Goal: Task Accomplishment & Management: Use online tool/utility

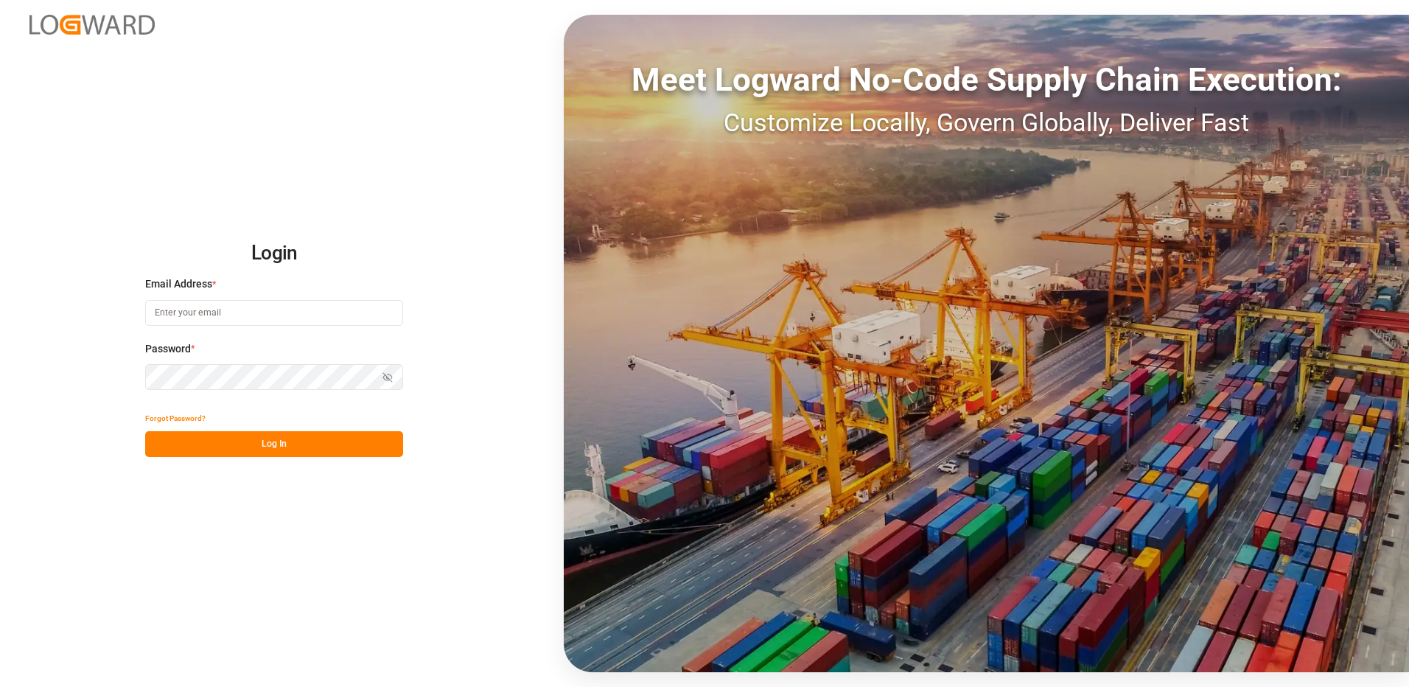
type input "[EMAIL_ADDRESS][DOMAIN_NAME]"
click at [256, 442] on button "Log In" at bounding box center [274, 444] width 258 height 26
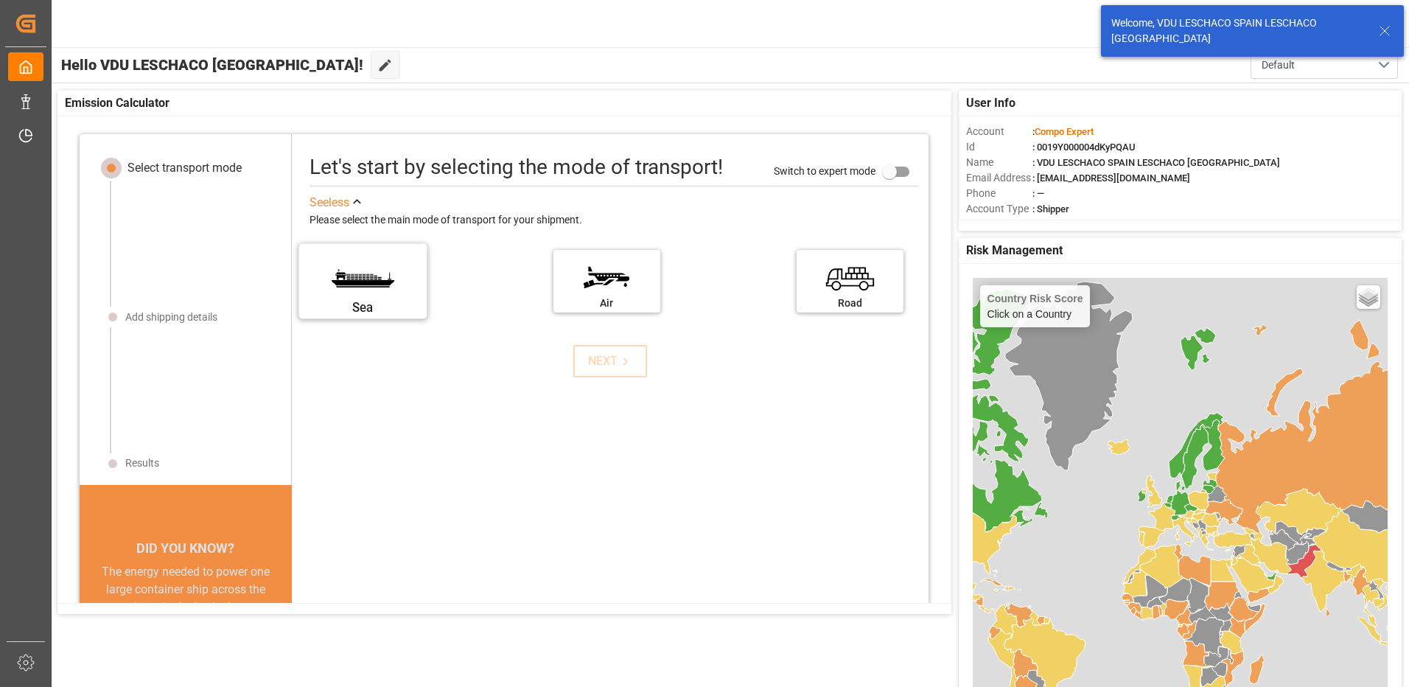
click at [348, 306] on div "Sea" at bounding box center [362, 307] width 111 height 18
click at [0, 0] on input "Sea" at bounding box center [0, 0] width 0 height 0
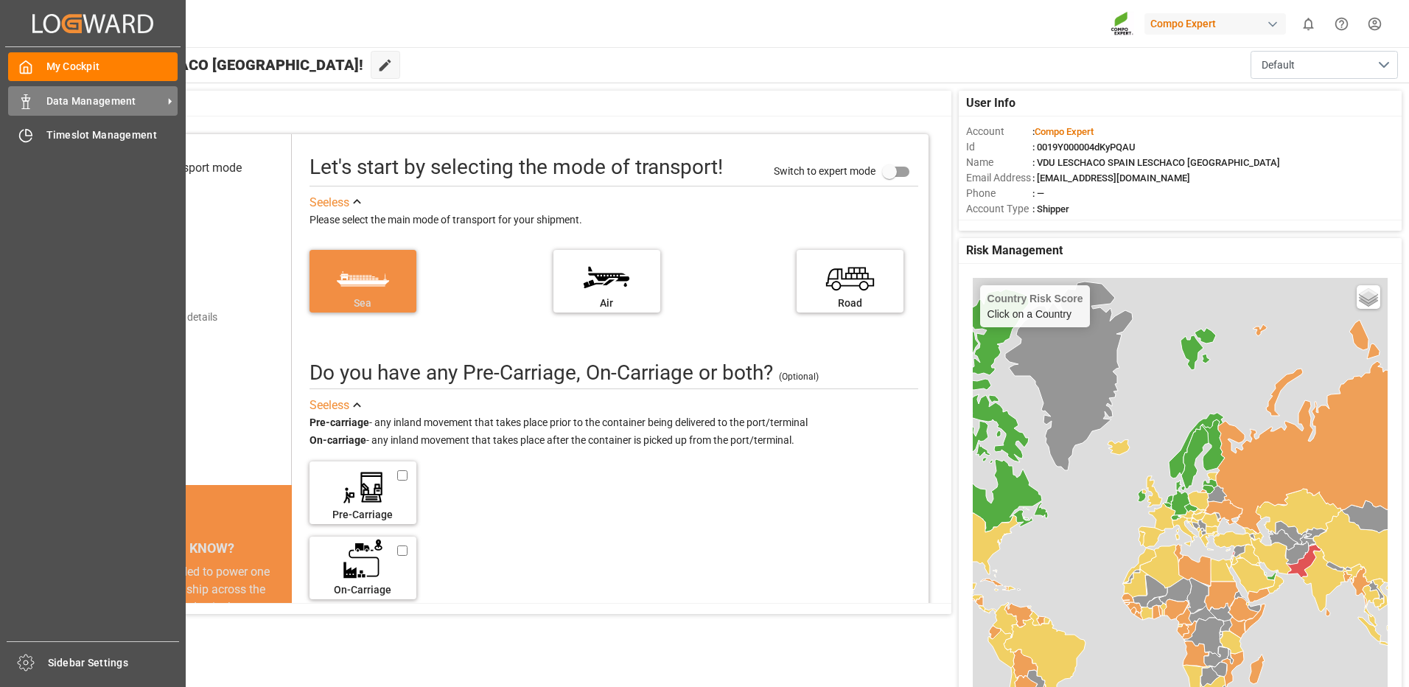
click at [83, 97] on span "Data Management" at bounding box center [104, 101] width 116 height 15
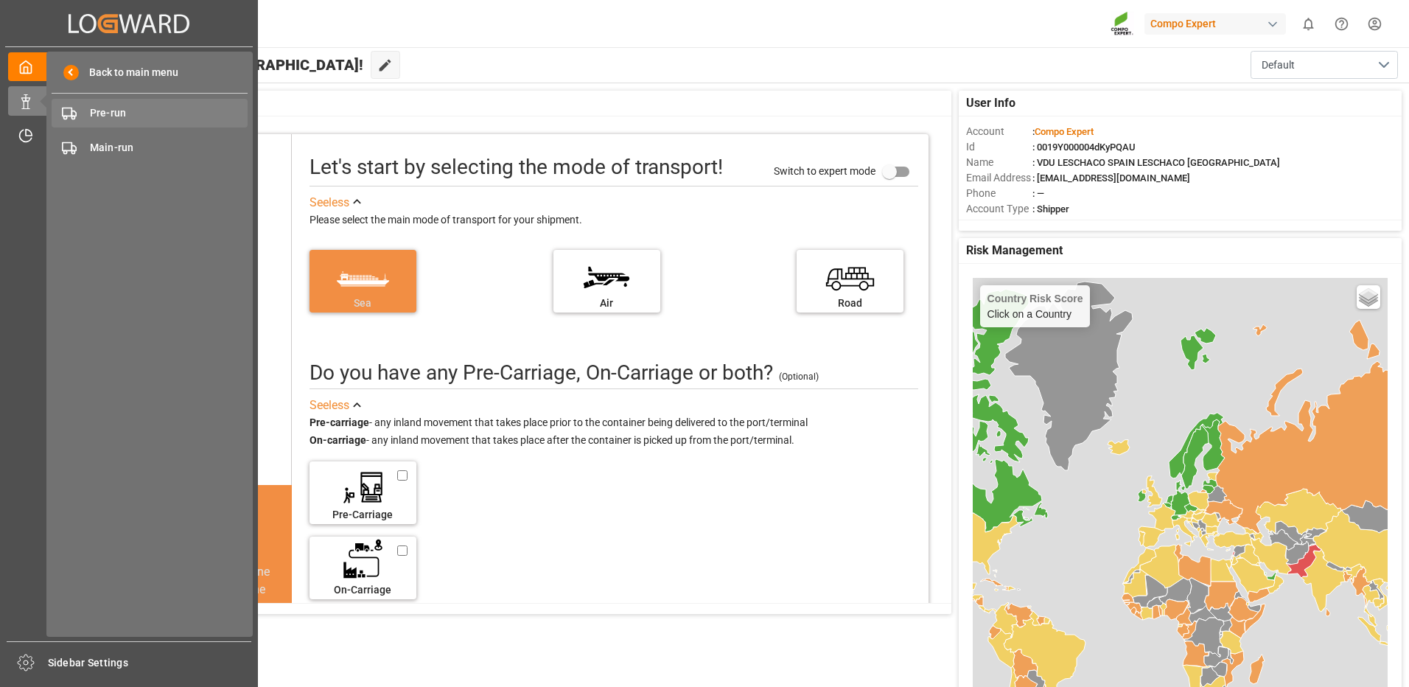
click at [116, 116] on span "Pre-run" at bounding box center [169, 112] width 158 height 15
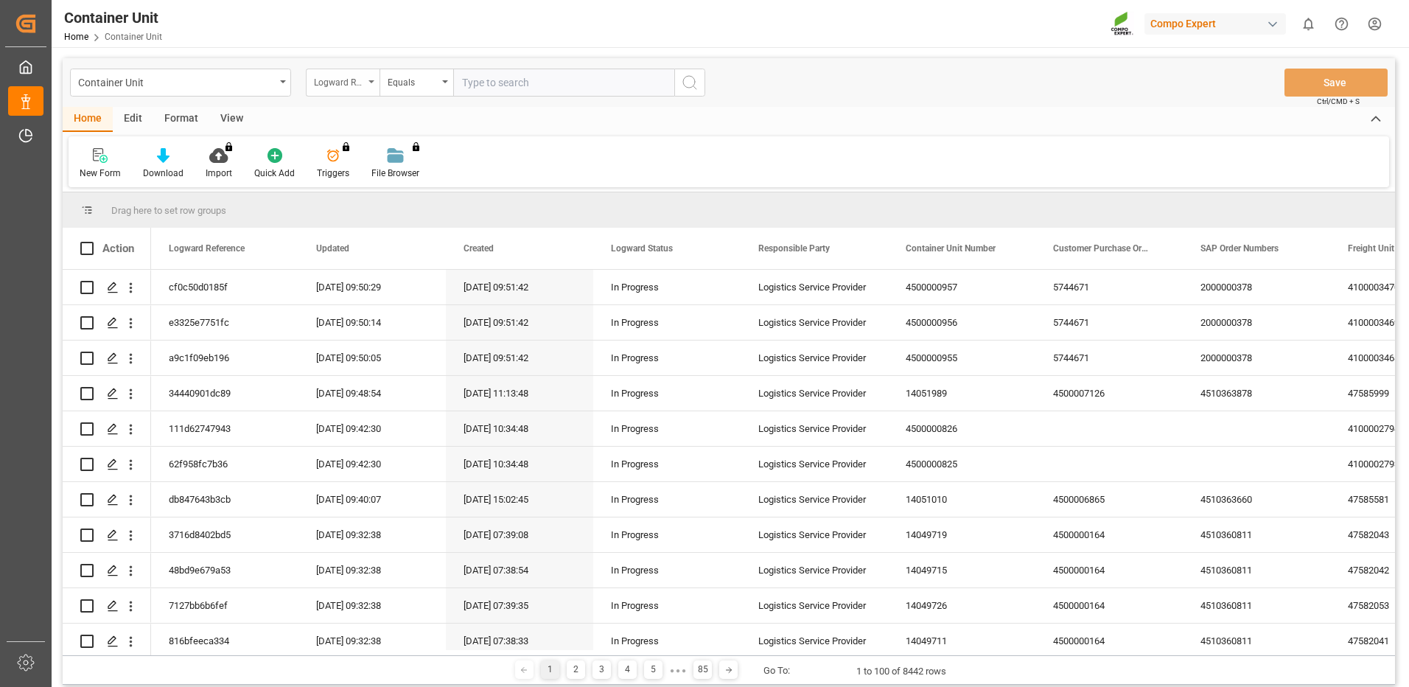
click at [353, 88] on div "Logward Reference" at bounding box center [339, 80] width 50 height 17
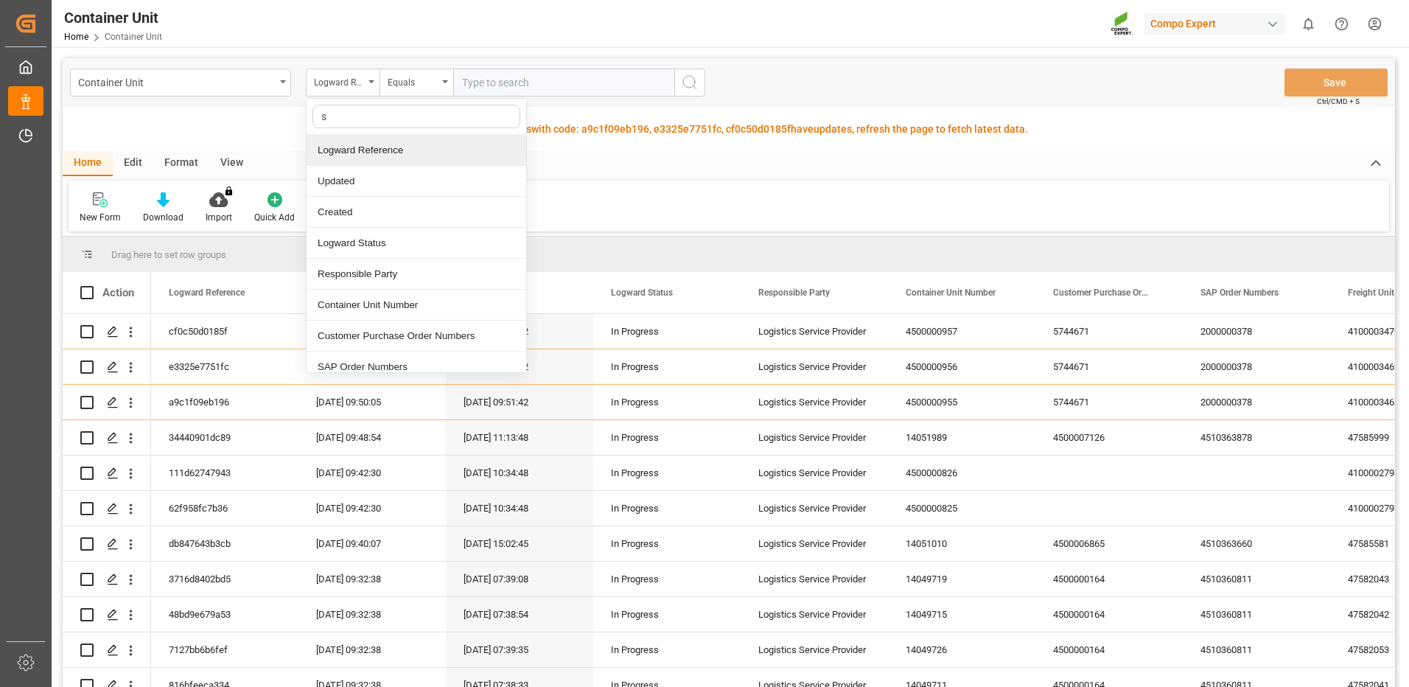
type input "sa"
click at [370, 150] on div "SAP Order Numbers" at bounding box center [416, 150] width 220 height 31
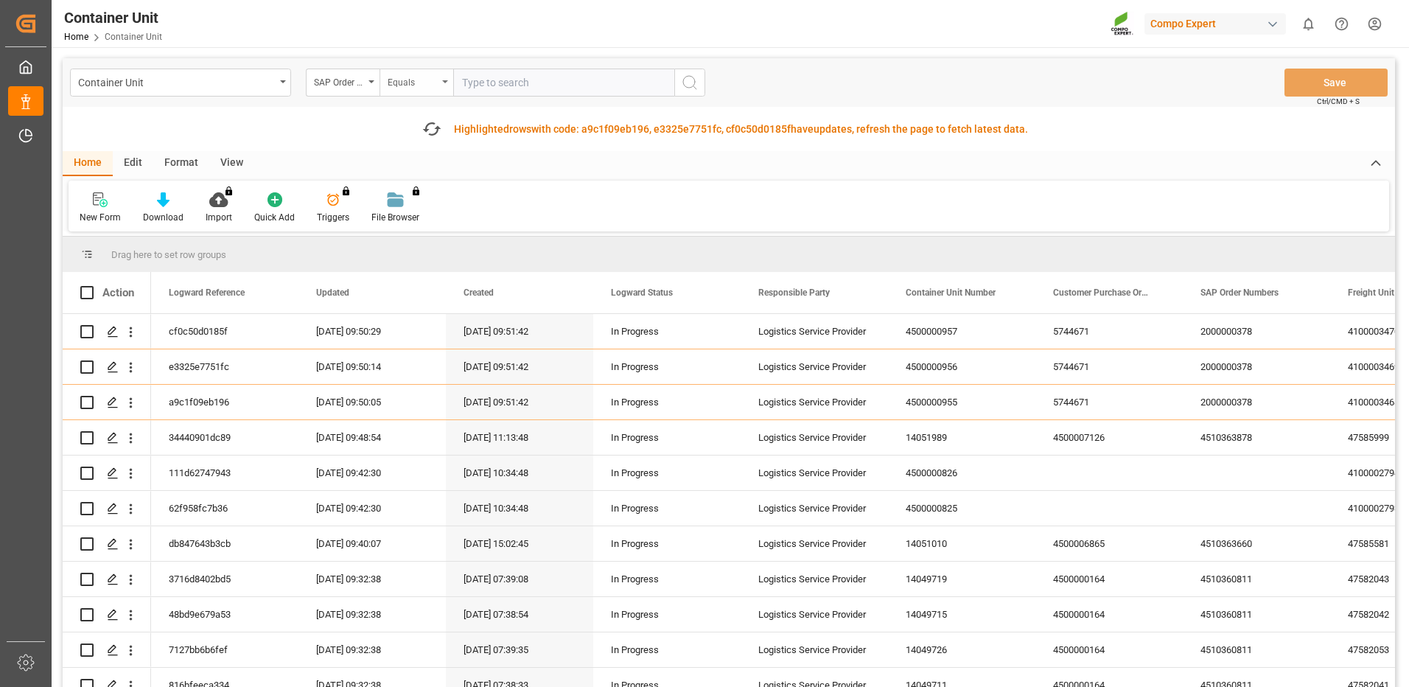
click at [443, 77] on div "Equals" at bounding box center [416, 83] width 74 height 28
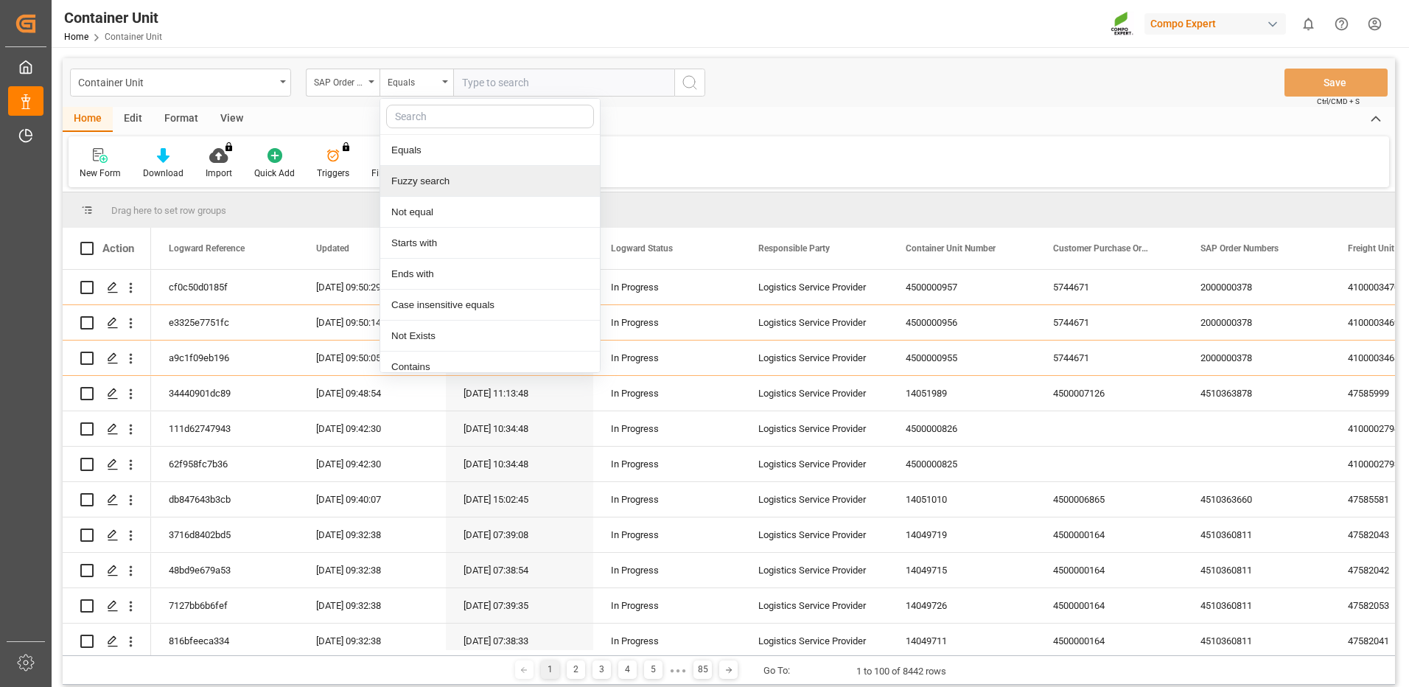
drag, startPoint x: 460, startPoint y: 189, endPoint x: 473, endPoint y: 141, distance: 49.5
click at [460, 186] on div "Fuzzy search" at bounding box center [490, 181] width 220 height 31
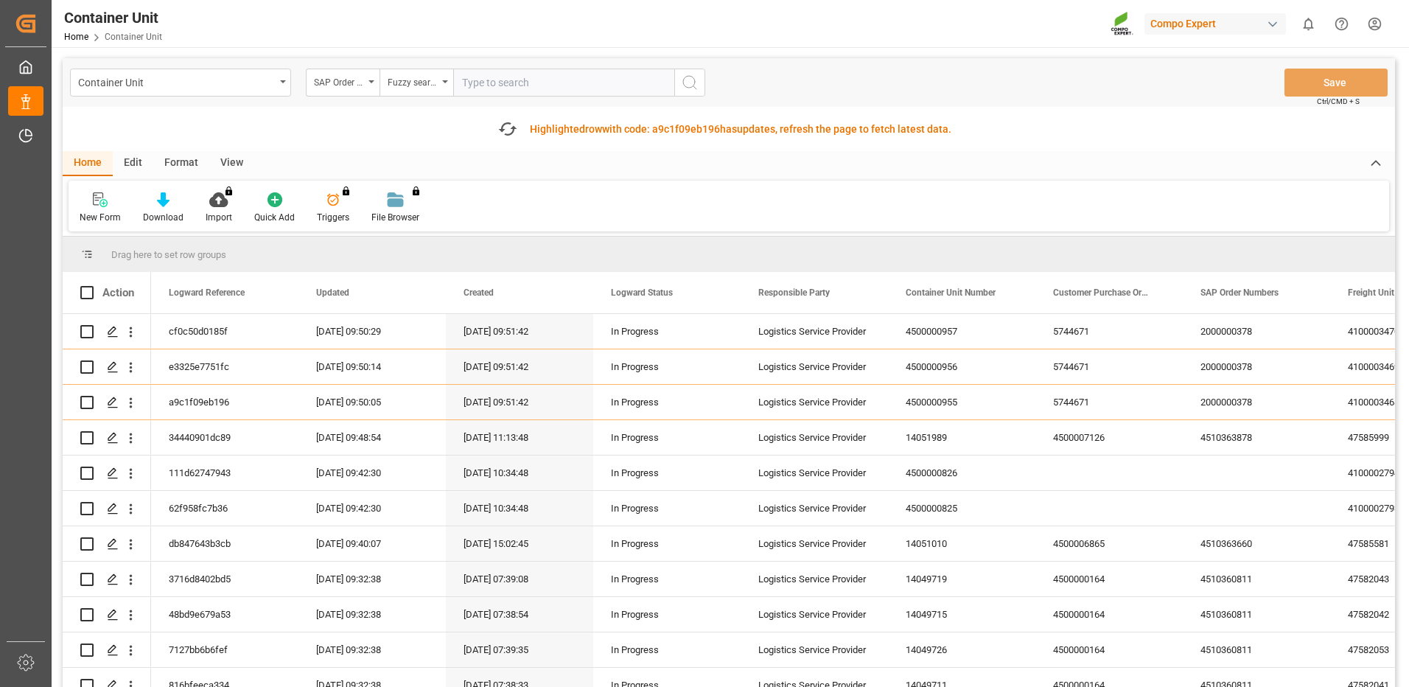
click at [499, 92] on input "text" at bounding box center [563, 83] width 221 height 28
paste input "4510363910"
type input "4510363910"
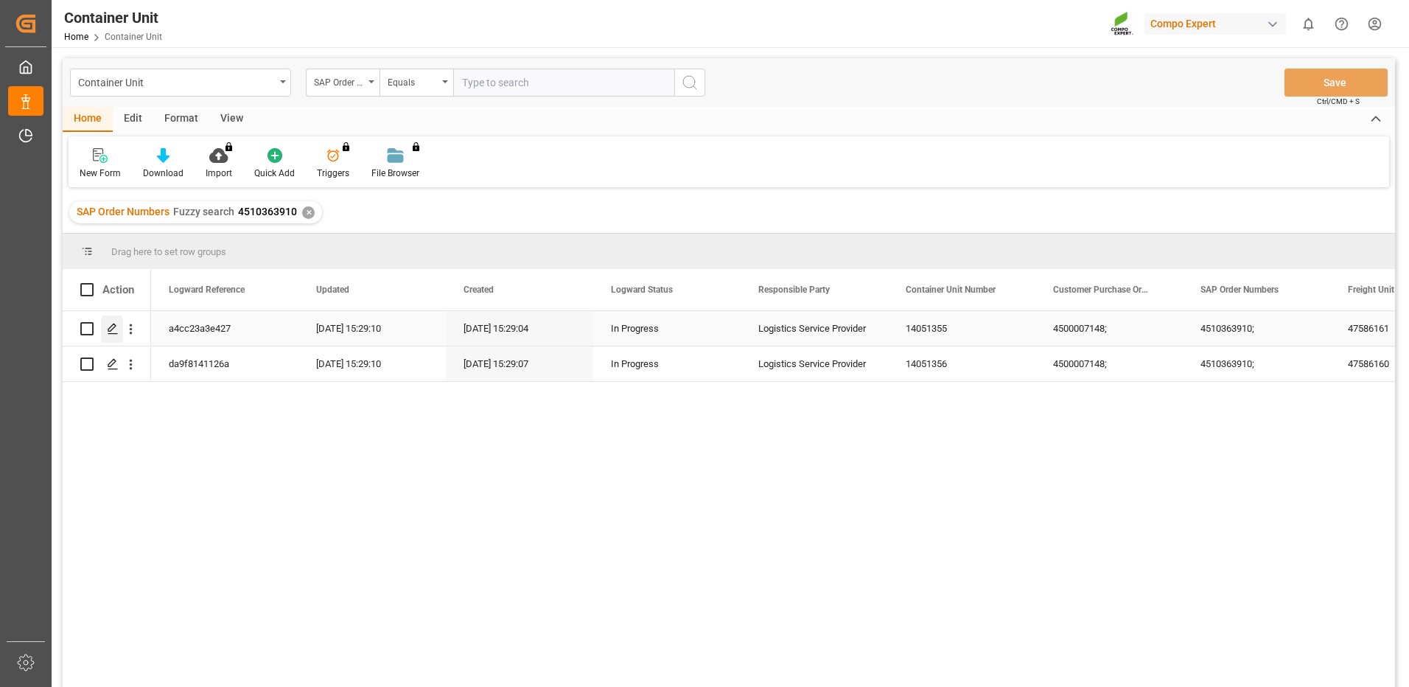
click at [115, 322] on div "Press SPACE to select this row." at bounding box center [112, 328] width 22 height 27
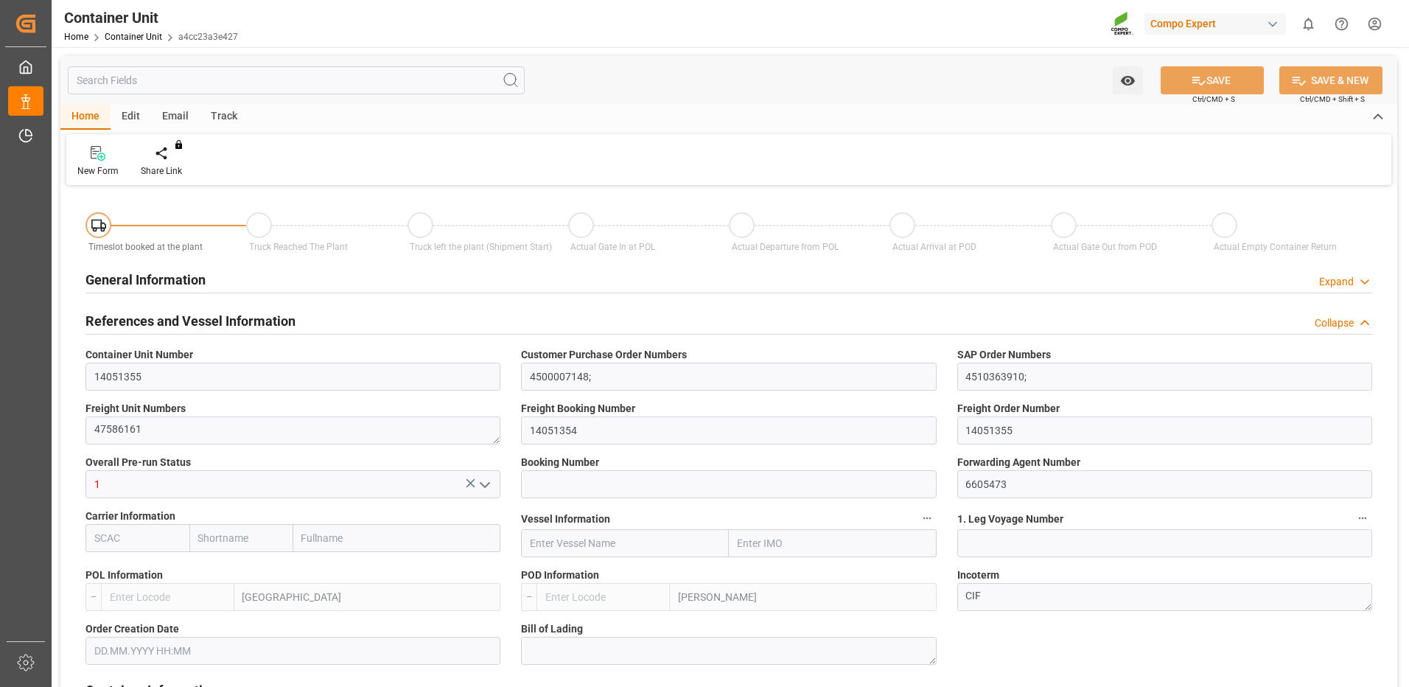
type input "ESVLC"
type input "ARZAE"
type input "0"
type input "40"
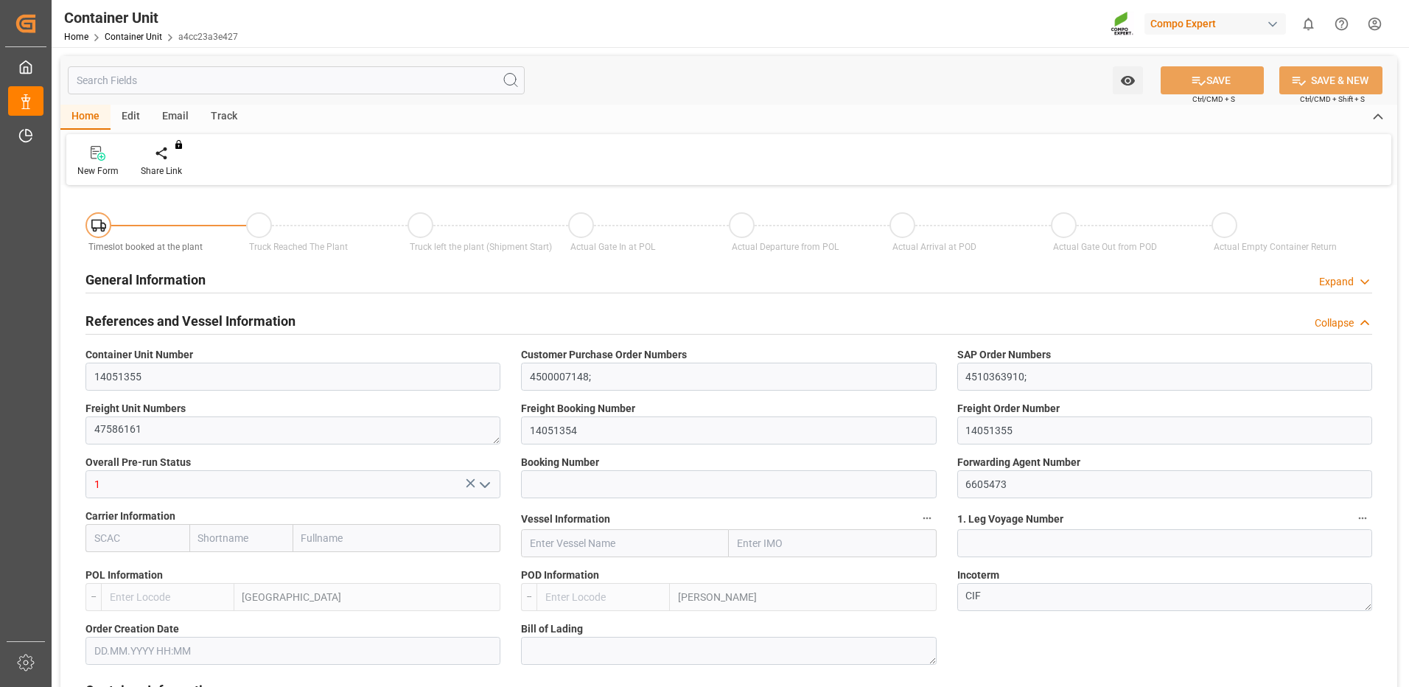
type input "24577.92"
type input "[DATE] 15:28"
type input "22.09.2025"
click at [178, 169] on div "Create Timeslot" at bounding box center [172, 170] width 63 height 13
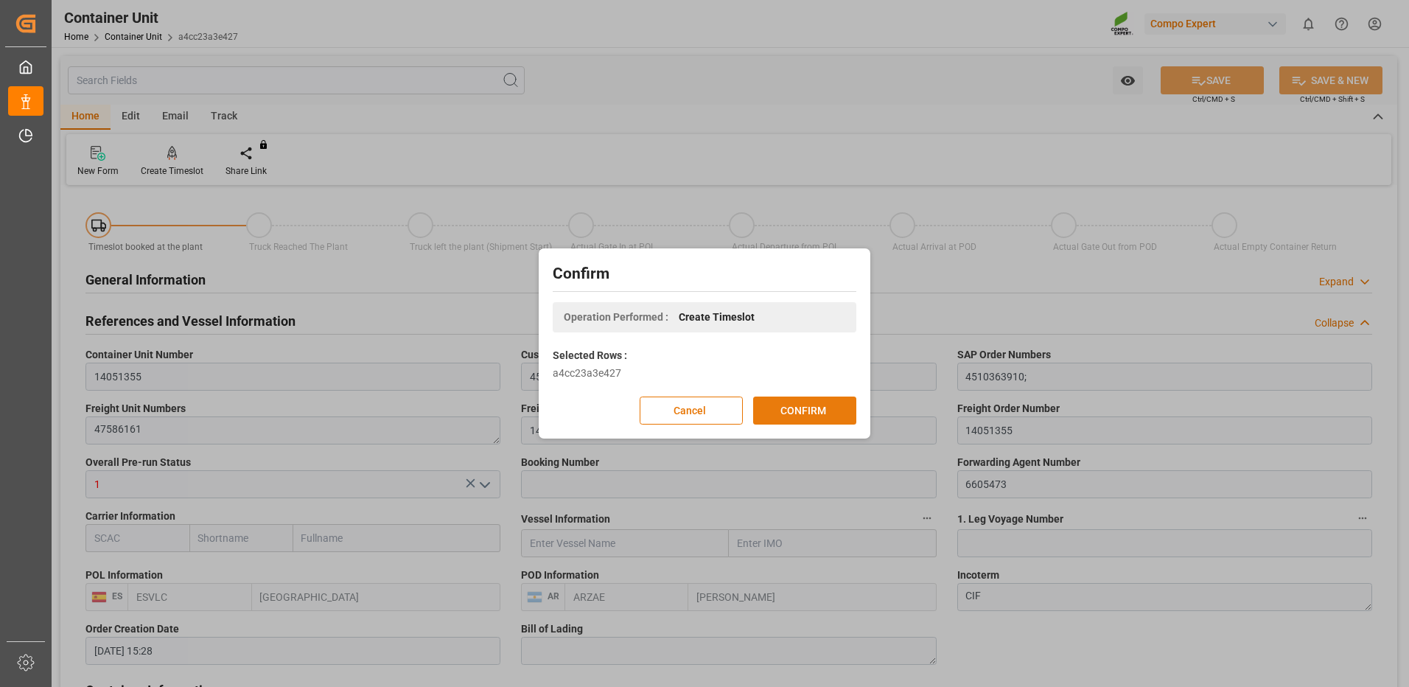
click at [811, 418] on button "CONFIRM" at bounding box center [804, 410] width 103 height 28
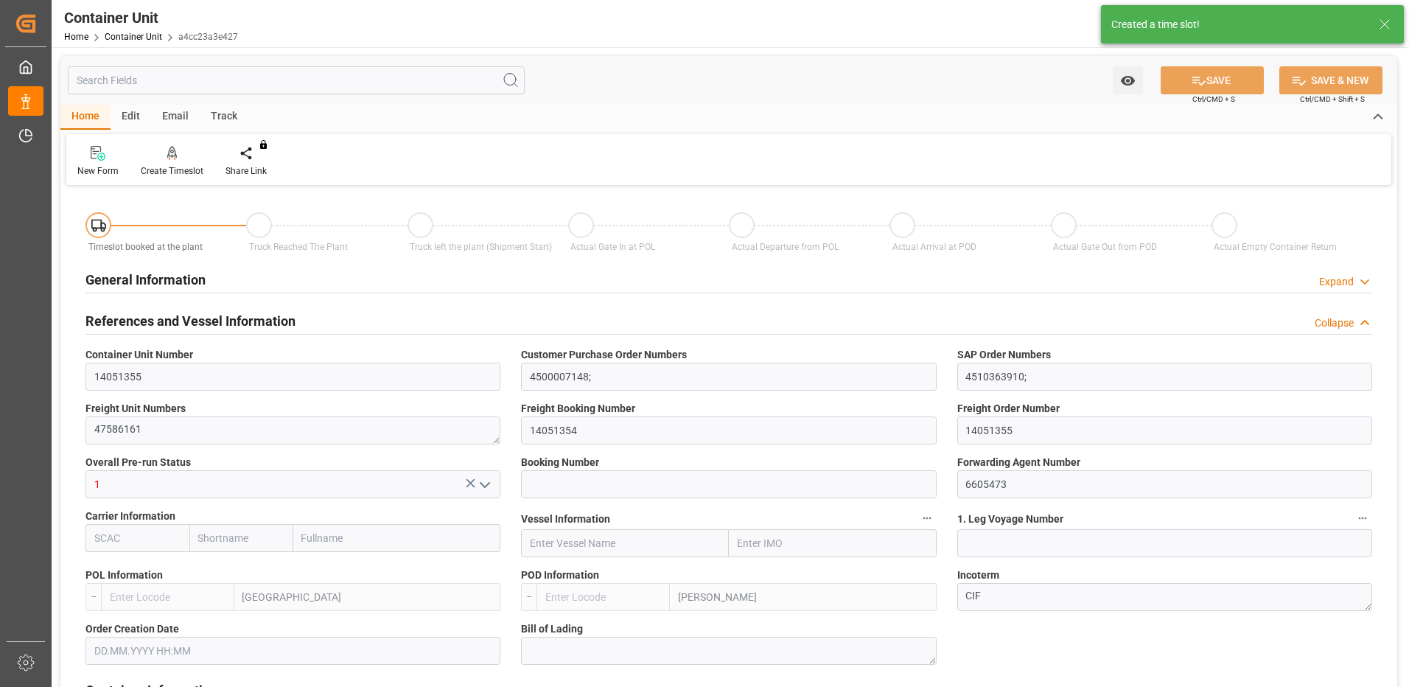
type input "ESVLC"
type input "ARZAE"
type input "7"
type input "0"
type input "8"
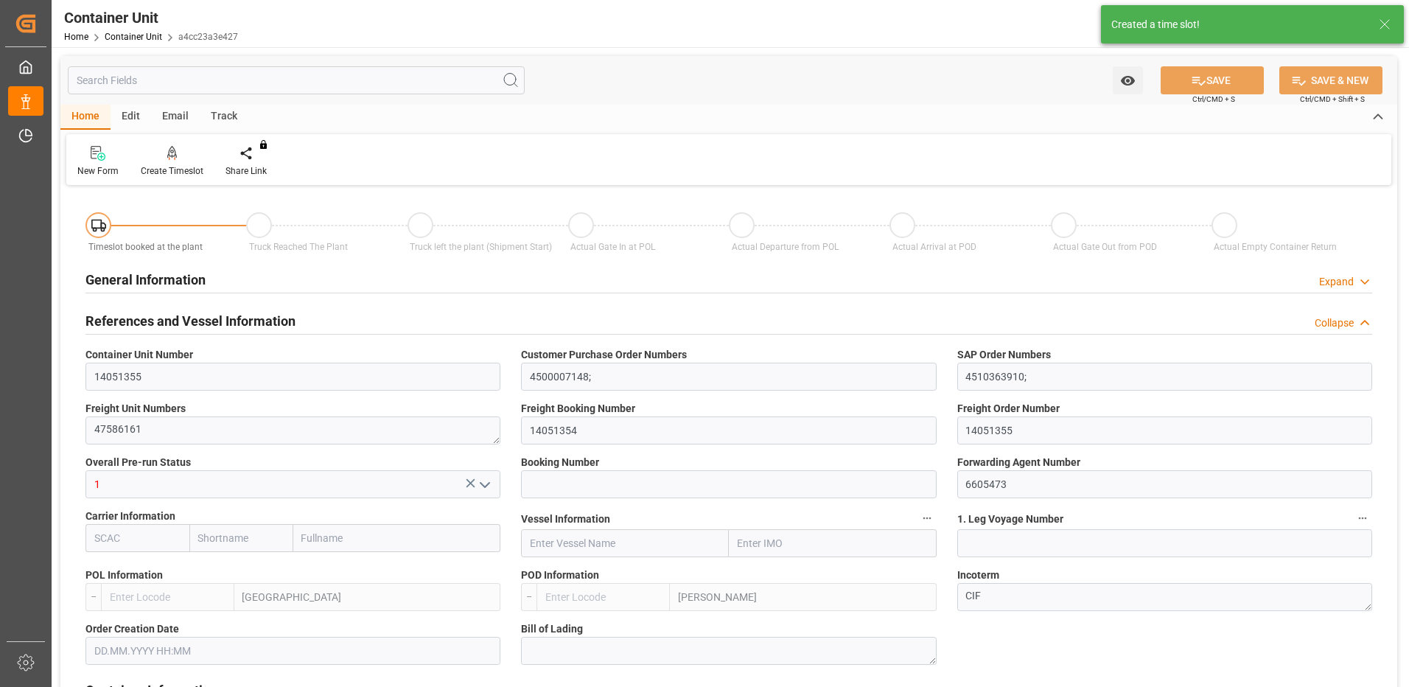
type input "0"
type input "40"
type input "24577.92"
type input "[DATE] 15:28"
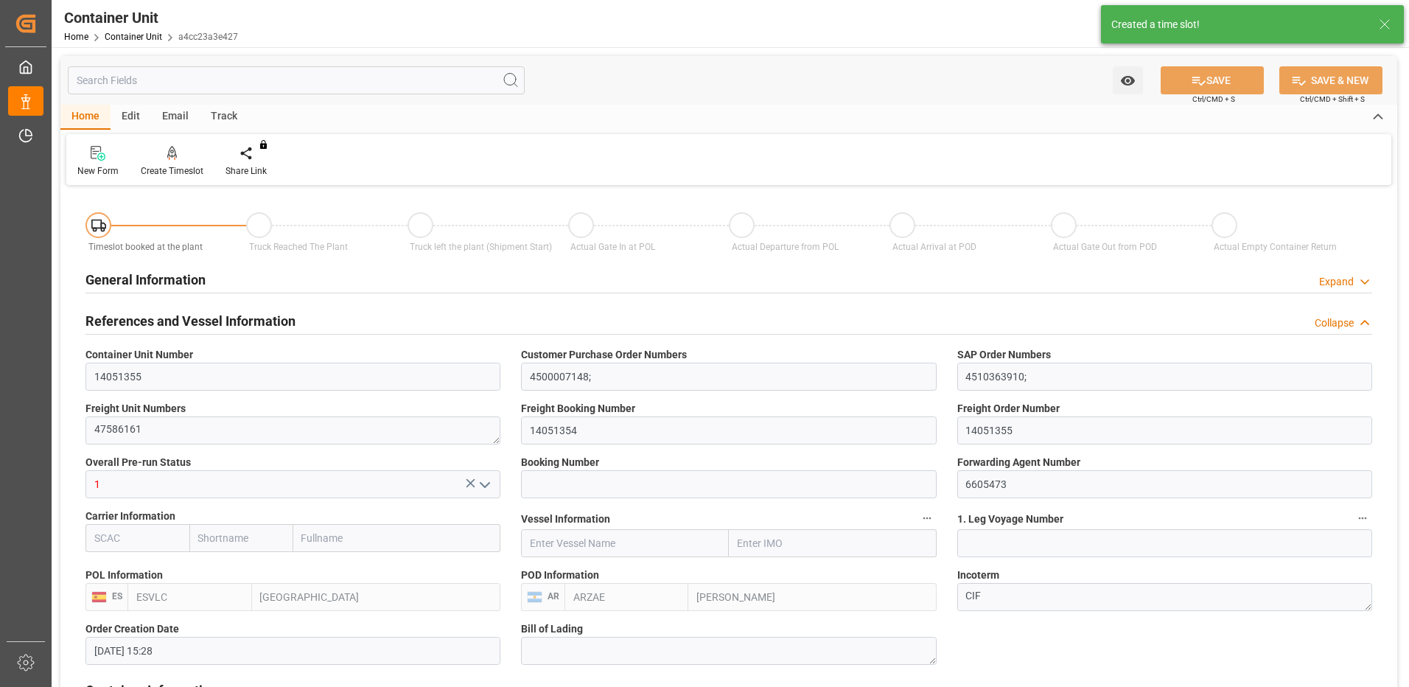
type input "22.09.2025"
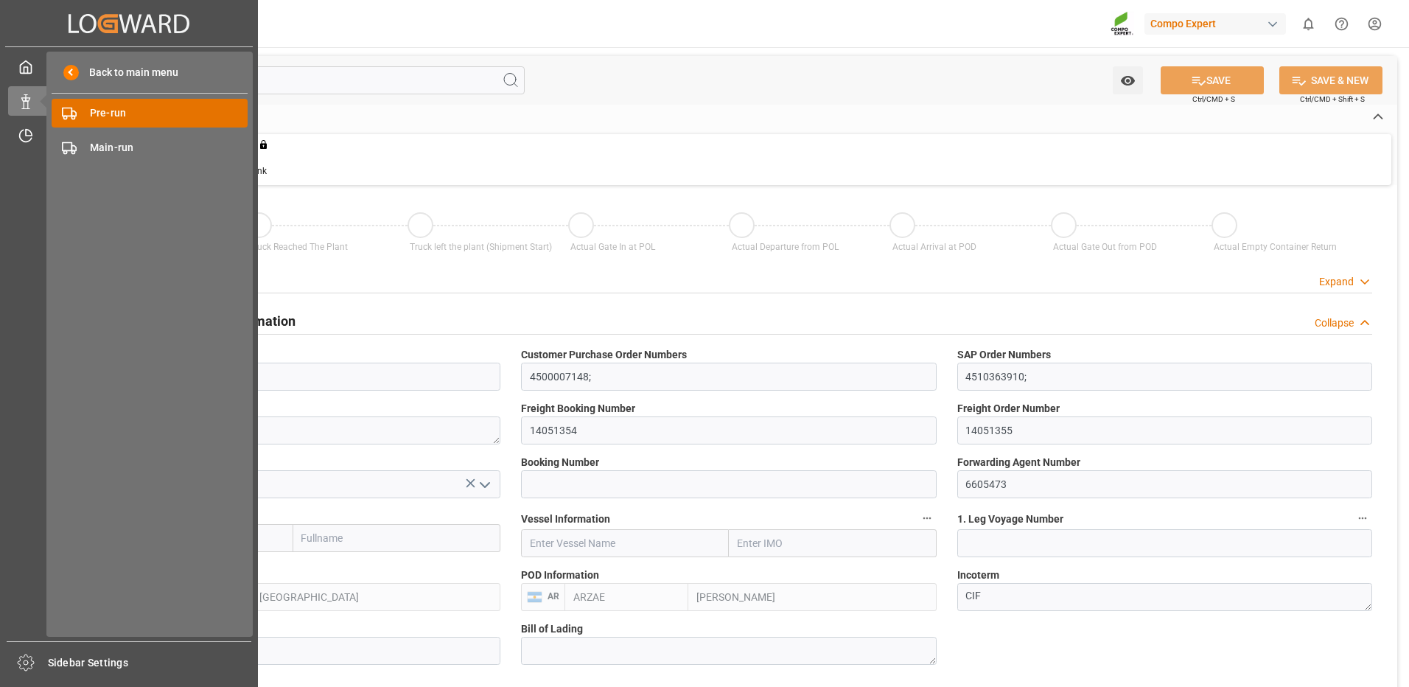
click at [87, 105] on div "Pre-run Pre-run" at bounding box center [150, 113] width 196 height 29
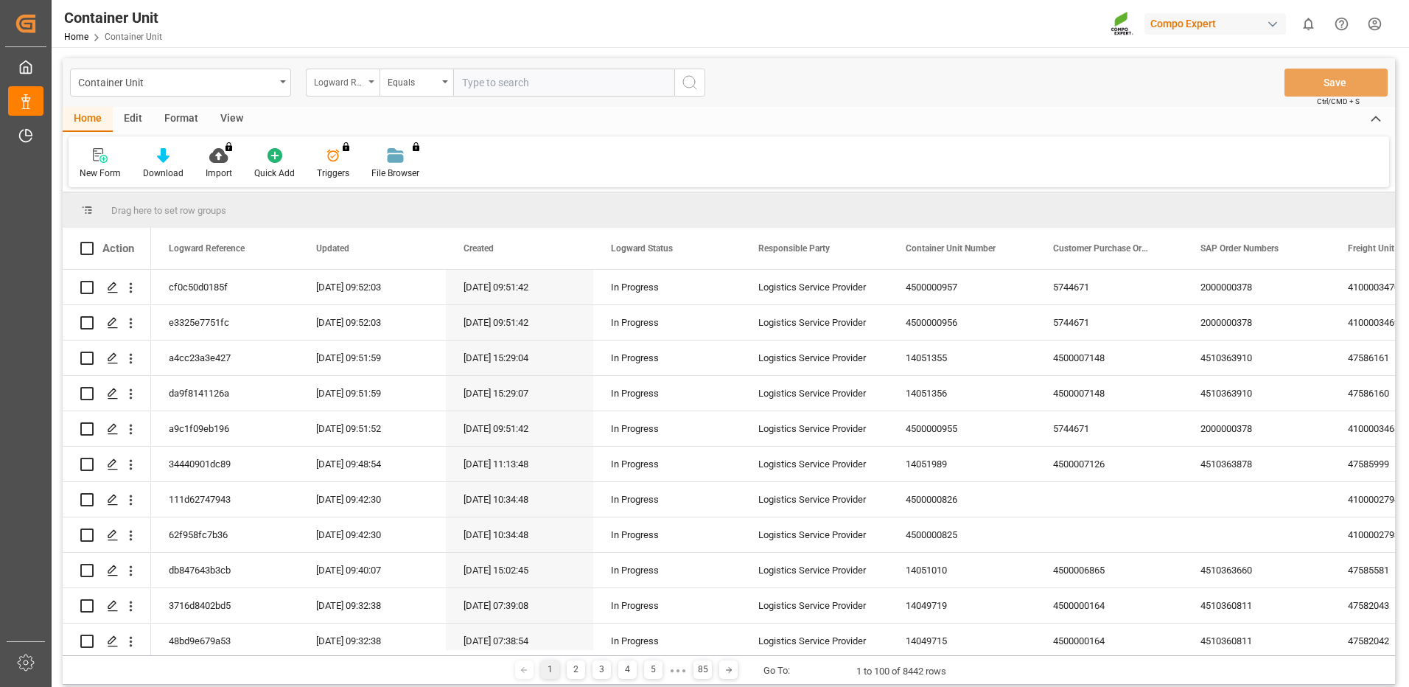
click at [360, 88] on div "Logward Reference" at bounding box center [339, 80] width 50 height 17
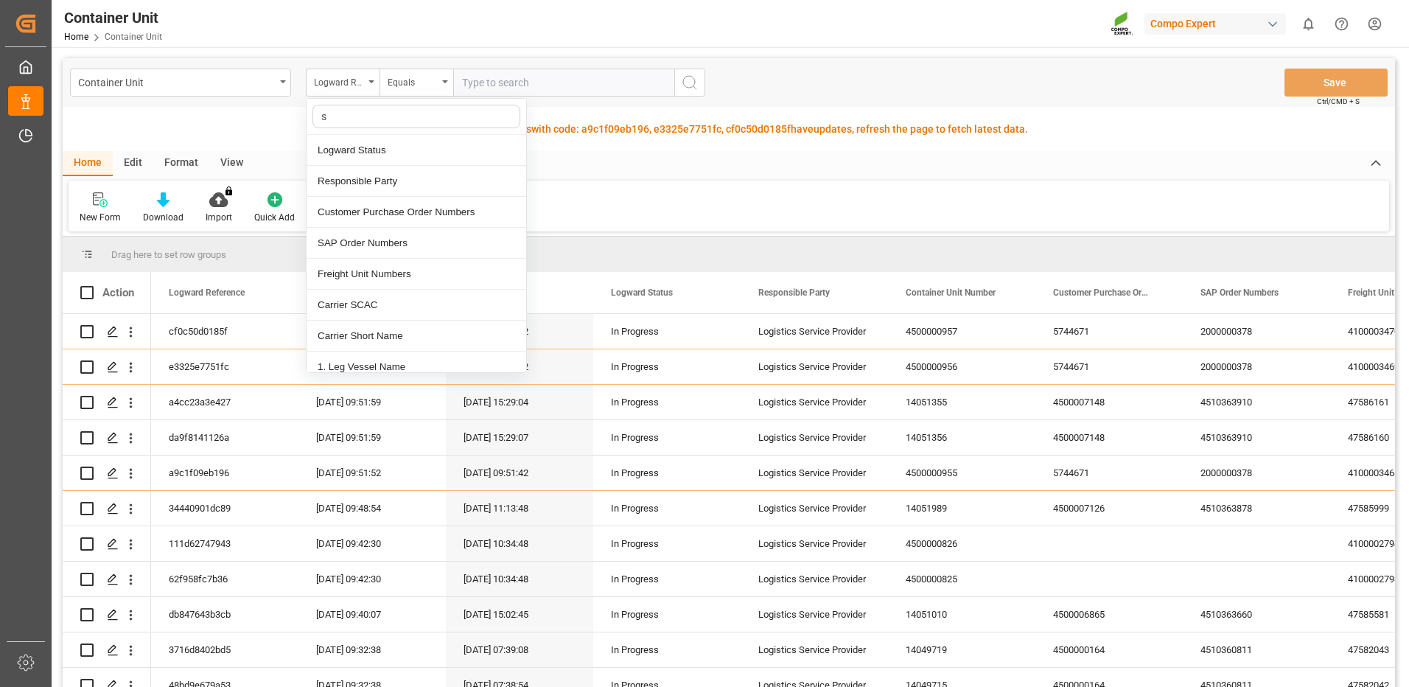
type input "sa"
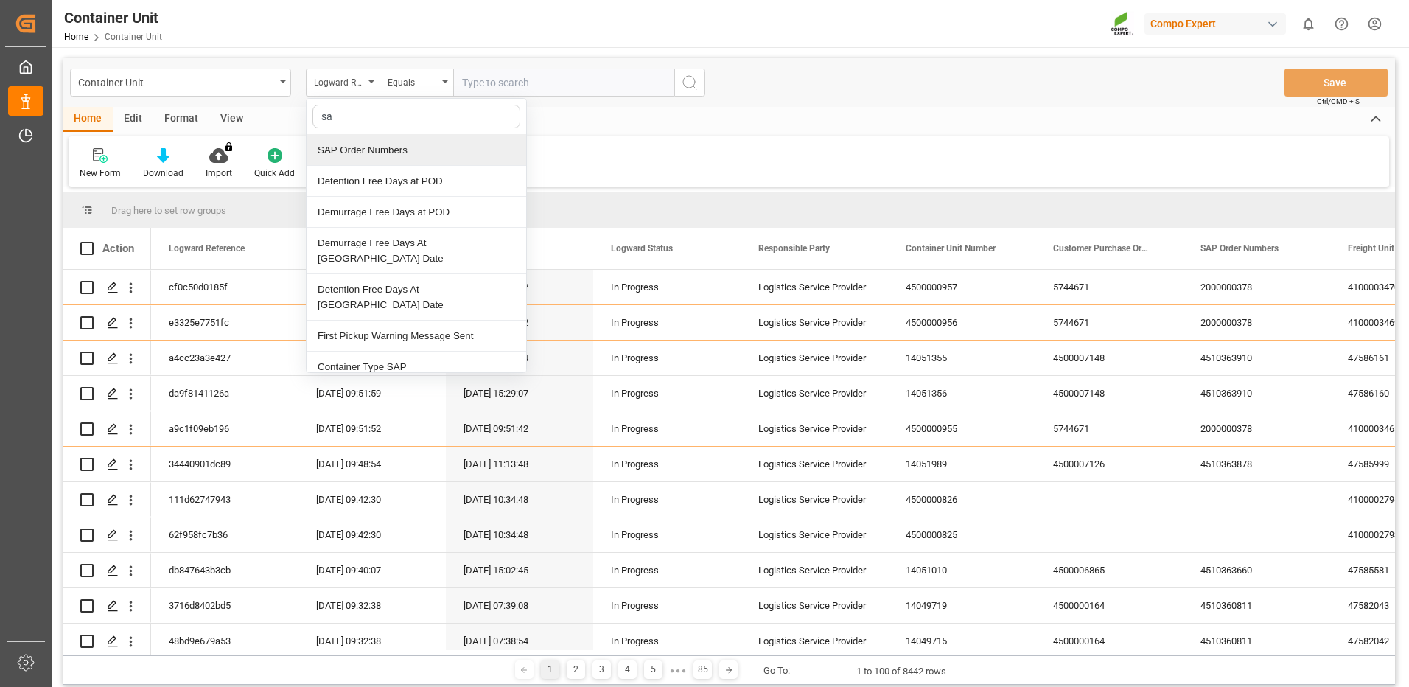
click at [355, 145] on div "SAP Order Numbers" at bounding box center [416, 150] width 220 height 31
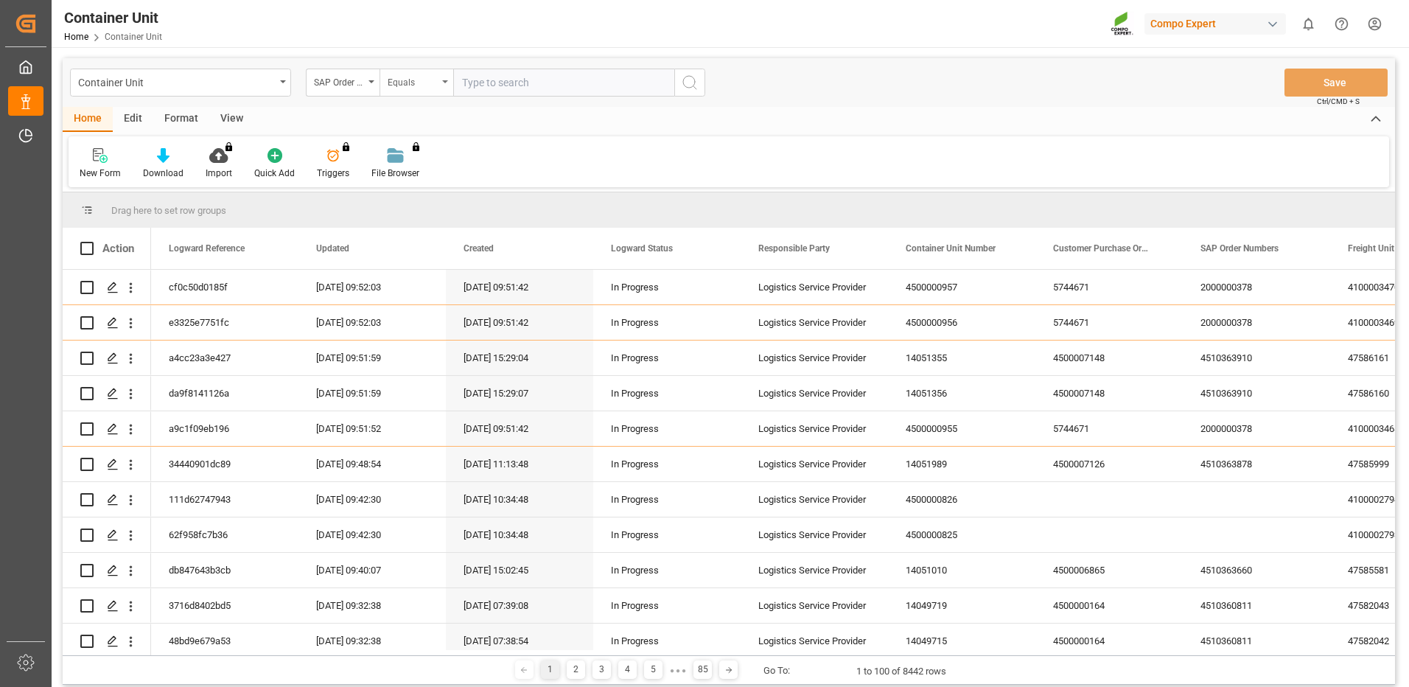
click at [408, 88] on div "Equals" at bounding box center [412, 80] width 50 height 17
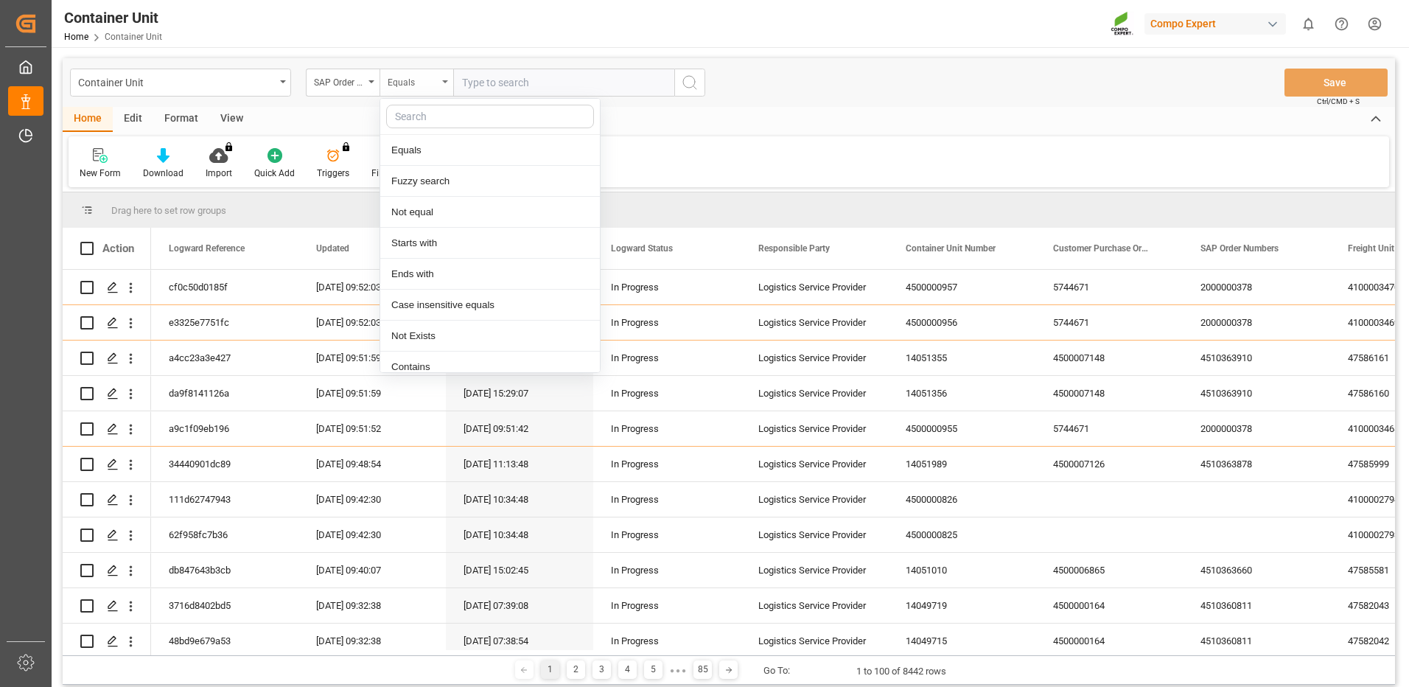
type input "f"
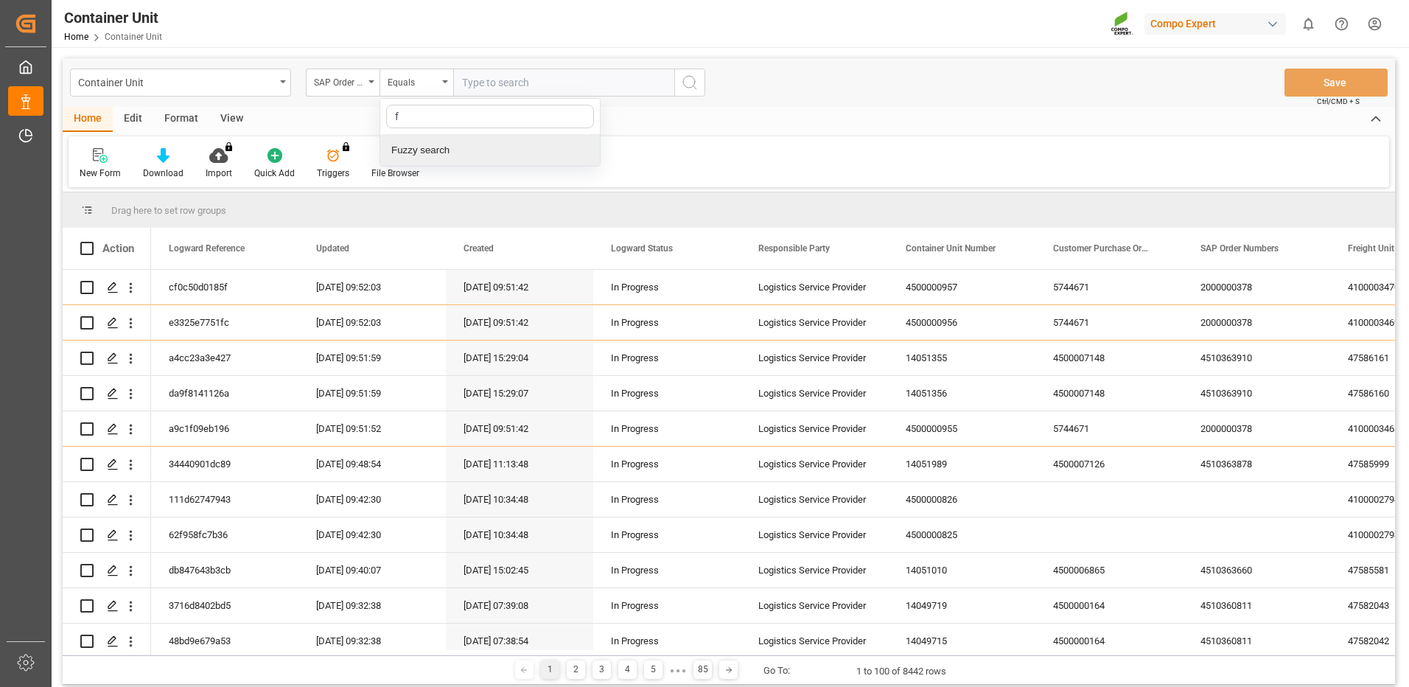
click at [486, 149] on div "Fuzzy search" at bounding box center [490, 150] width 220 height 31
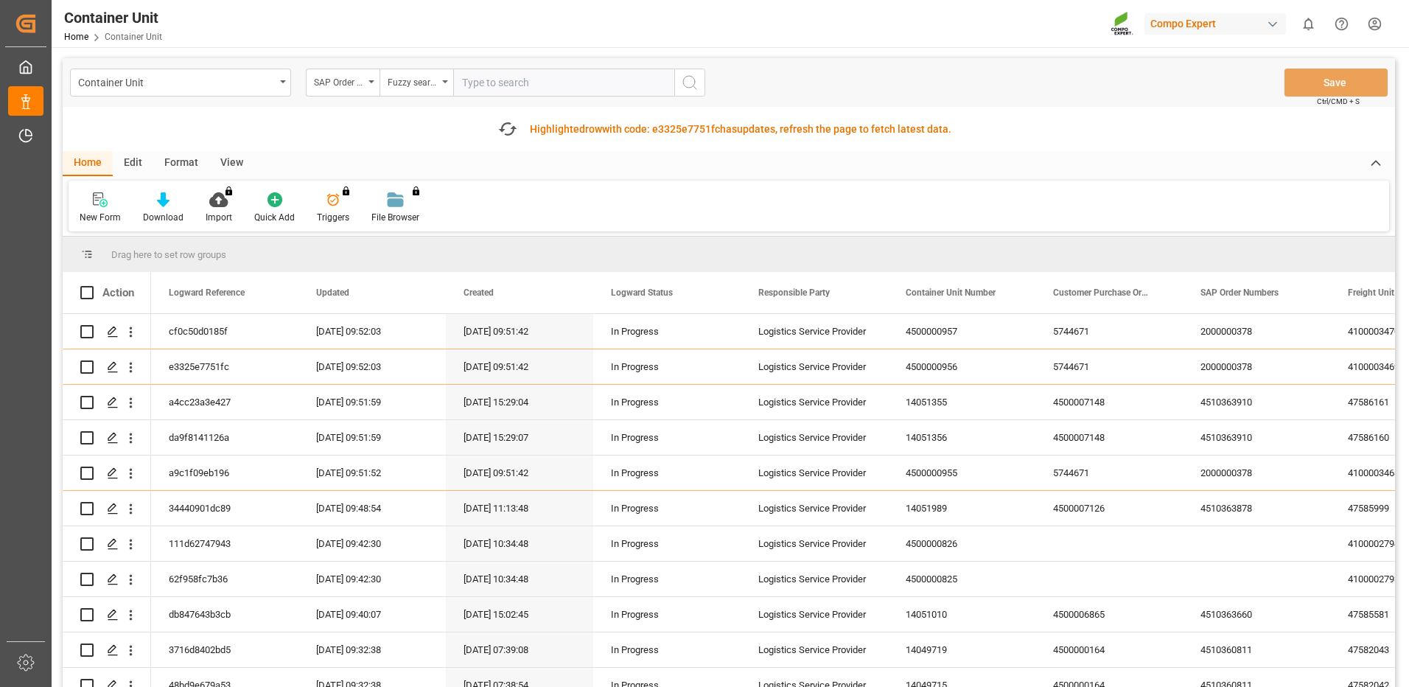
click at [513, 89] on input "text" at bounding box center [563, 83] width 221 height 28
paste input "24577.92"
type input "2"
drag, startPoint x: 482, startPoint y: 85, endPoint x: 559, endPoint y: 96, distance: 78.1
click at [484, 85] on input "text" at bounding box center [563, 83] width 221 height 28
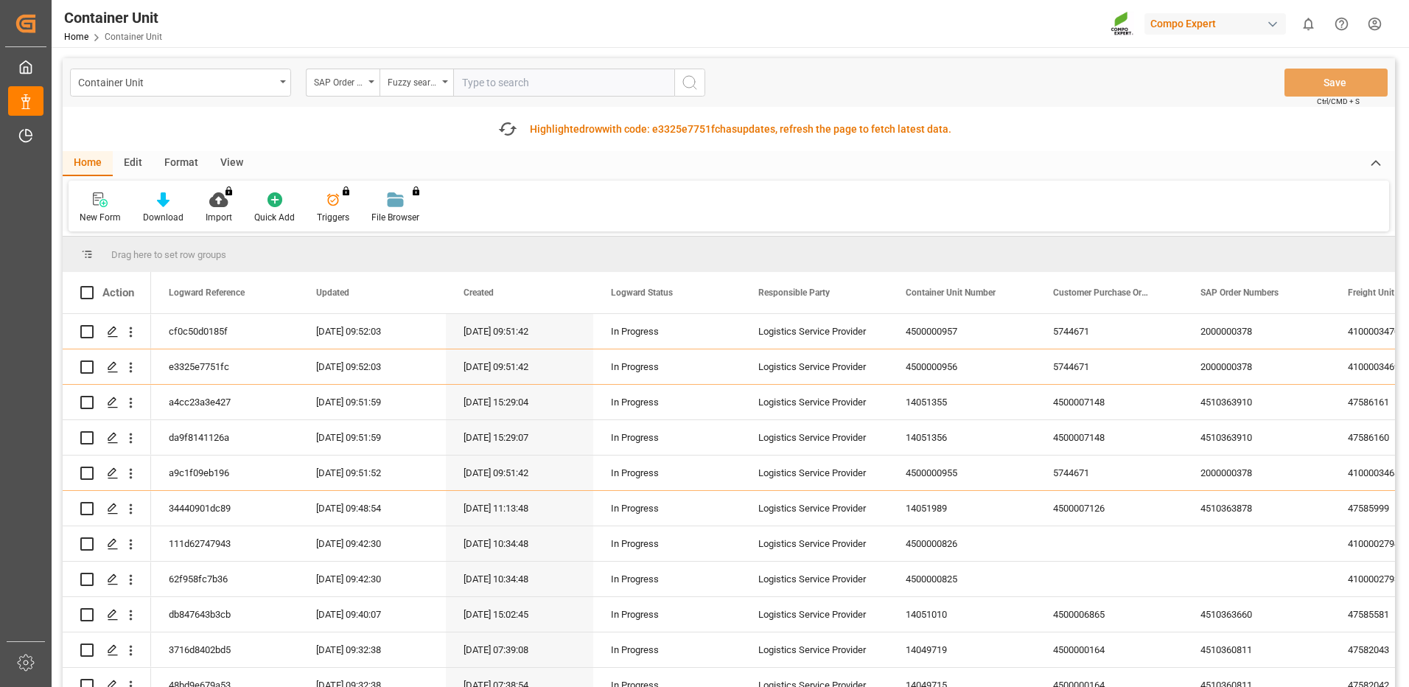
paste input "4510363910"
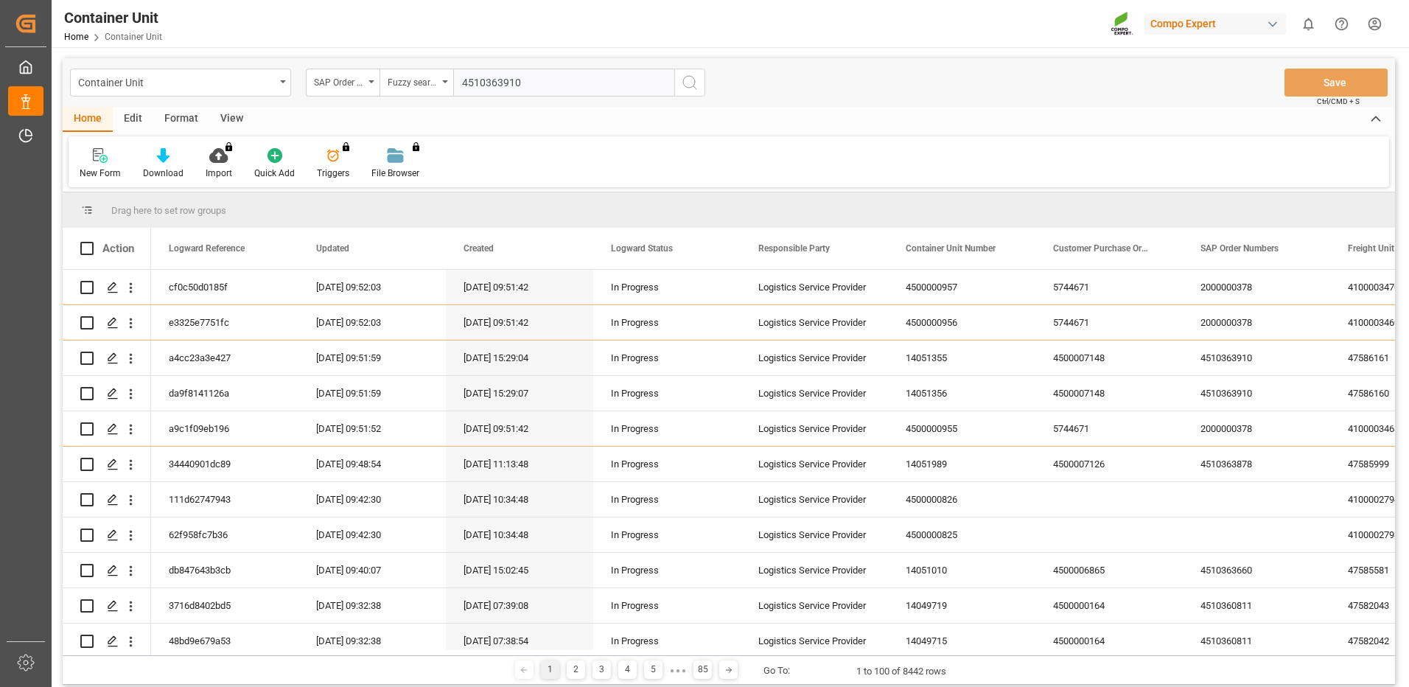
type input "4510363910"
click at [698, 81] on icon "search button" at bounding box center [690, 83] width 18 height 18
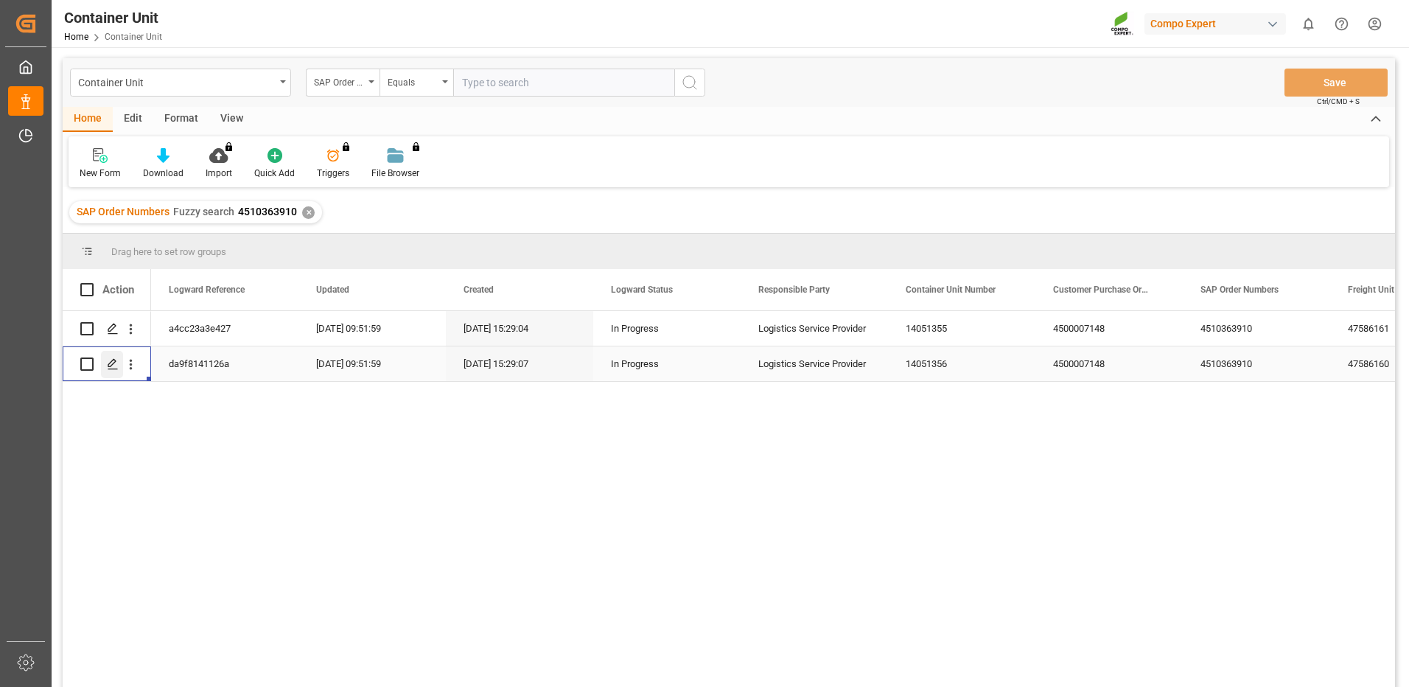
click at [113, 365] on icon "Press SPACE to select this row." at bounding box center [113, 364] width 12 height 12
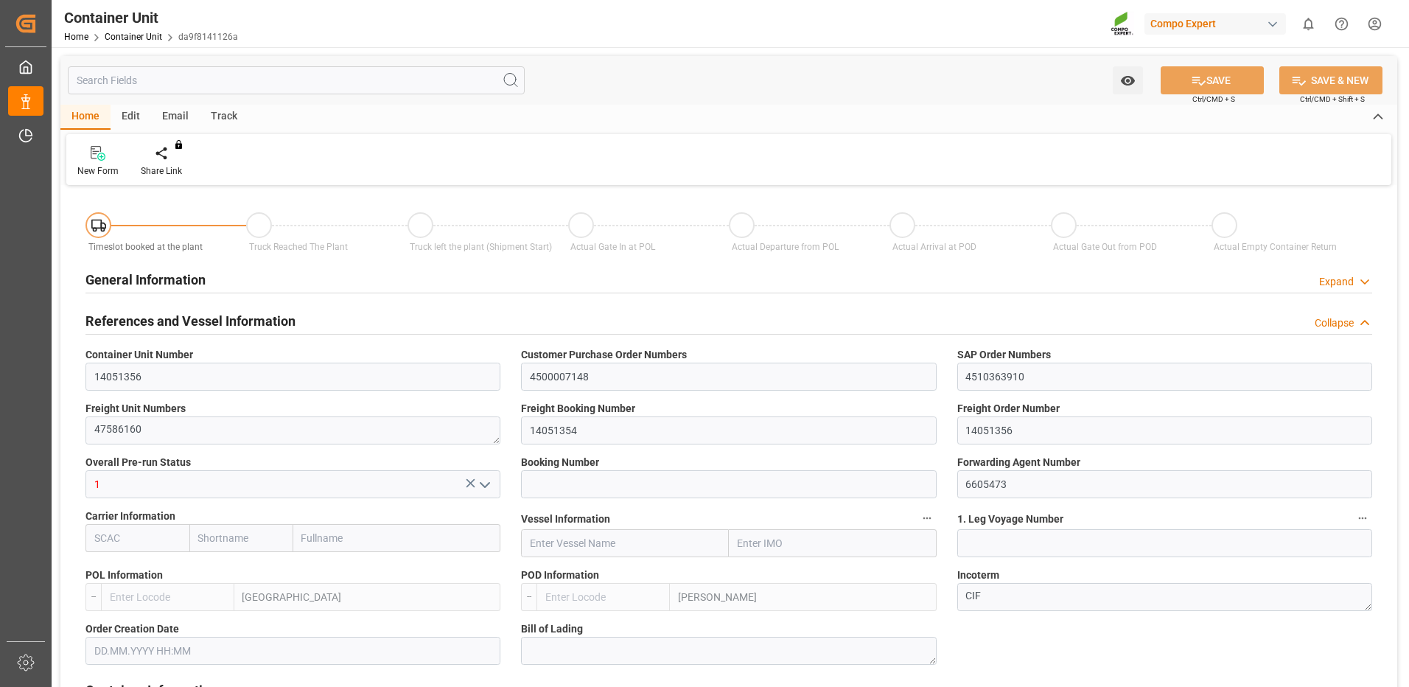
type input "ESVLC"
type input "ARZAE"
type input "7"
type input "0"
type input "8"
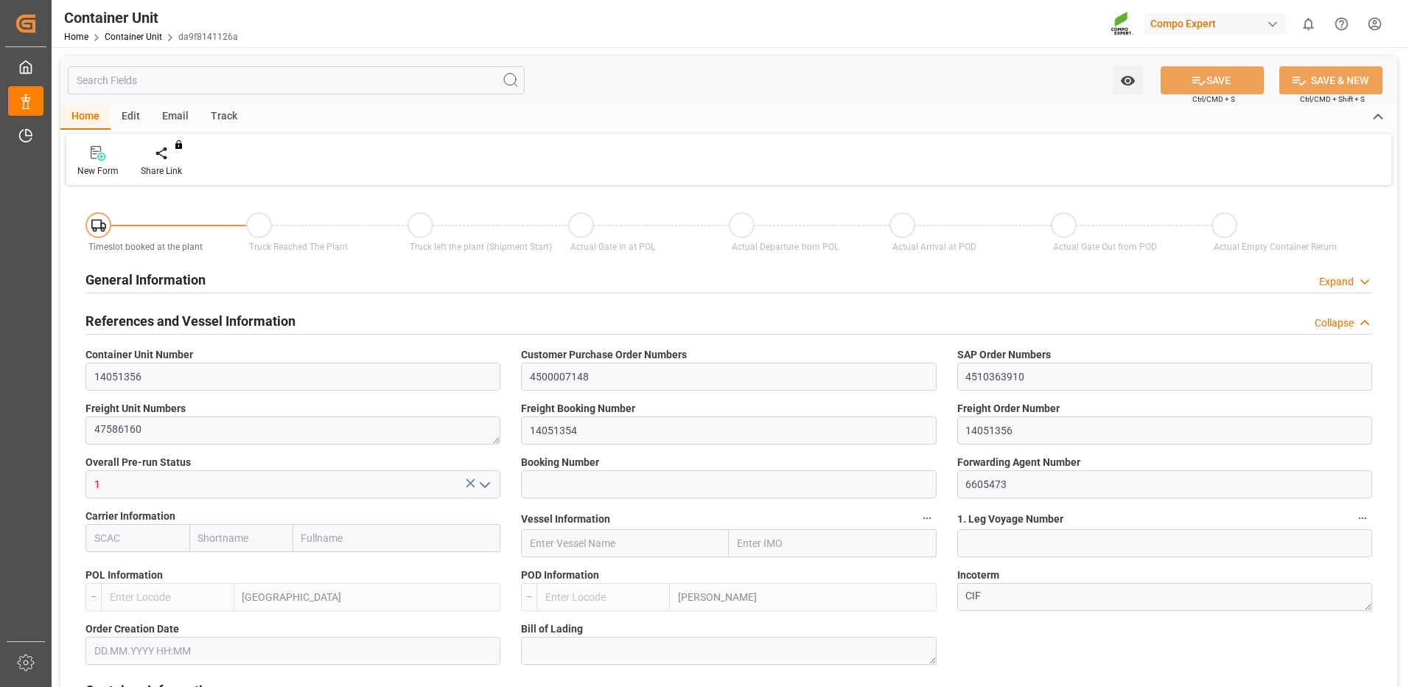
type input "0"
type input "40"
type input "24576"
type input "[DATE] 15:28"
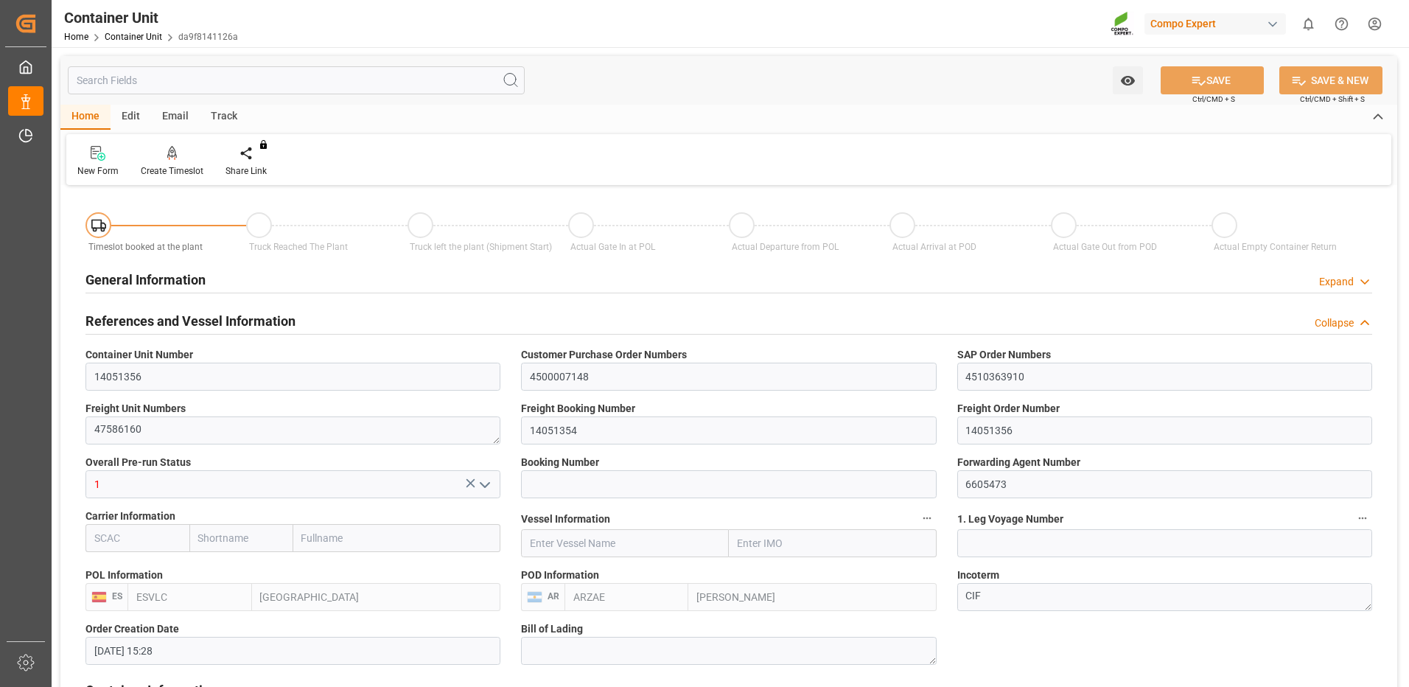
type input "22.09.2025"
click at [186, 166] on div "Create Timeslot" at bounding box center [172, 170] width 63 height 13
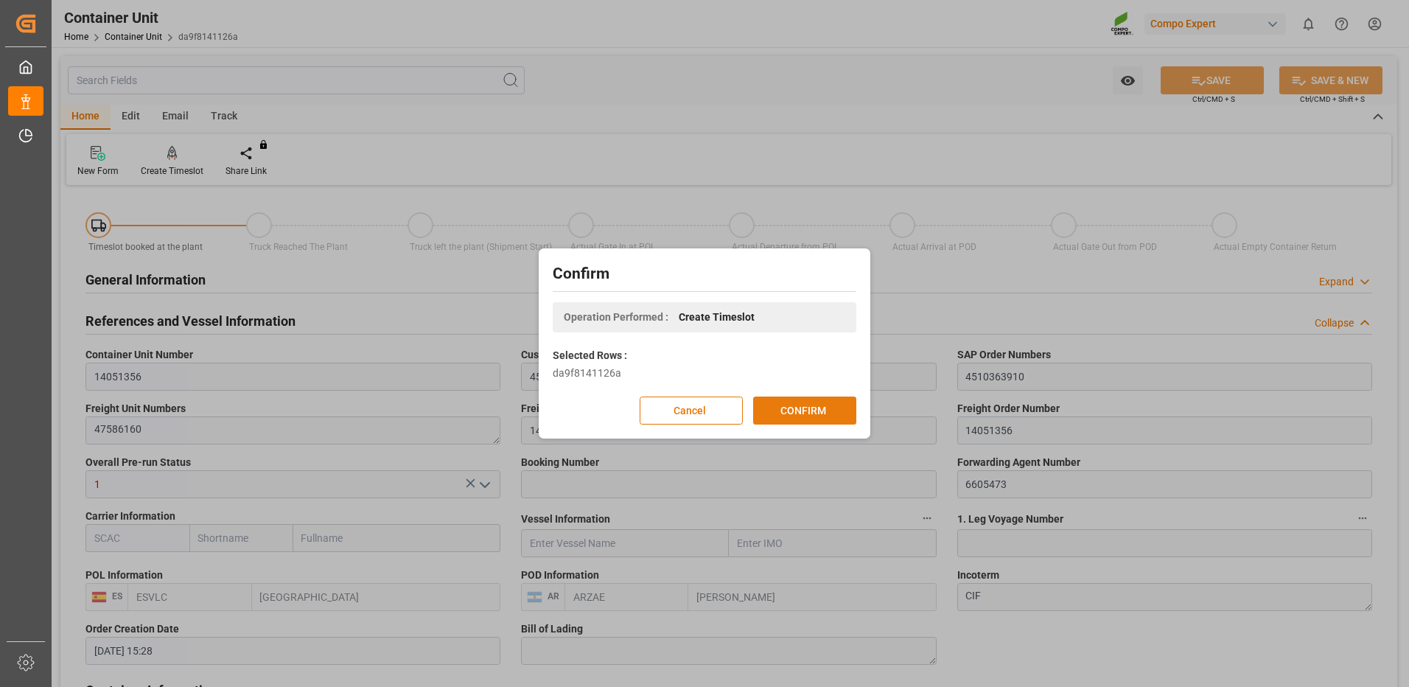
click at [825, 419] on button "CONFIRM" at bounding box center [804, 410] width 103 height 28
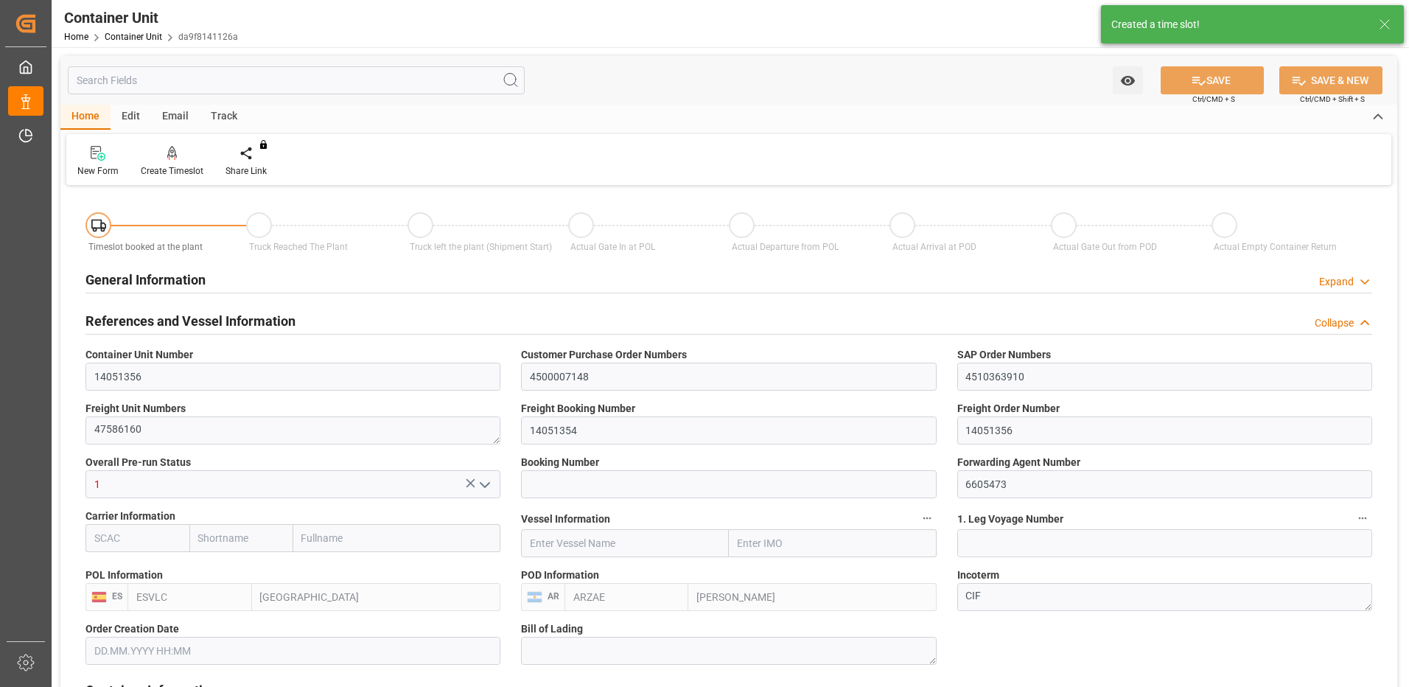
type input "ESVLC"
type input "ARZAE"
type input "7"
type input "0"
type input "8"
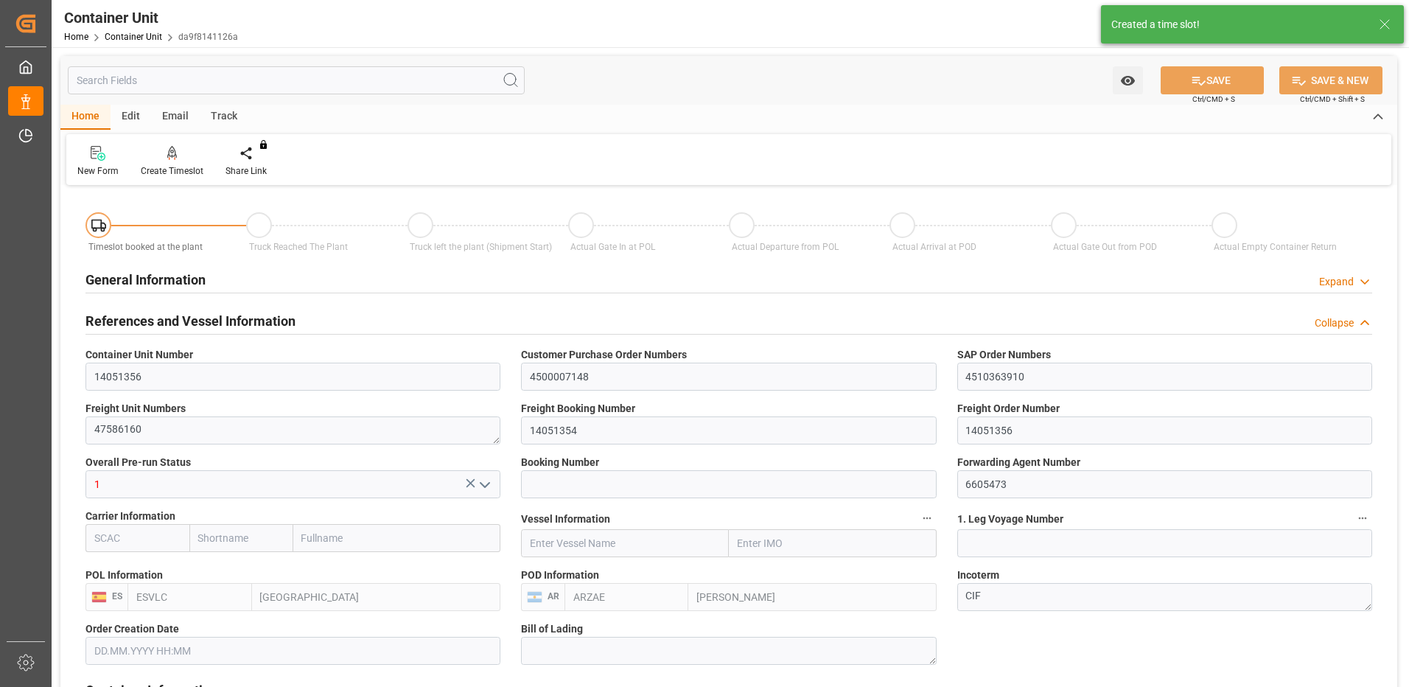
type input "0"
type input "40"
type input "24576"
type input "[DATE] 15:28"
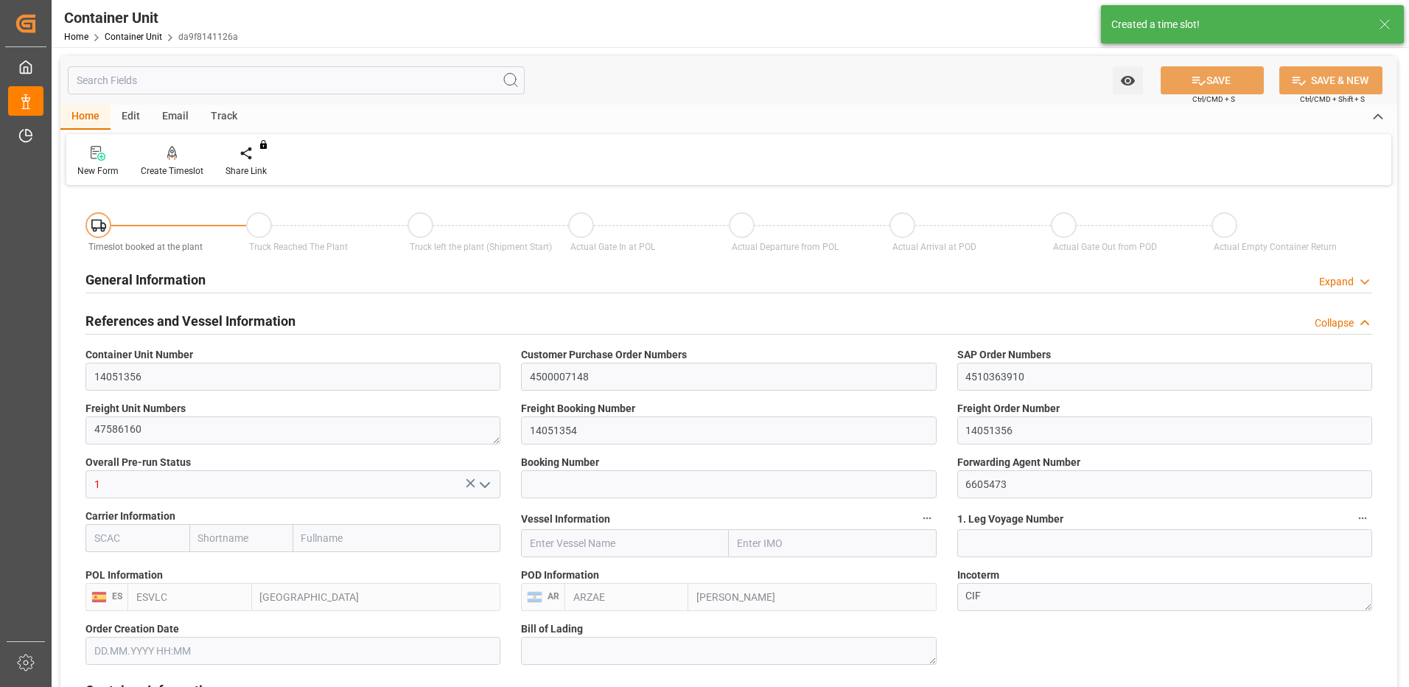
type input "22.09.2025"
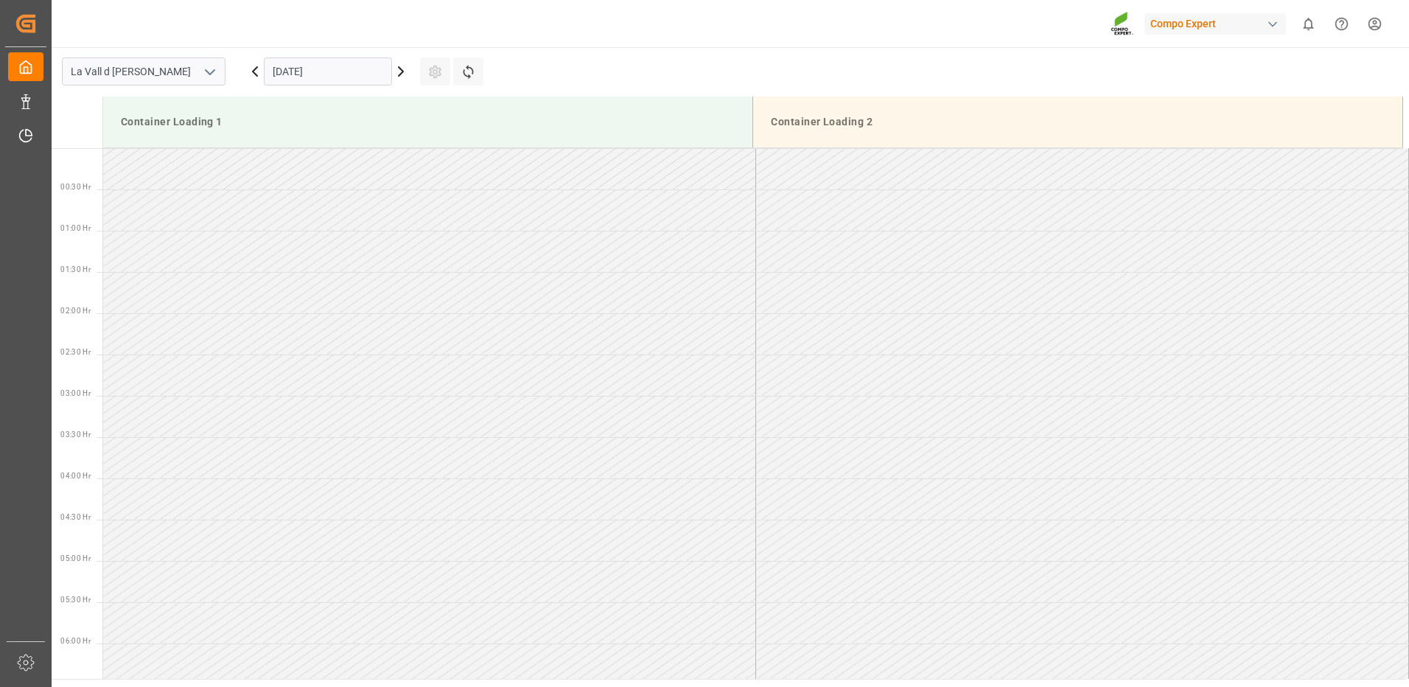
scroll to position [733, 0]
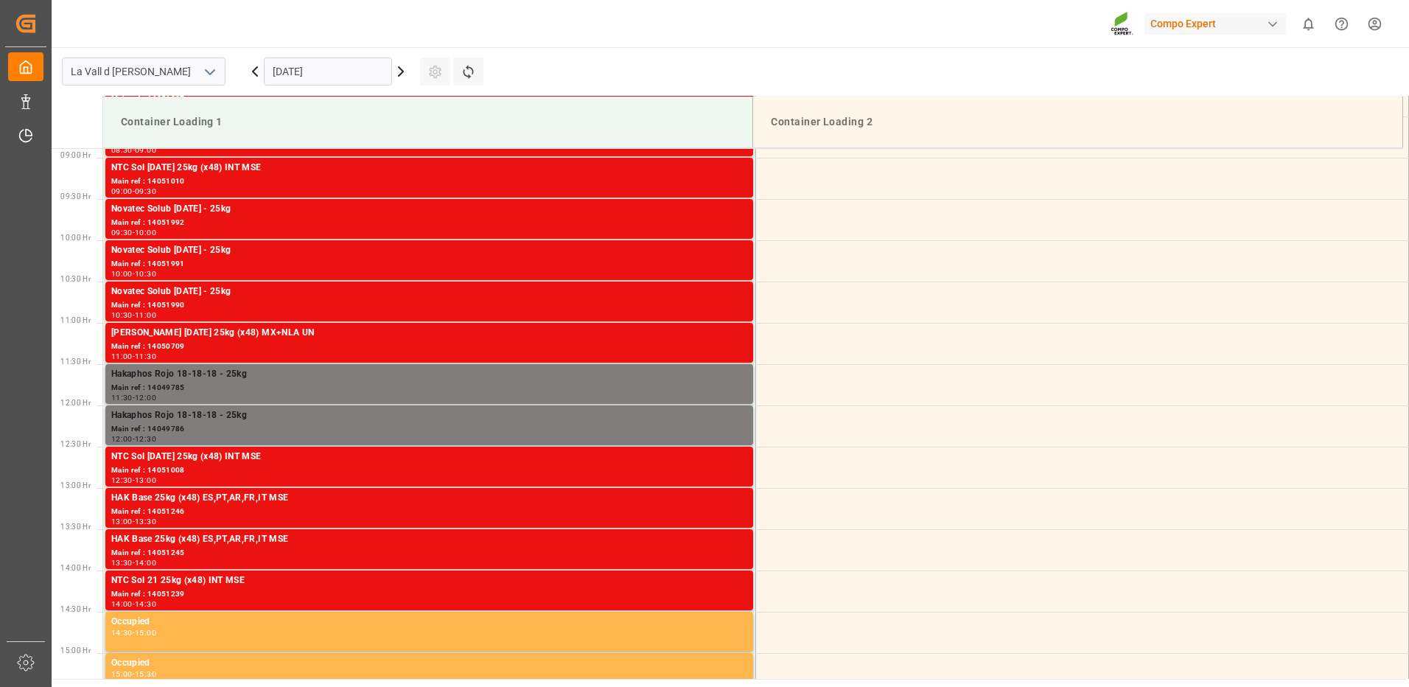
click at [307, 60] on input "[DATE]" at bounding box center [328, 71] width 128 height 28
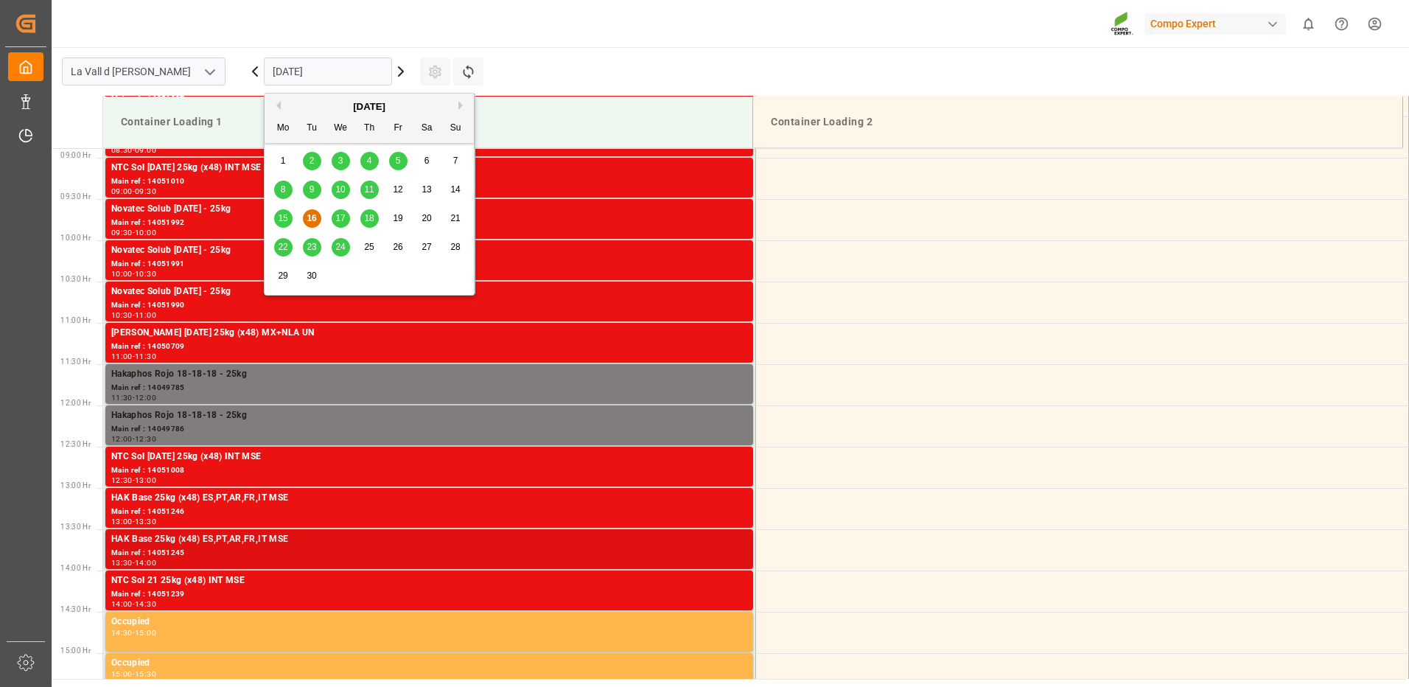
scroll to position [74, 0]
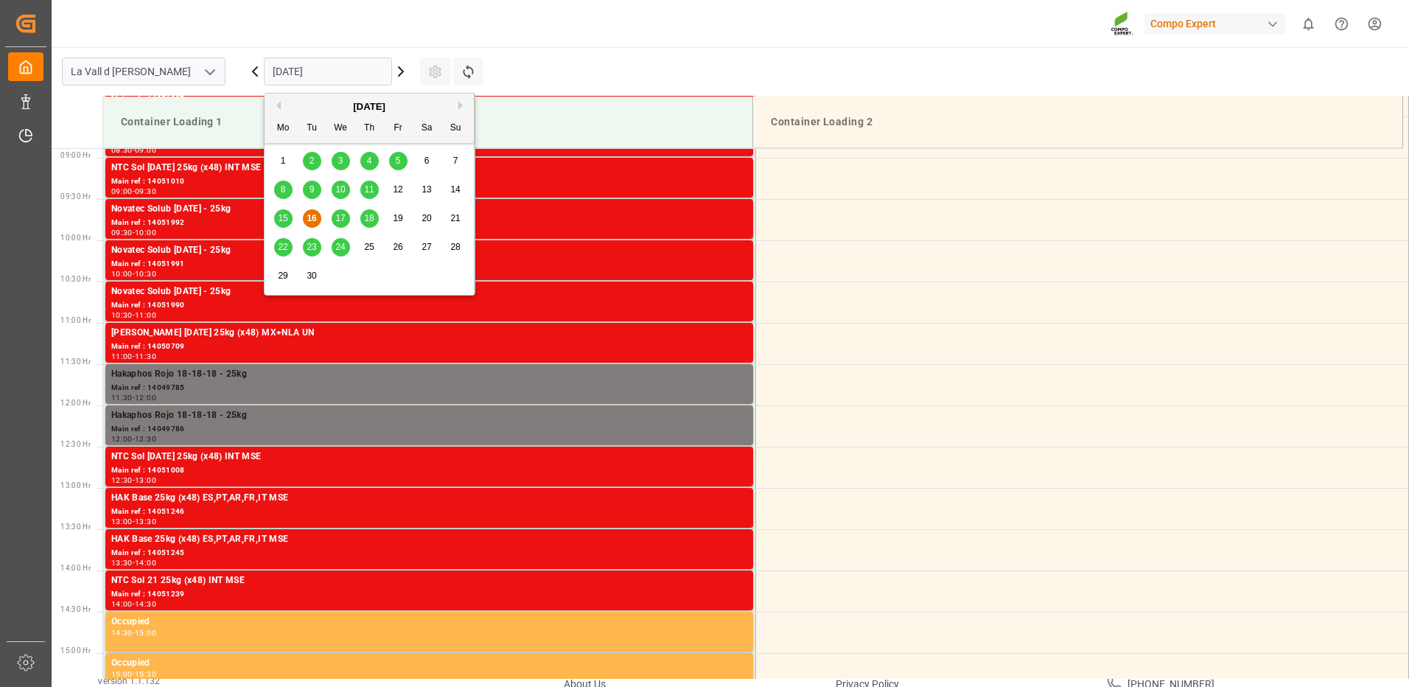
click at [309, 244] on span "23" at bounding box center [311, 247] width 10 height 10
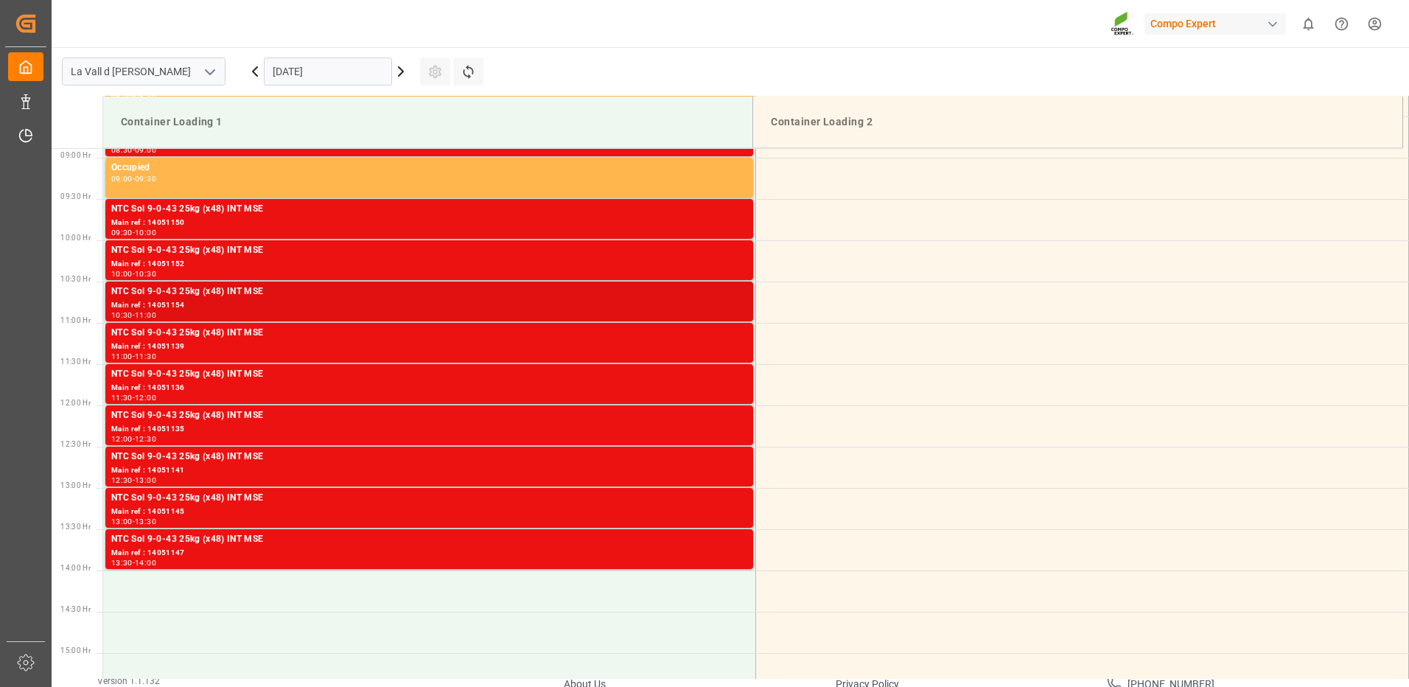
scroll to position [880, 0]
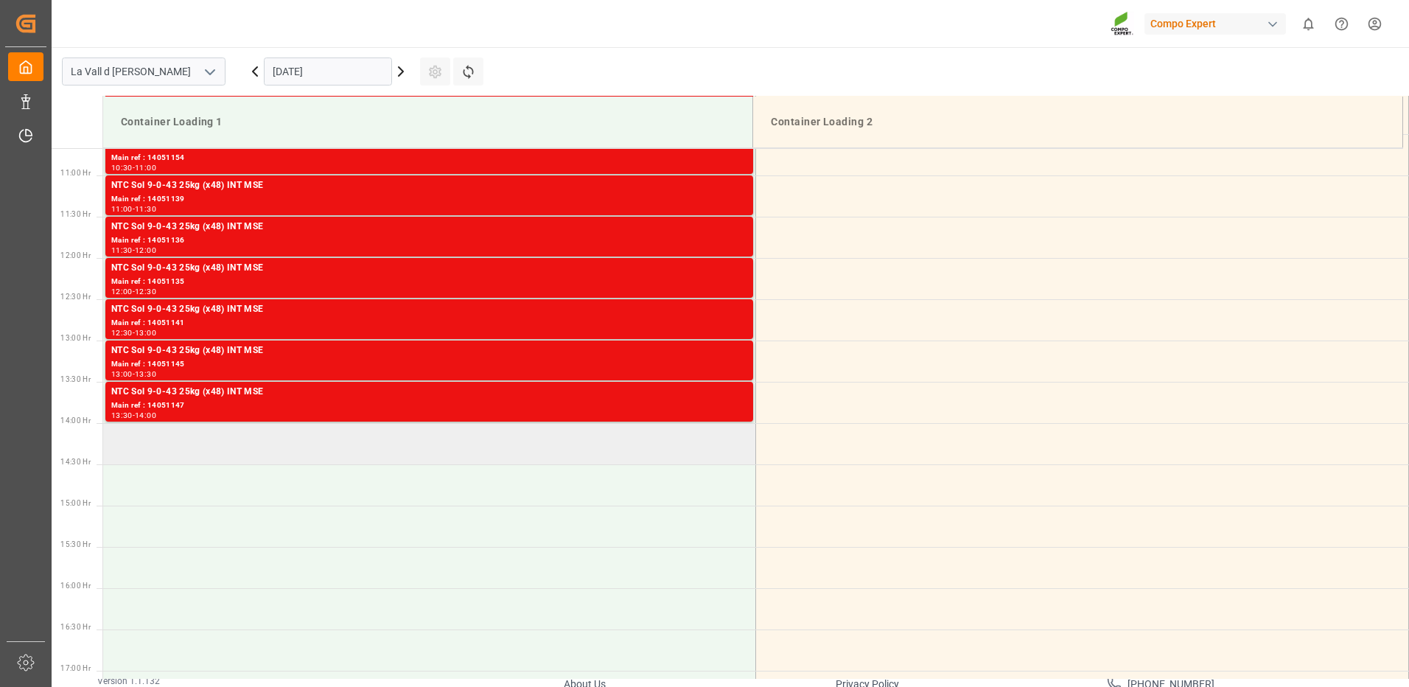
click at [184, 444] on td at bounding box center [429, 443] width 653 height 41
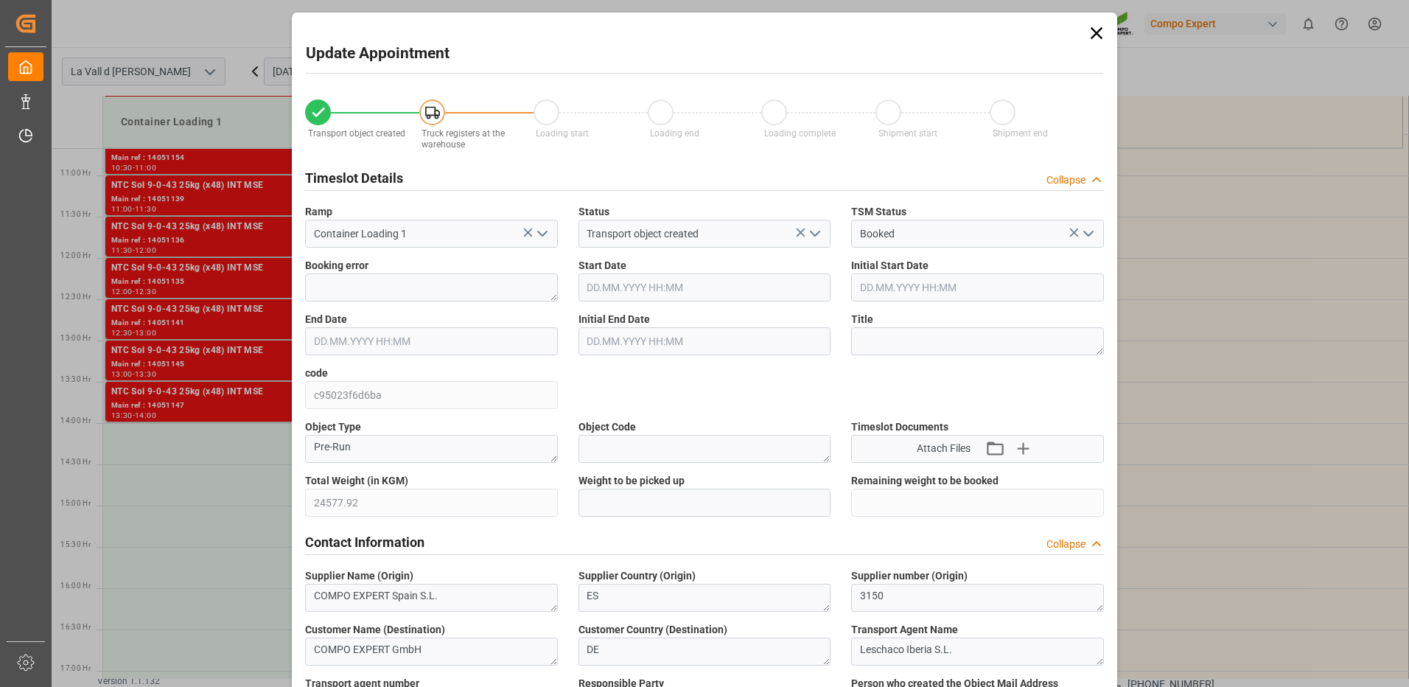
type input "24577.92"
type input "40"
type input "[DATE] 14:00"
type input "[DATE] 14:30"
type input "[DATE] 15:28"
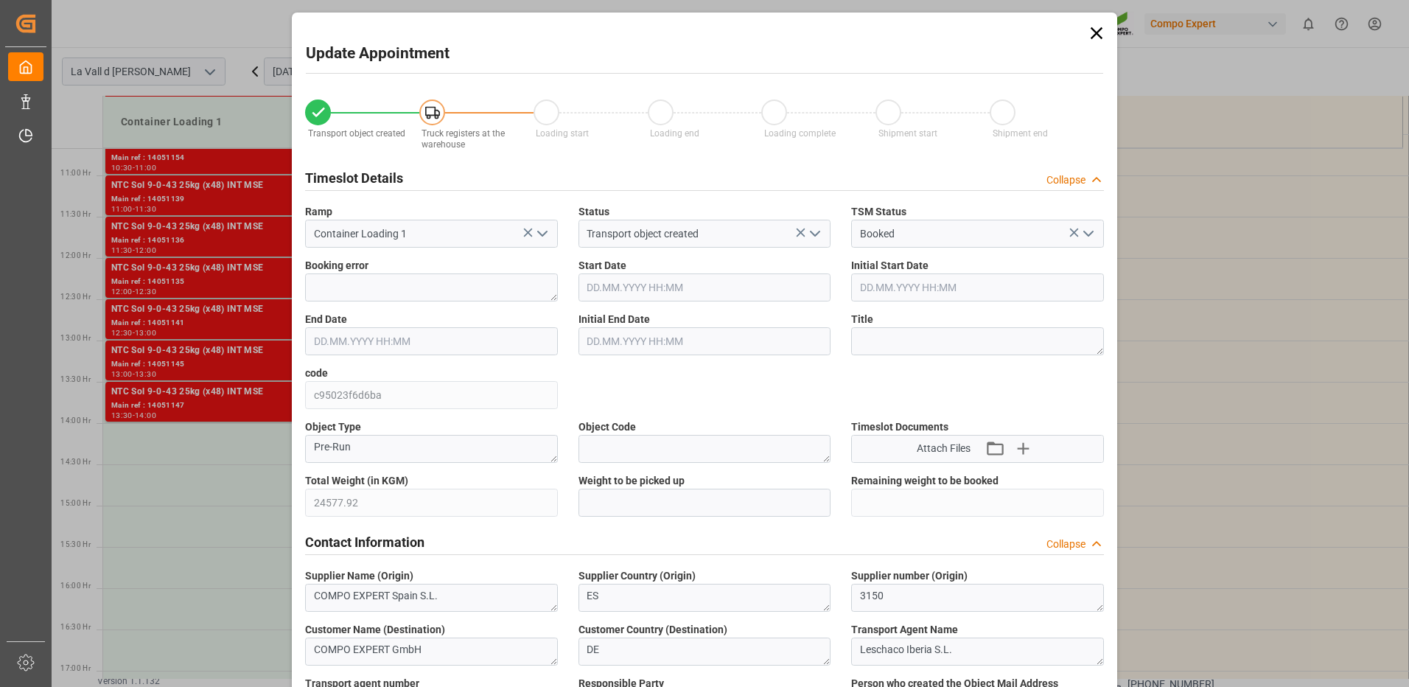
type input "[DATE] 09:51"
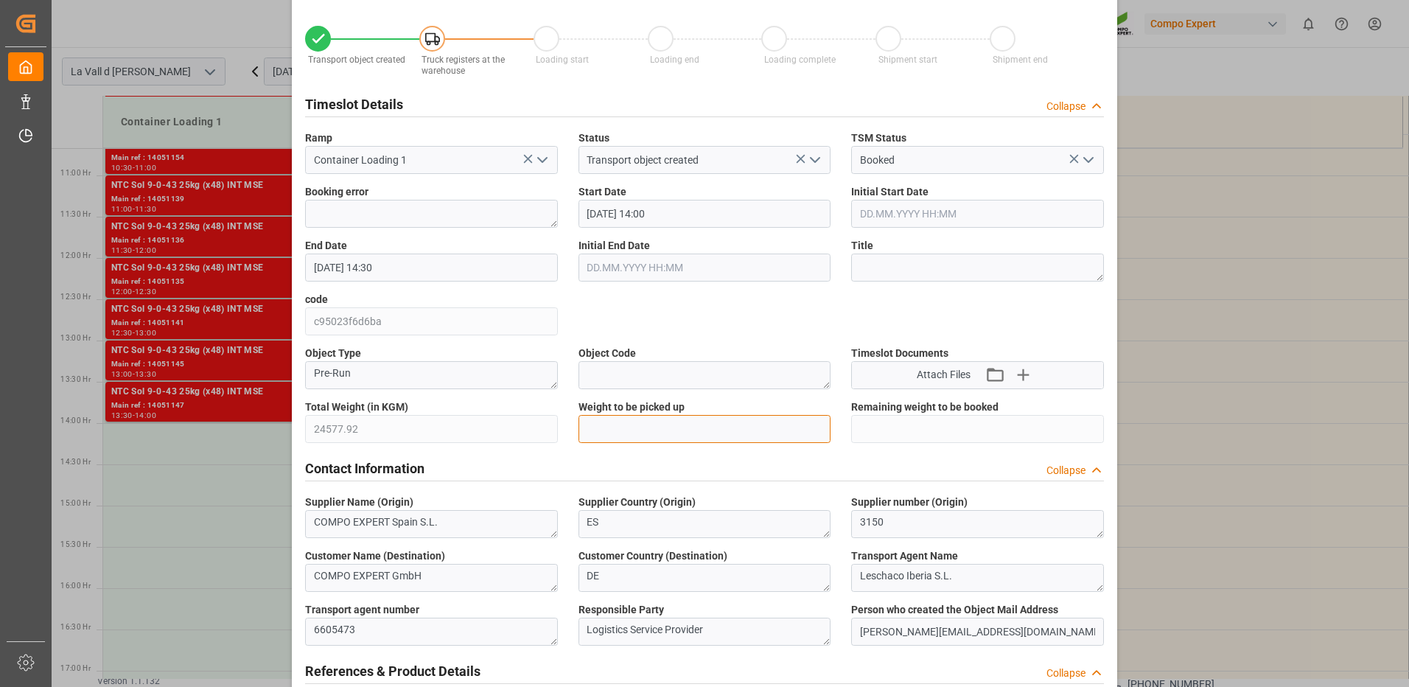
click at [614, 423] on input "text" at bounding box center [704, 429] width 253 height 28
click at [608, 421] on input "text" at bounding box center [704, 429] width 253 height 28
click at [709, 421] on input "text" at bounding box center [704, 429] width 253 height 28
paste input "24577.92"
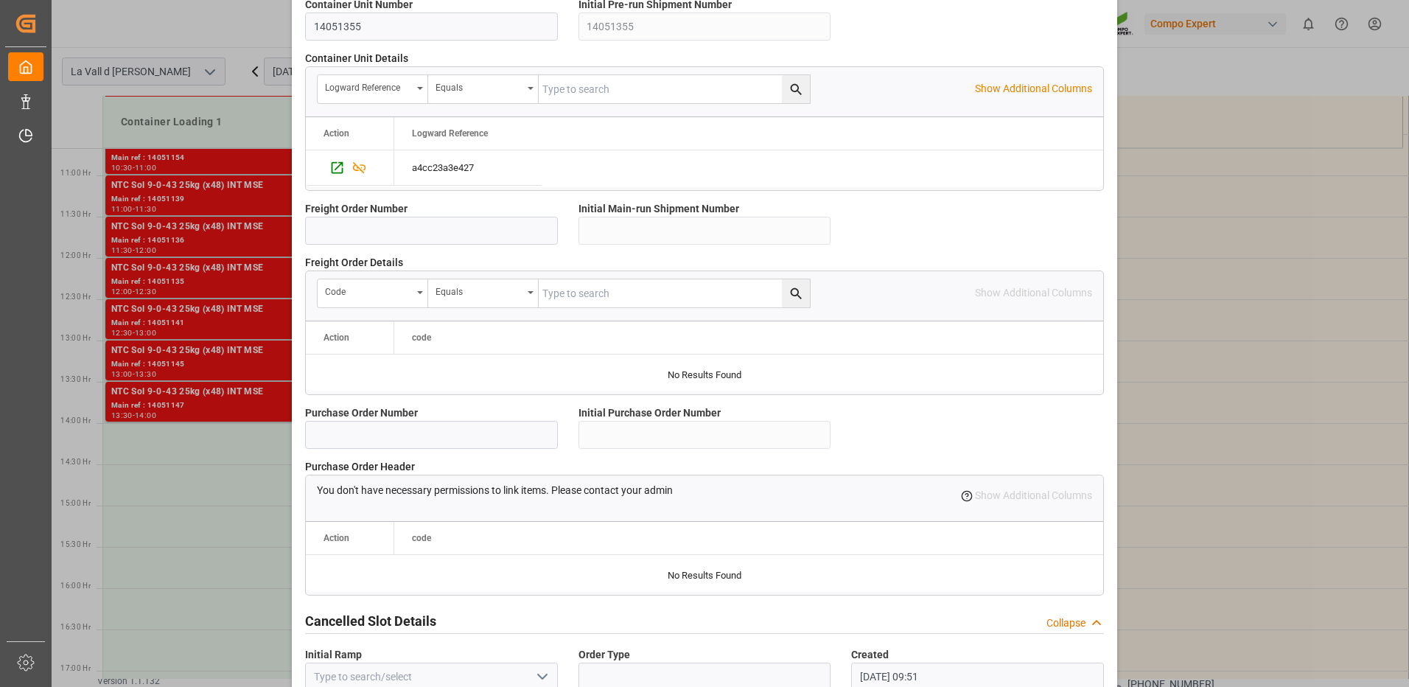
scroll to position [1256, 0]
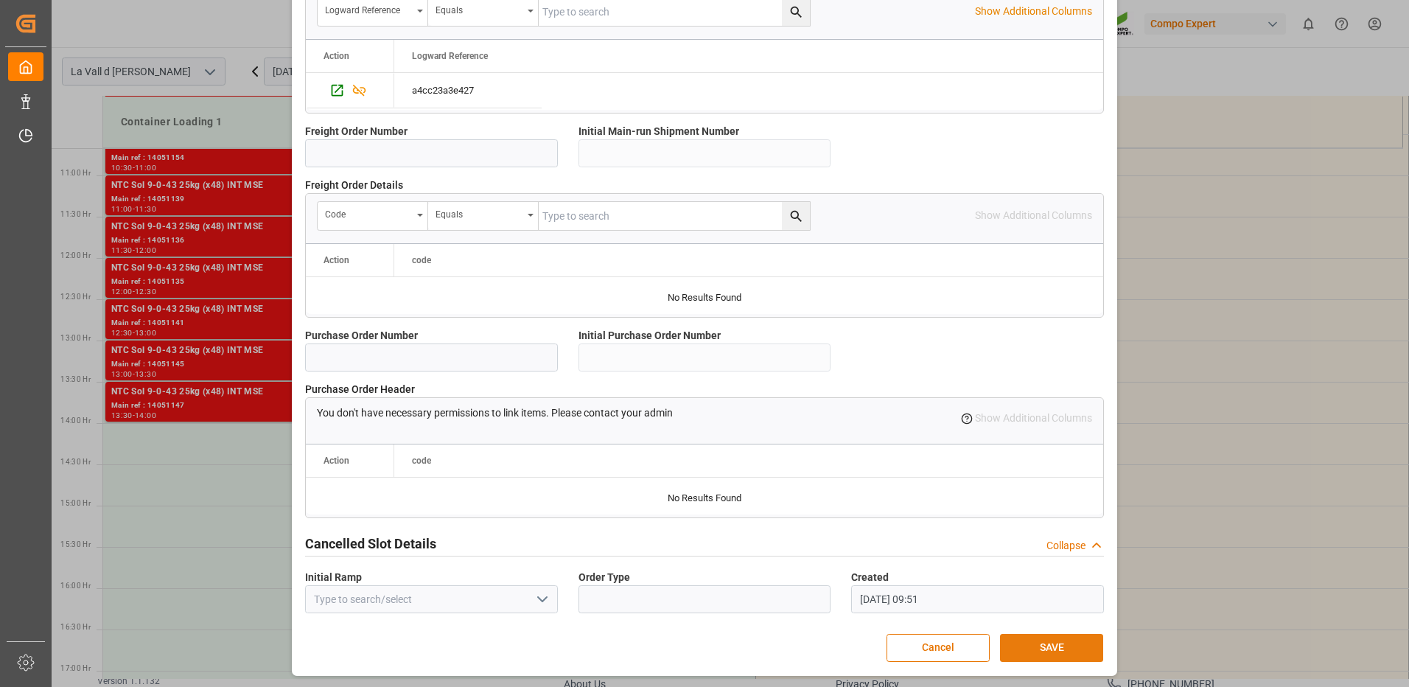
type input "24577.92"
click at [1059, 639] on button "SAVE" at bounding box center [1051, 648] width 103 height 28
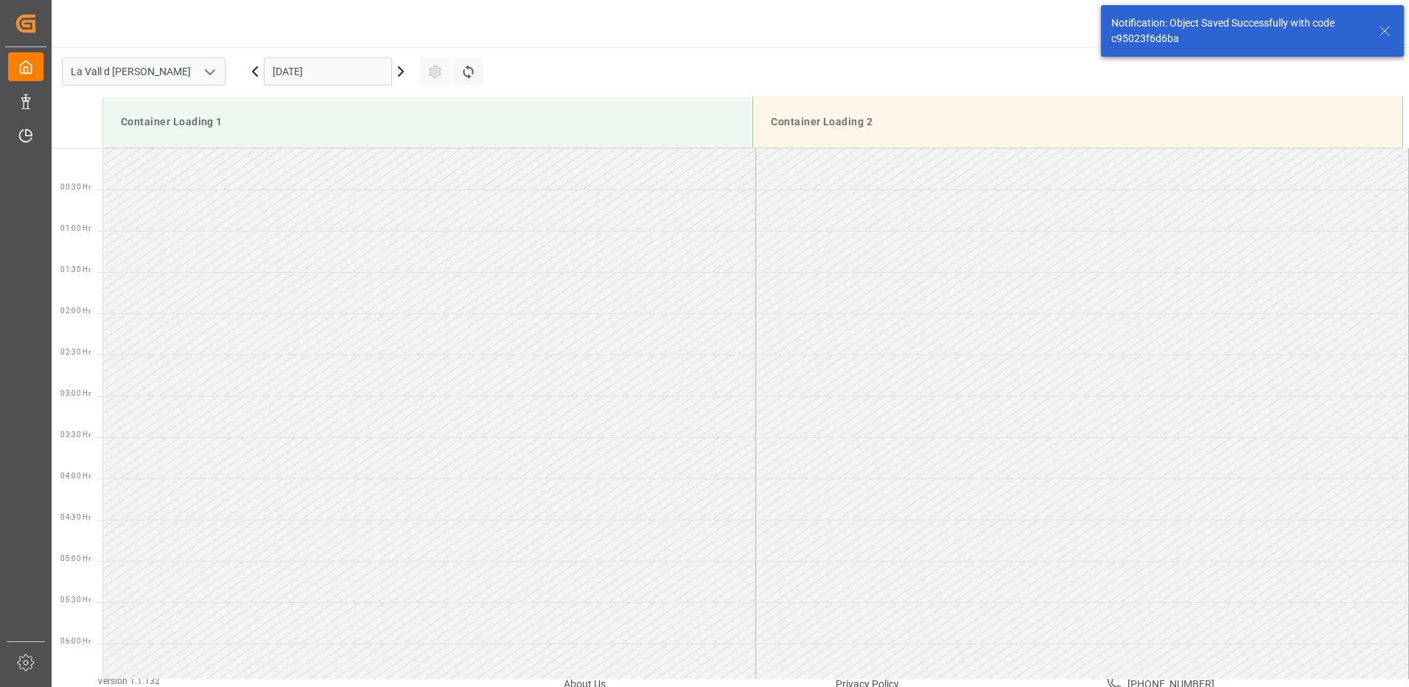
scroll to position [1063, 0]
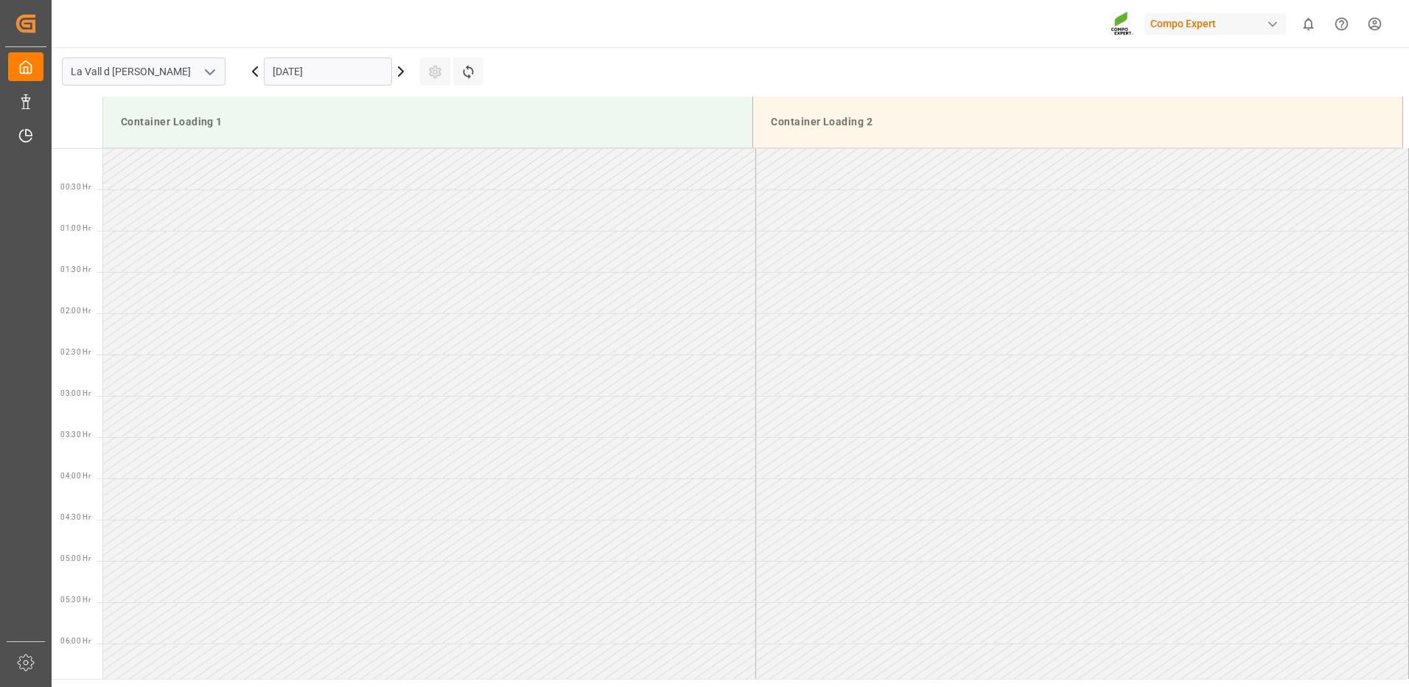
scroll to position [733, 0]
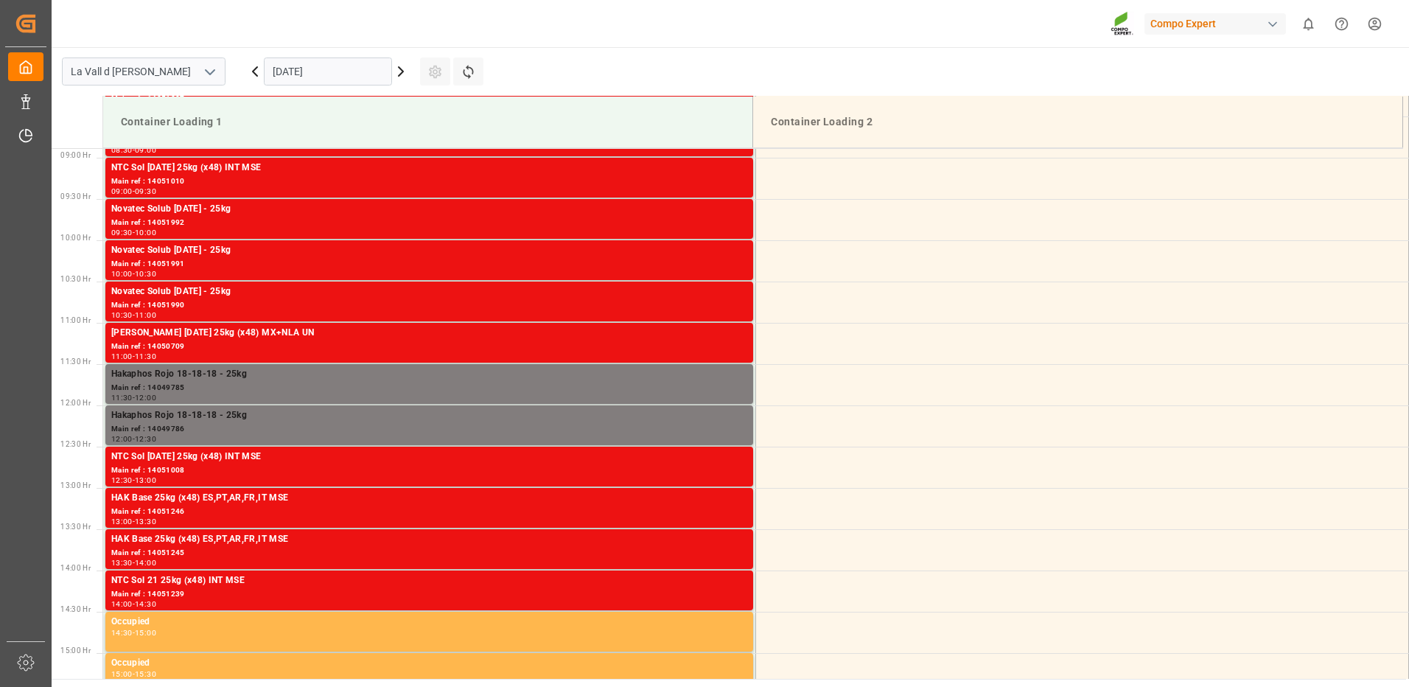
click at [314, 77] on input "16.09.2025" at bounding box center [328, 71] width 128 height 28
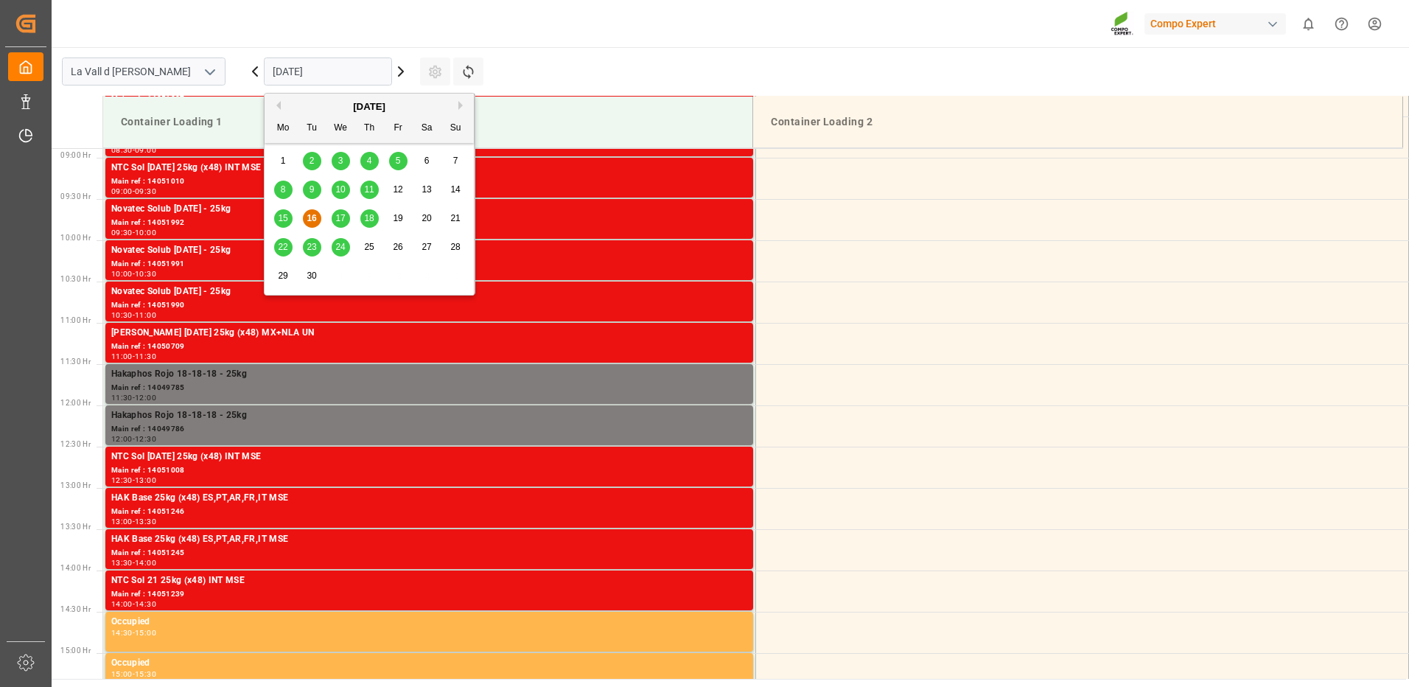
click at [310, 248] on span "23" at bounding box center [311, 247] width 10 height 10
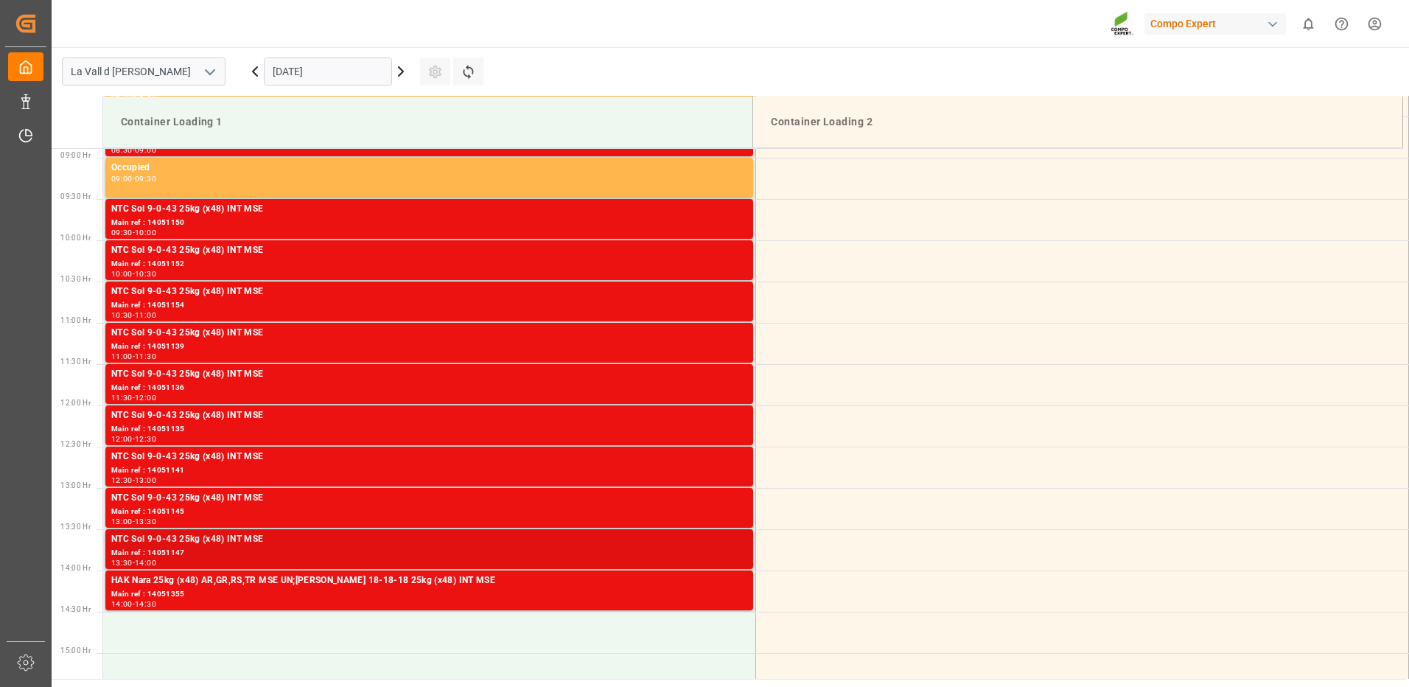
scroll to position [807, 0]
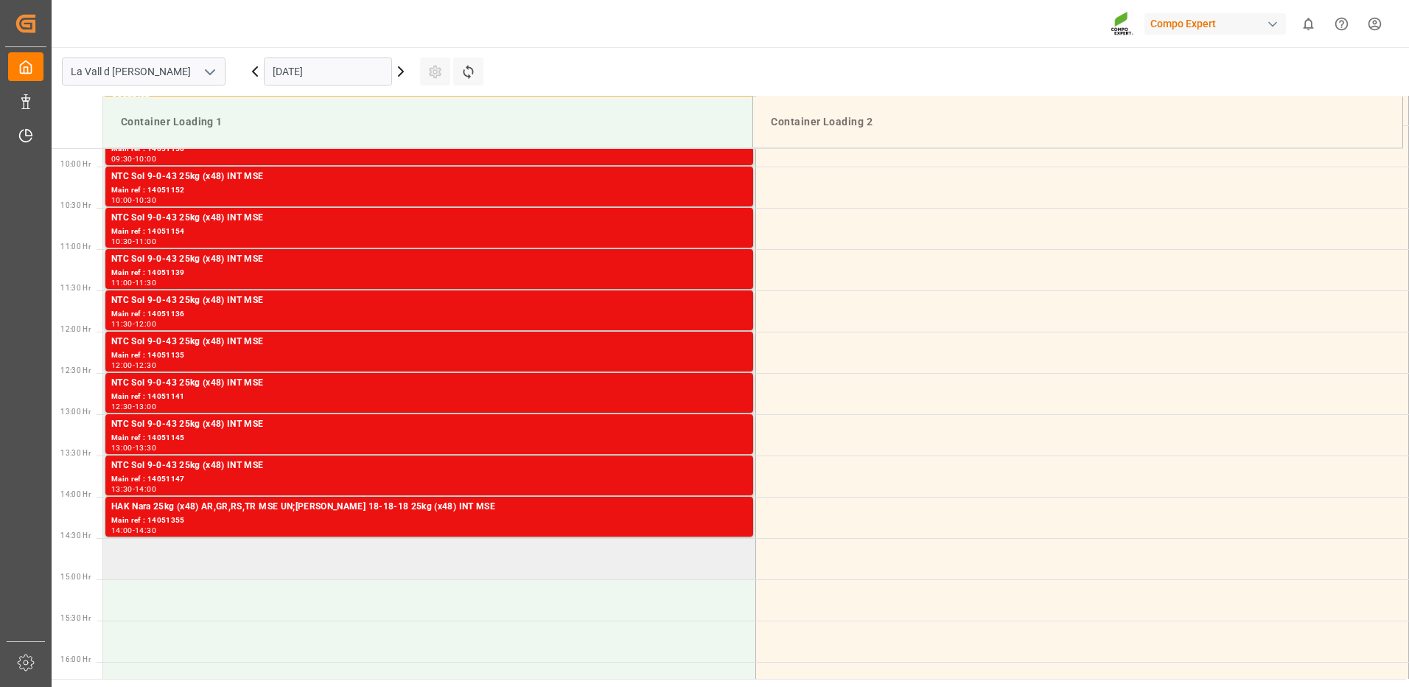
click at [265, 562] on td at bounding box center [429, 558] width 653 height 41
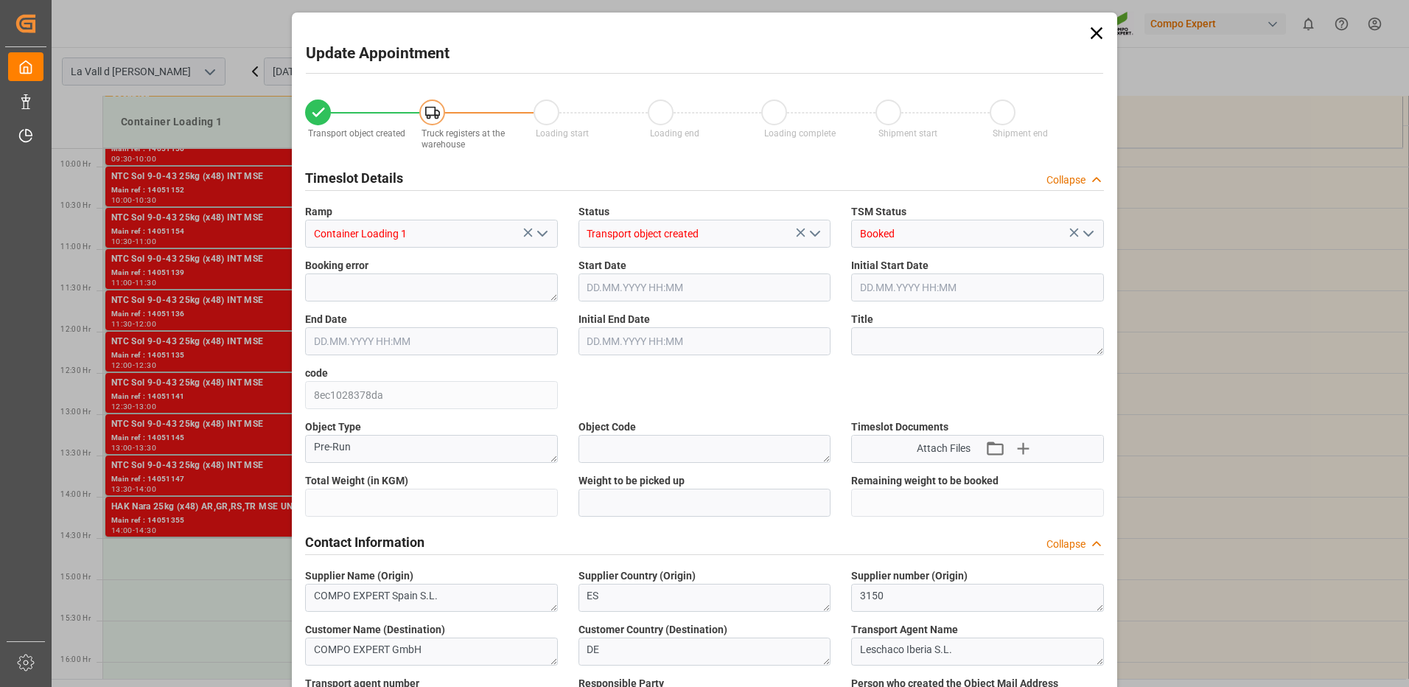
type input "24576"
type input "40"
type input "[DATE] 14:30"
type input "23.09.2025 15:00"
type input "[DATE] 15:28"
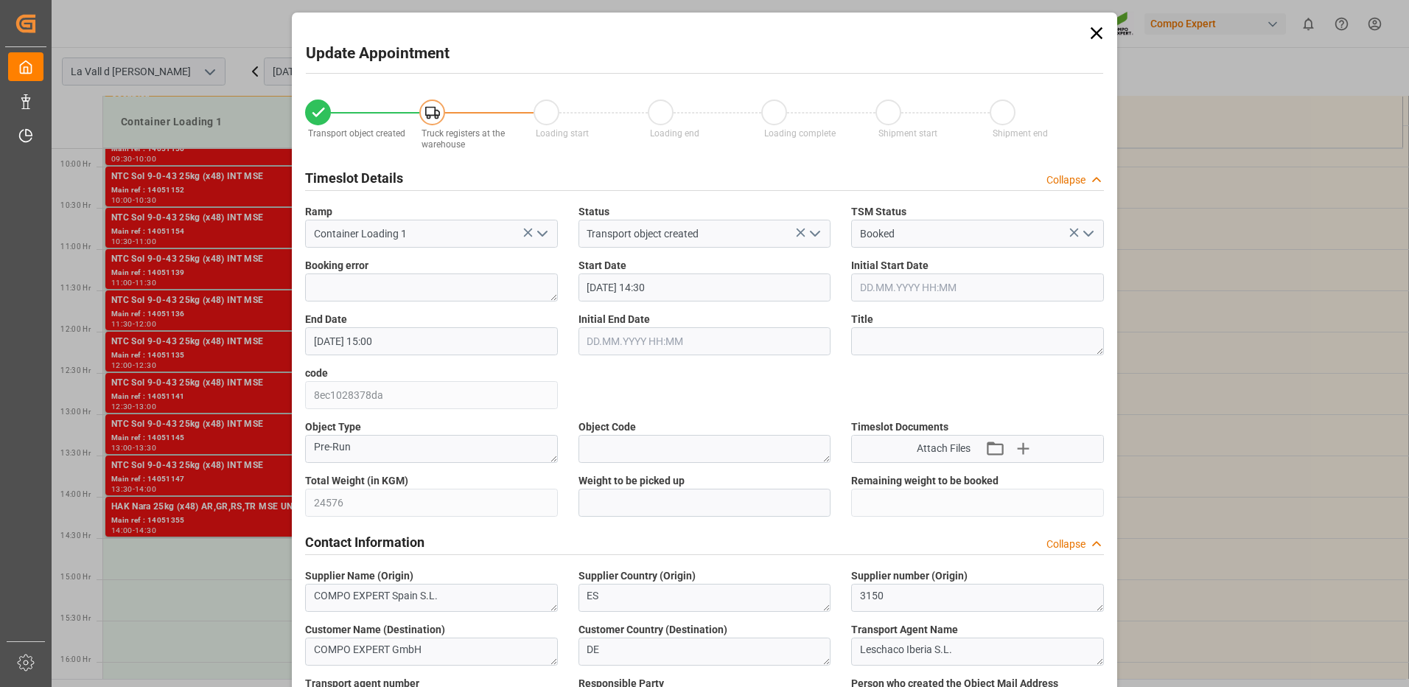
type input "16.09.2025 09:52"
click at [683, 502] on input "text" at bounding box center [704, 502] width 253 height 28
type input "24576"
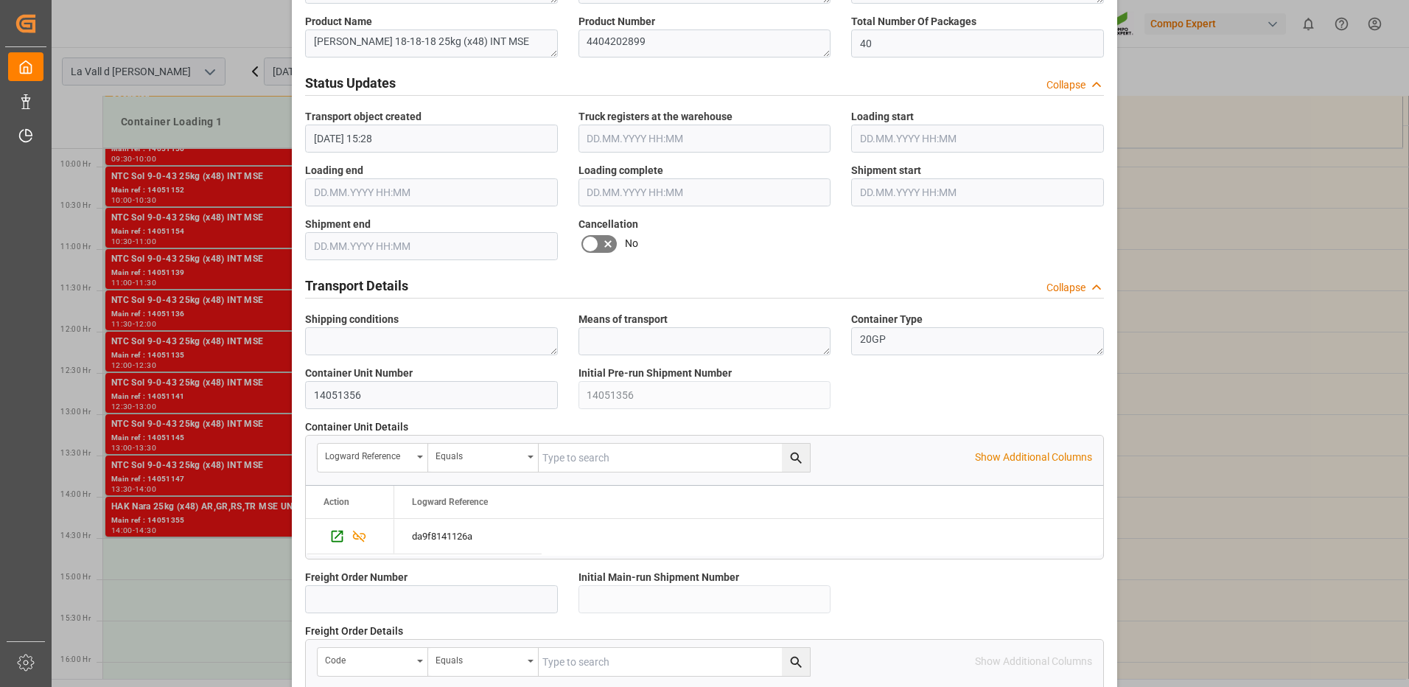
scroll to position [1252, 0]
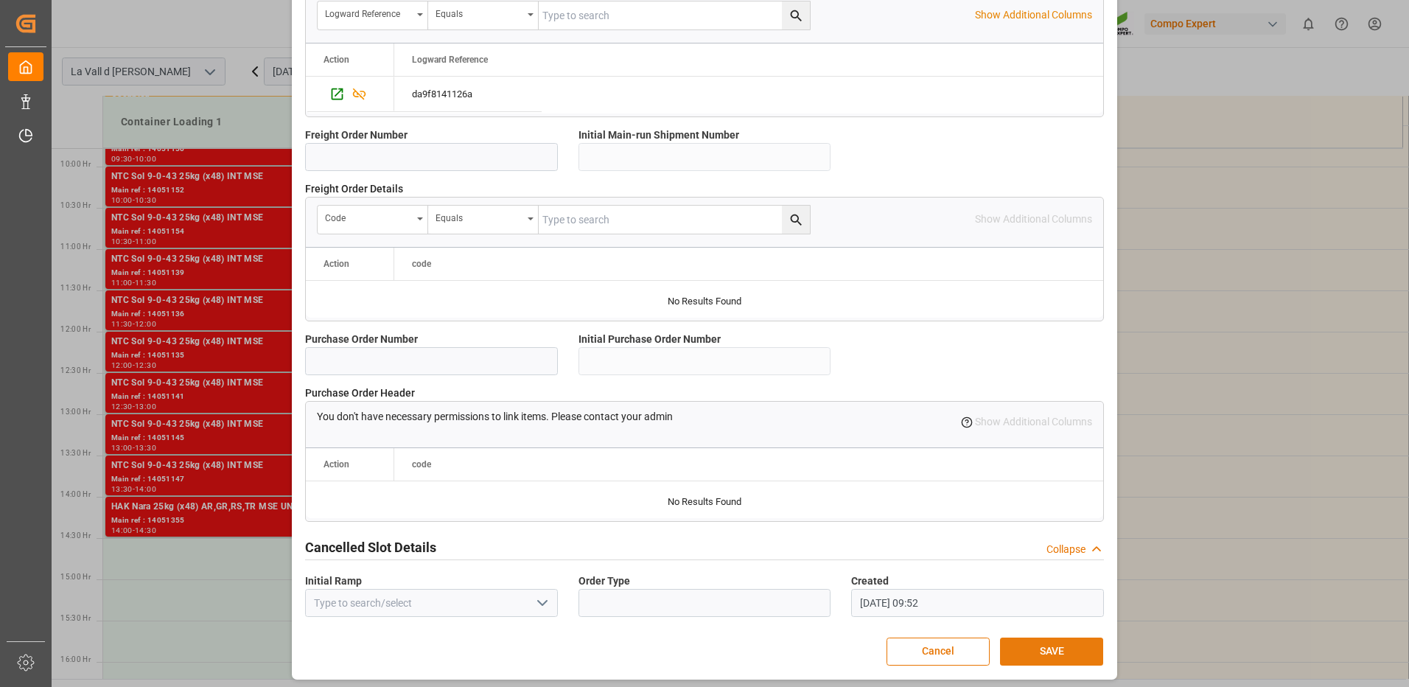
click at [1030, 653] on button "SAVE" at bounding box center [1051, 651] width 103 height 28
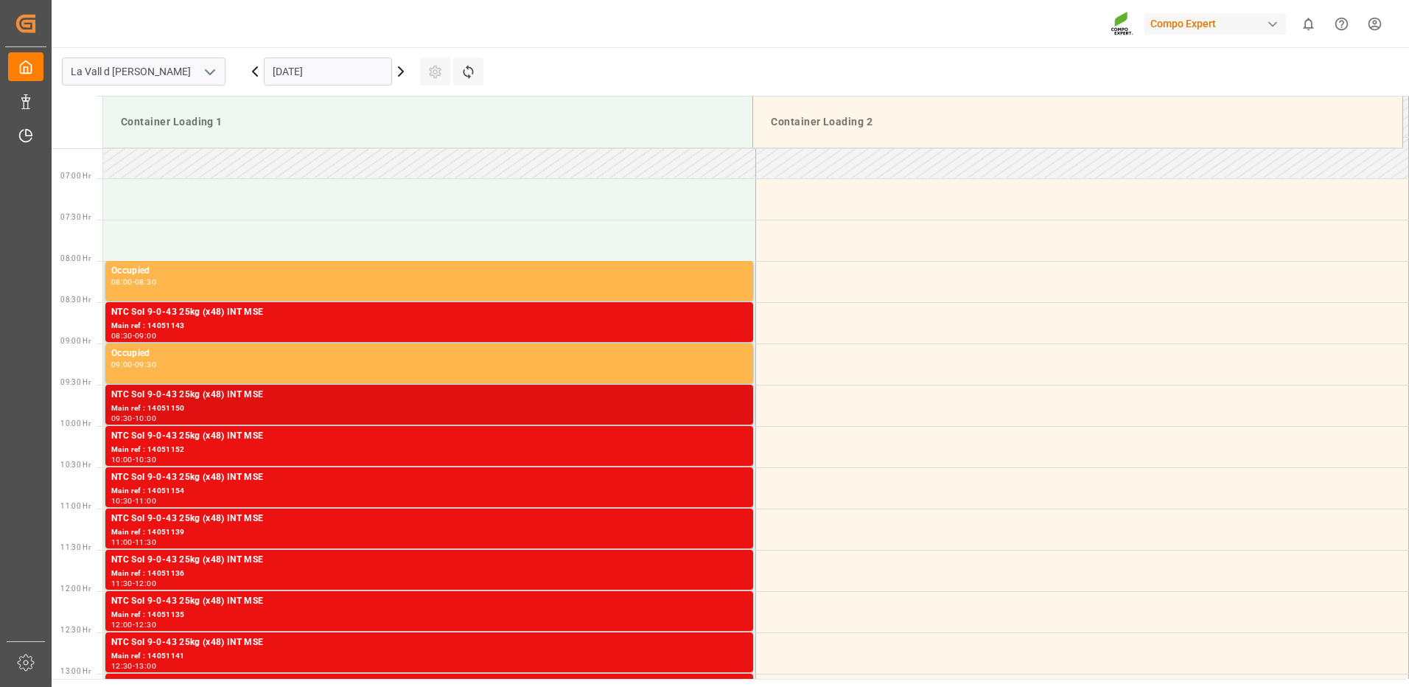
scroll to position [842, 0]
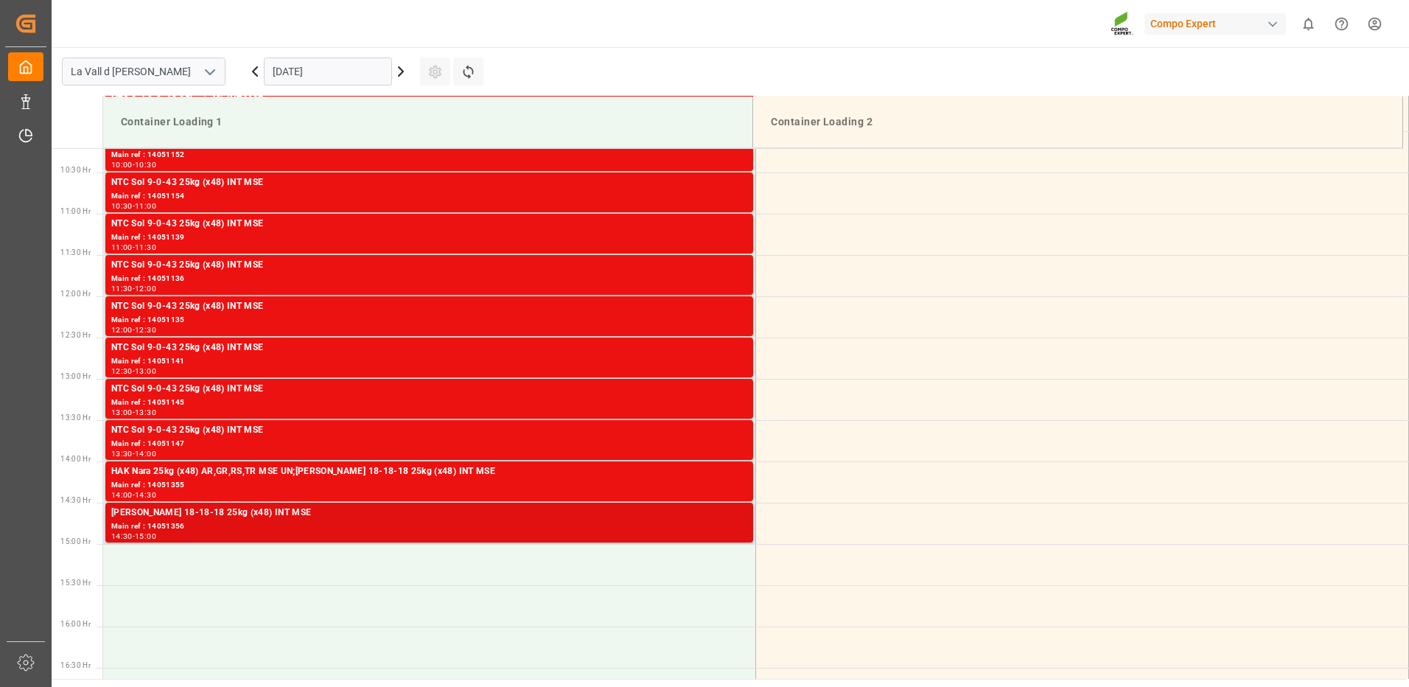
click at [539, 519] on div "HAK Rojo 18-18-18 25kg (x48) INT MSE" at bounding box center [429, 512] width 636 height 15
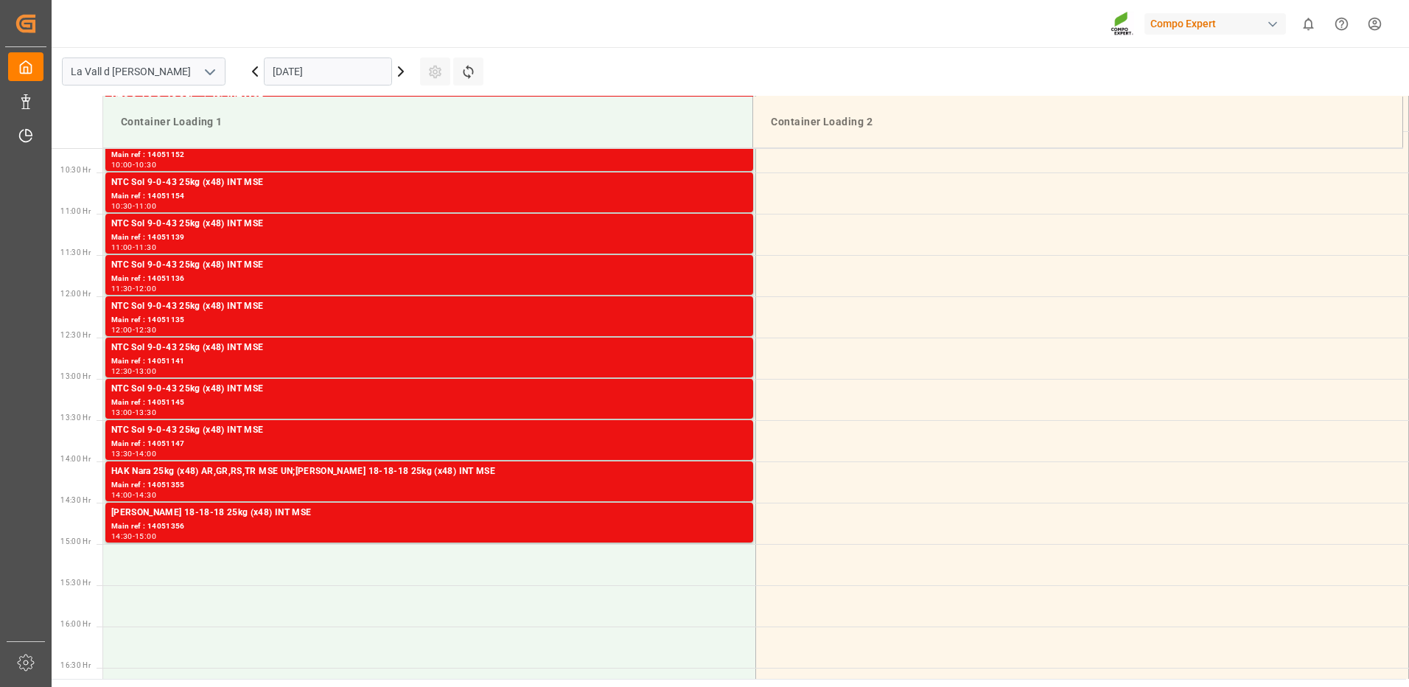
click at [562, 469] on div "HAK Nara 25kg (x48) AR,GR,RS,TR MSE UN;[PERSON_NAME] 18-18-18 25kg (x48) INT MSE" at bounding box center [429, 471] width 636 height 15
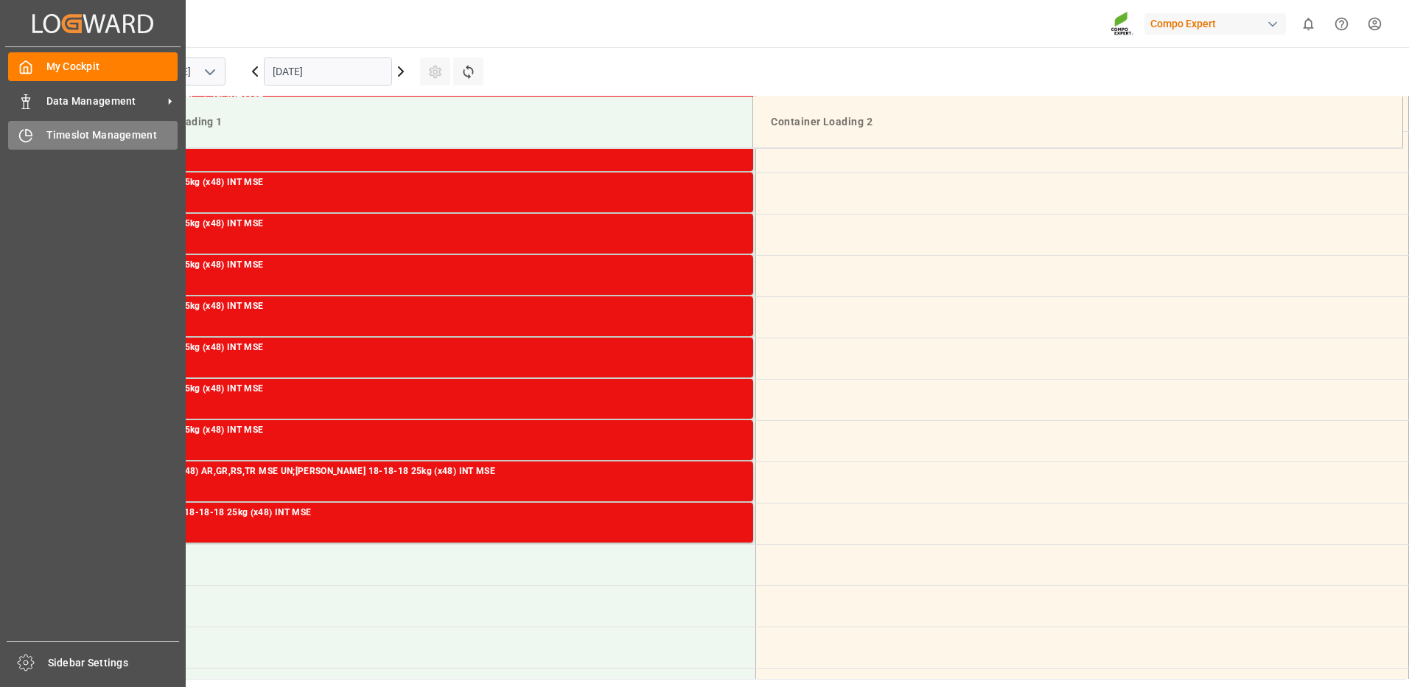
click at [35, 138] on div "Timeslot Management Timeslot Management" at bounding box center [92, 135] width 169 height 29
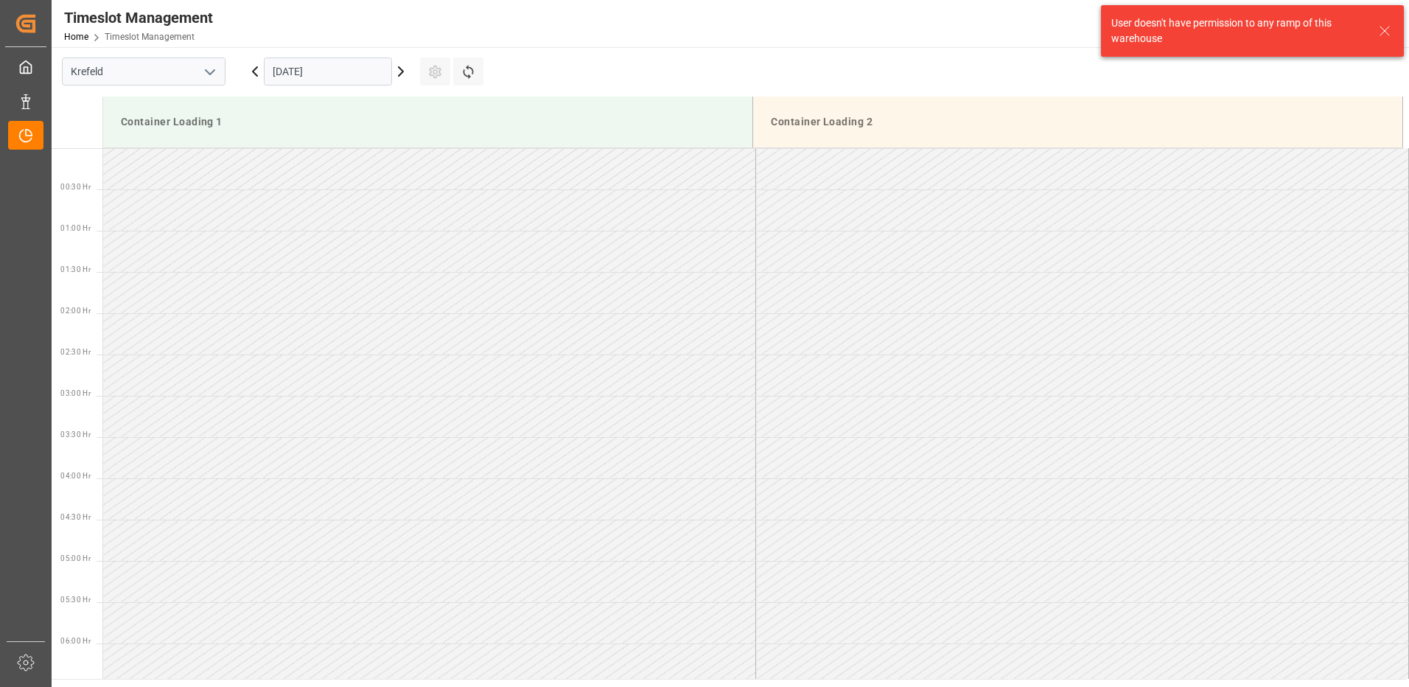
click at [213, 70] on icon "open menu" at bounding box center [210, 72] width 18 height 18
click at [118, 175] on div "La Vall d [PERSON_NAME]" at bounding box center [144, 170] width 162 height 33
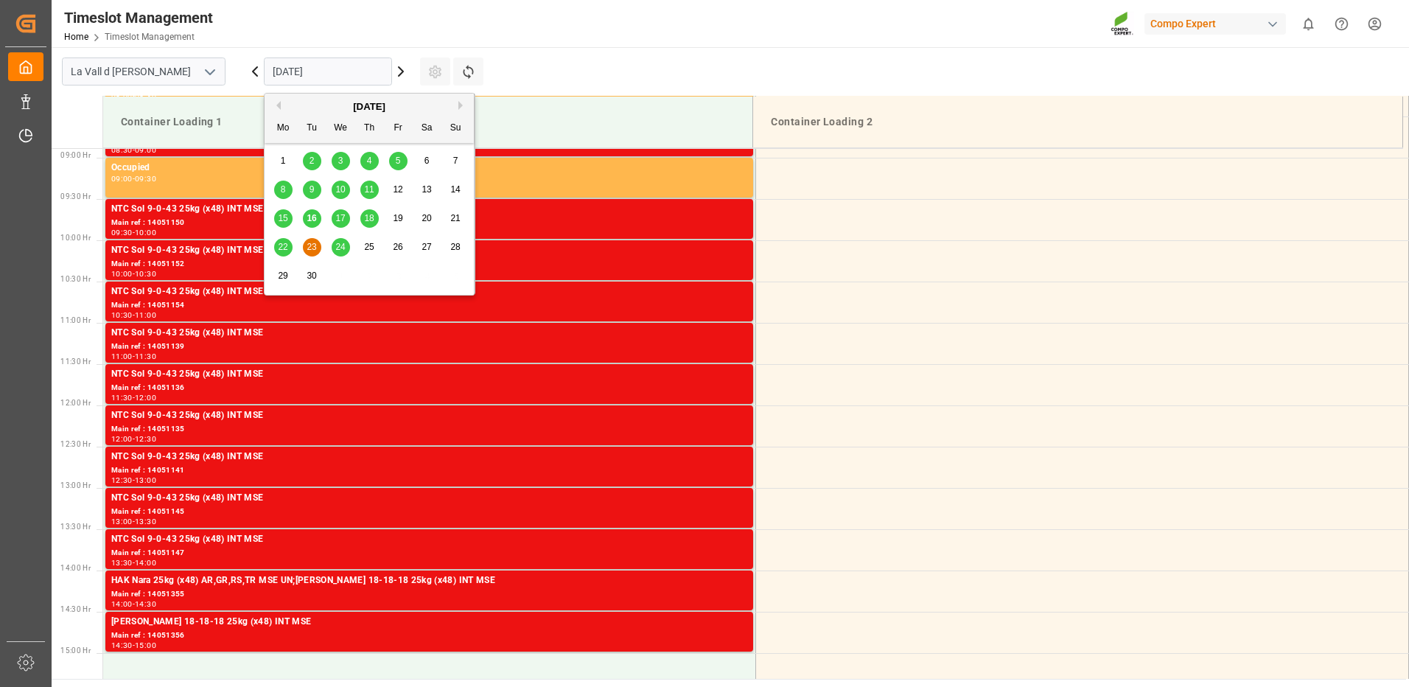
click at [283, 71] on input "[DATE]" at bounding box center [328, 71] width 128 height 28
click at [342, 214] on span "17" at bounding box center [340, 218] width 10 height 10
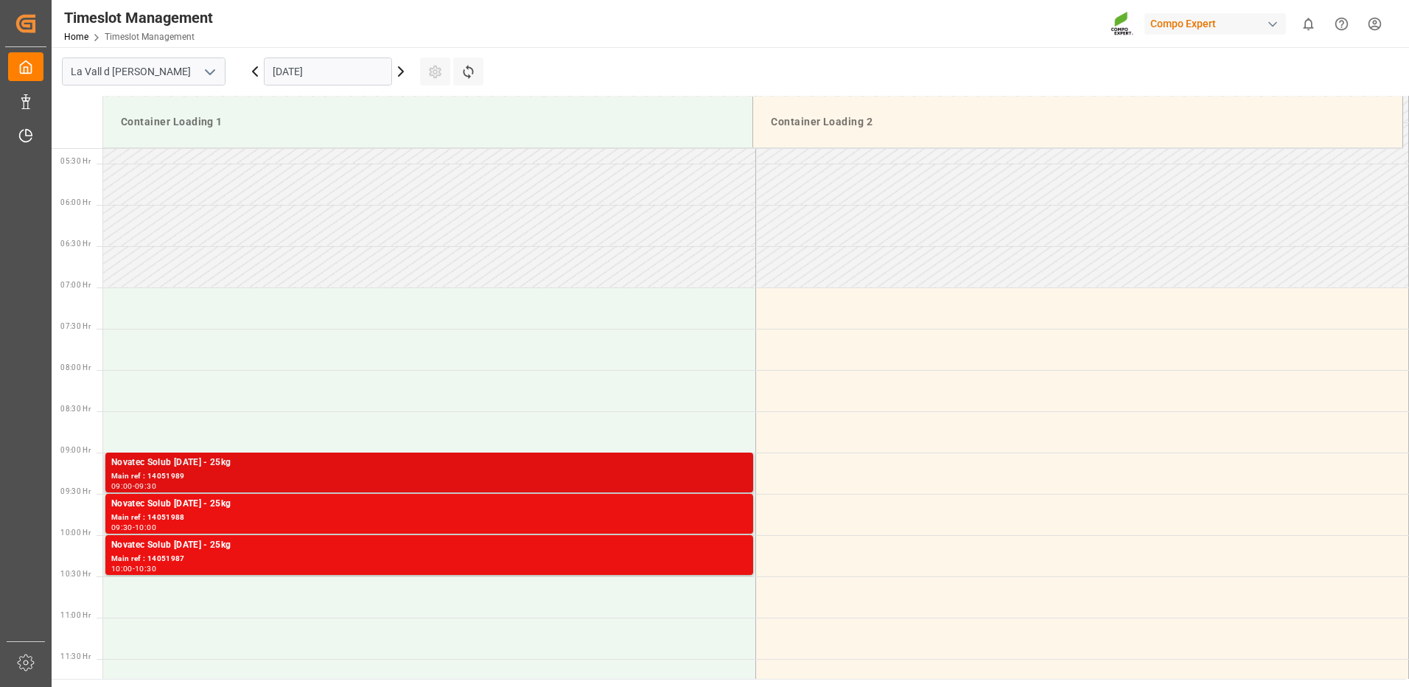
scroll to position [586, 0]
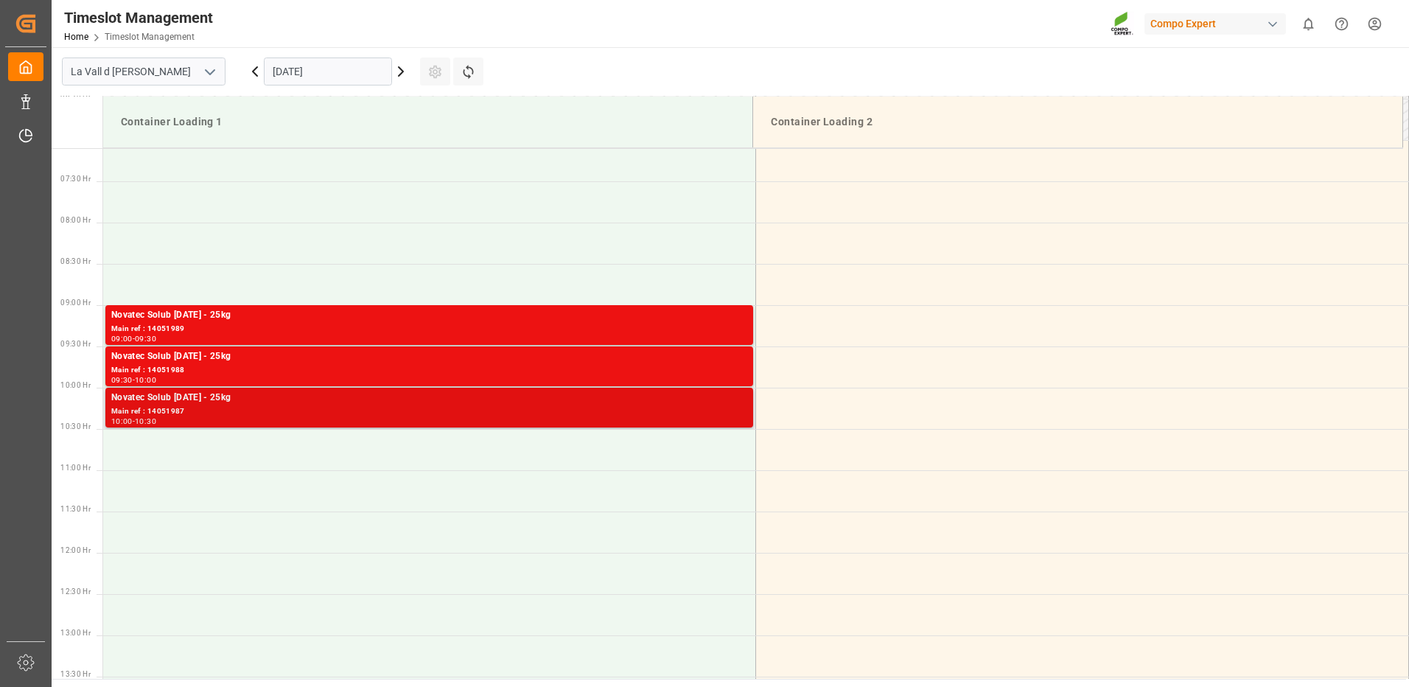
click at [635, 400] on div "Novatec Solub [DATE] - 25kg" at bounding box center [429, 397] width 636 height 15
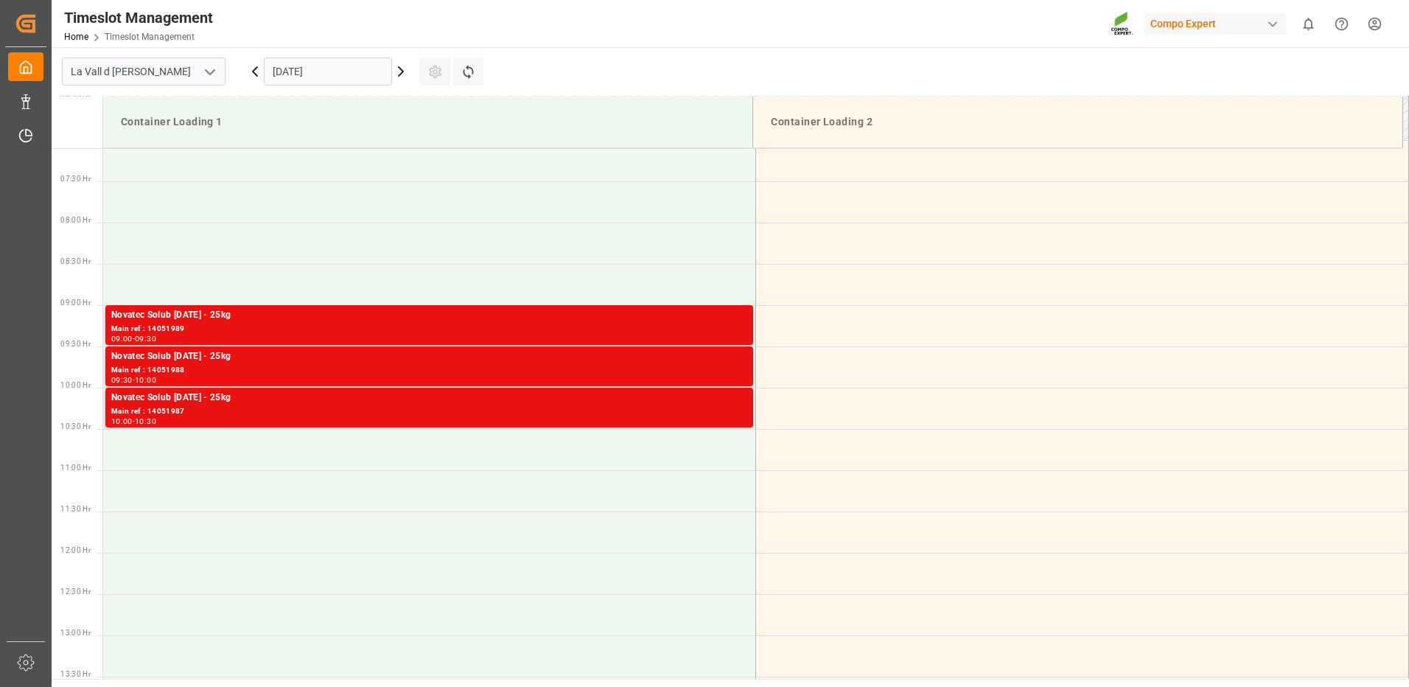
click at [633, 365] on div "Main ref : 14051988" at bounding box center [429, 370] width 636 height 13
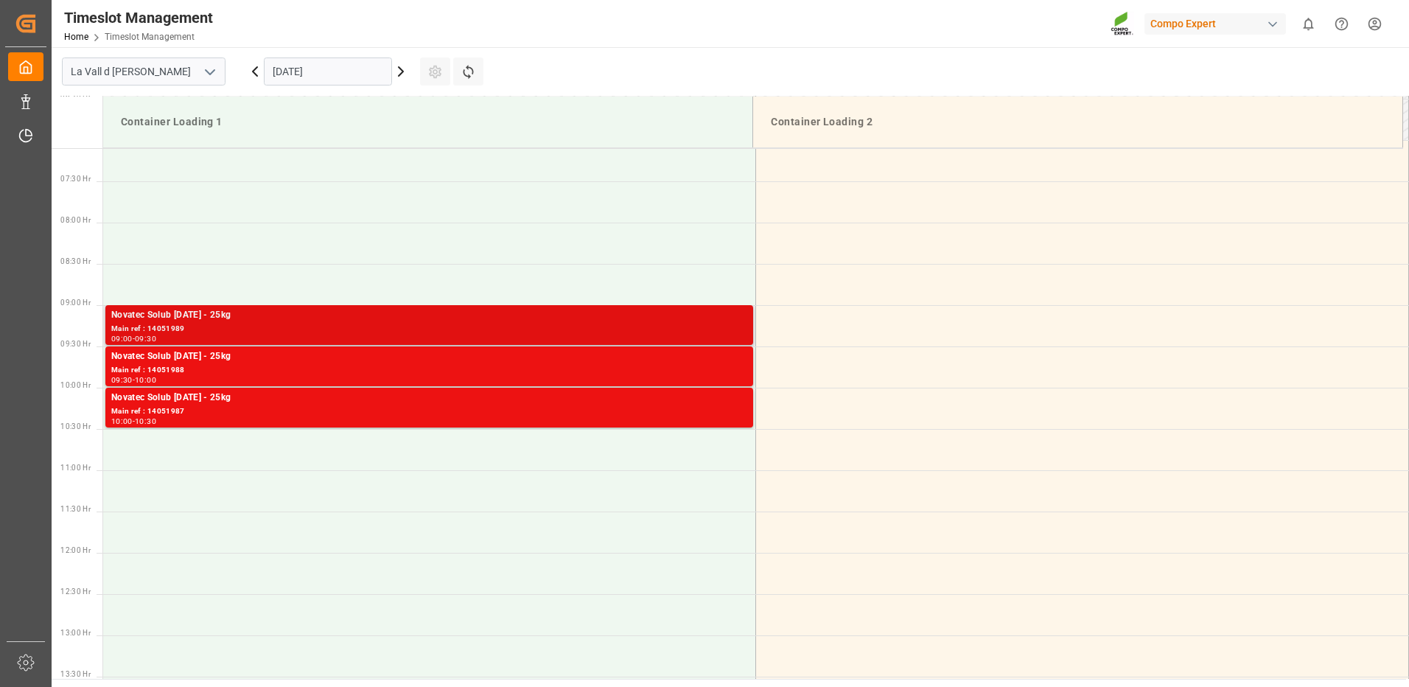
click at [662, 323] on div "Main ref : 14051989" at bounding box center [429, 329] width 636 height 13
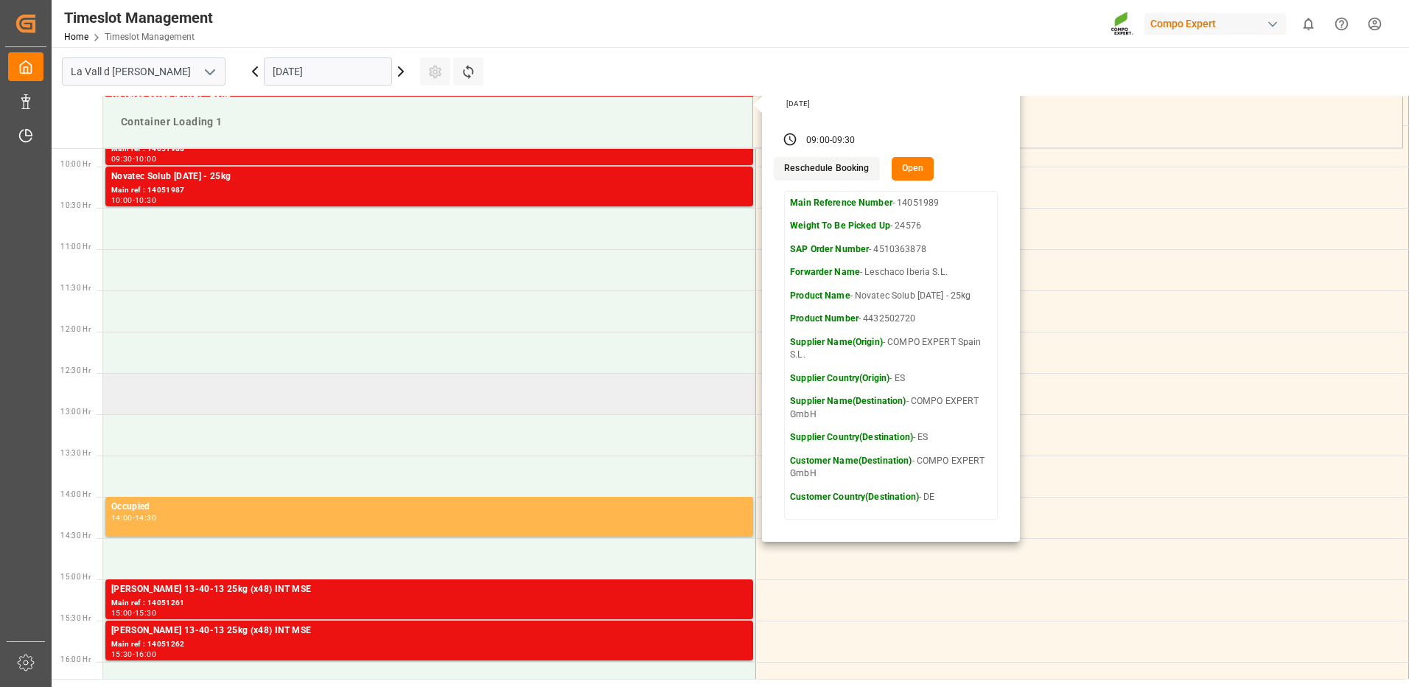
scroll to position [954, 0]
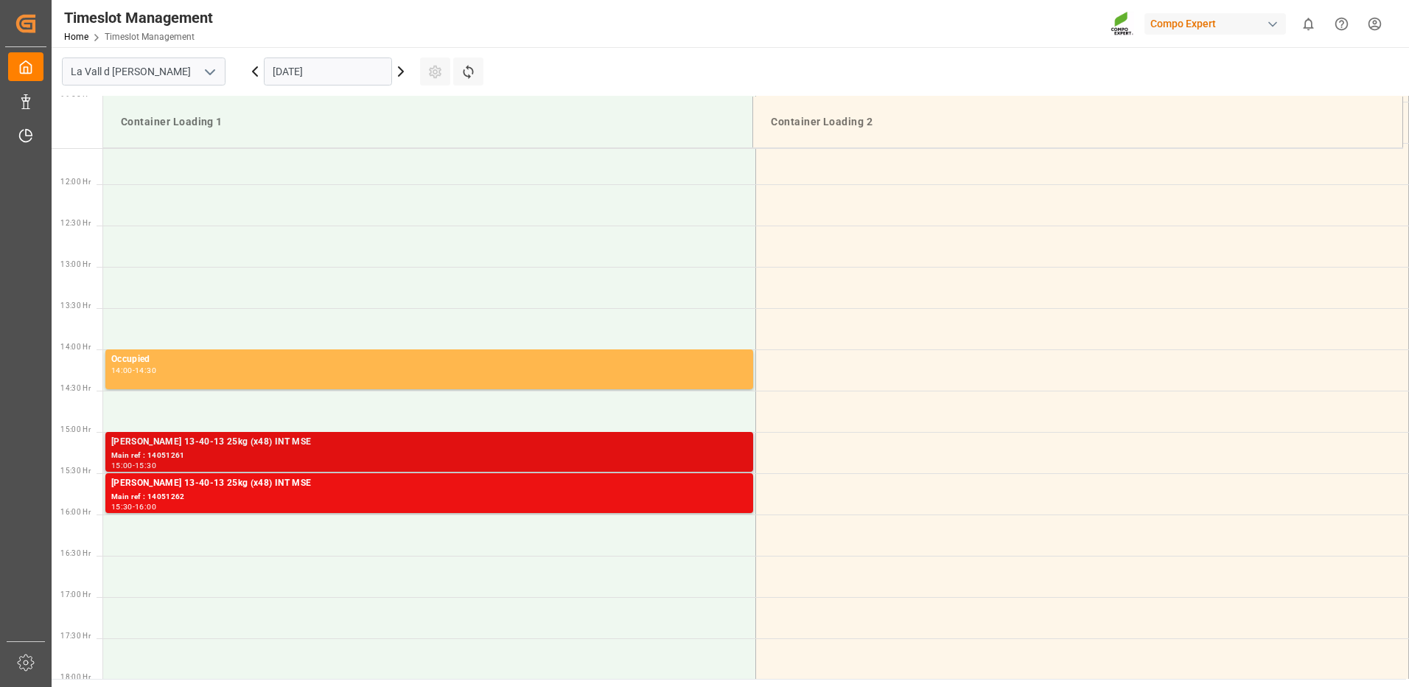
click at [693, 459] on div "Main ref : 14051261" at bounding box center [429, 455] width 636 height 13
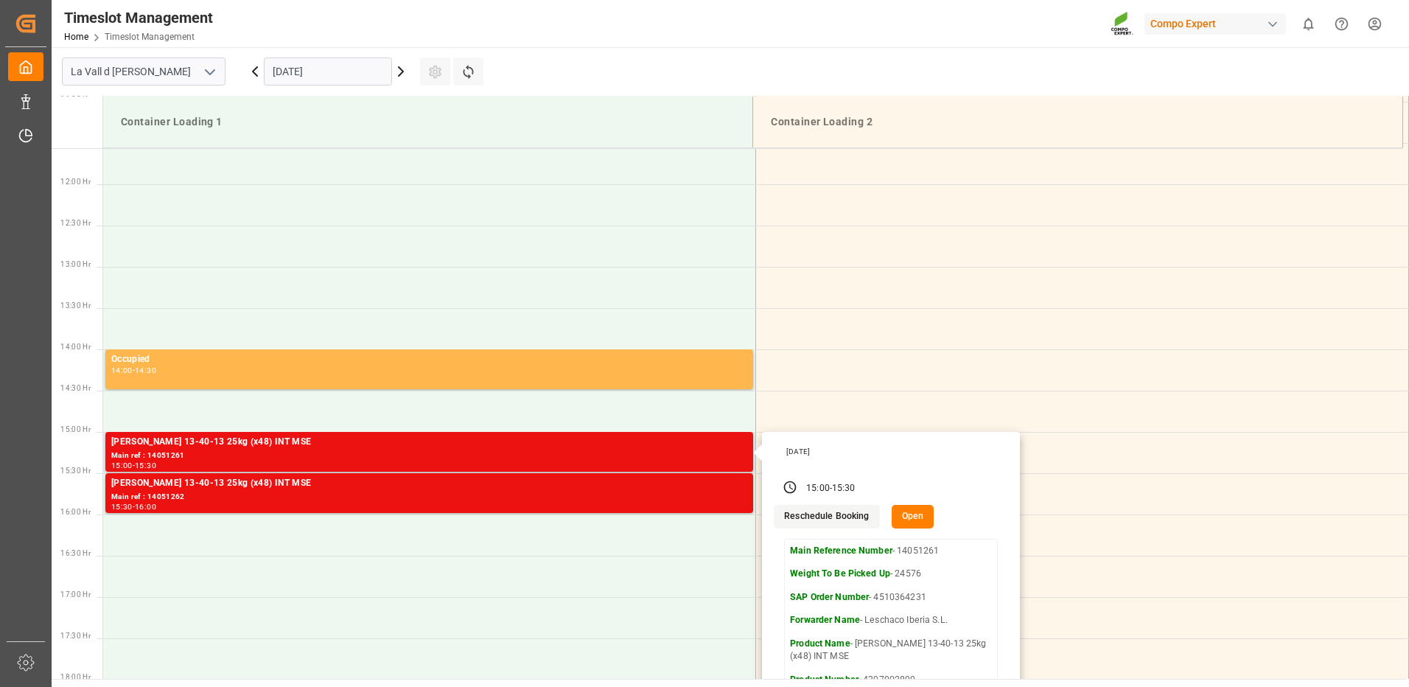
click at [916, 513] on button "Open" at bounding box center [912, 517] width 43 height 24
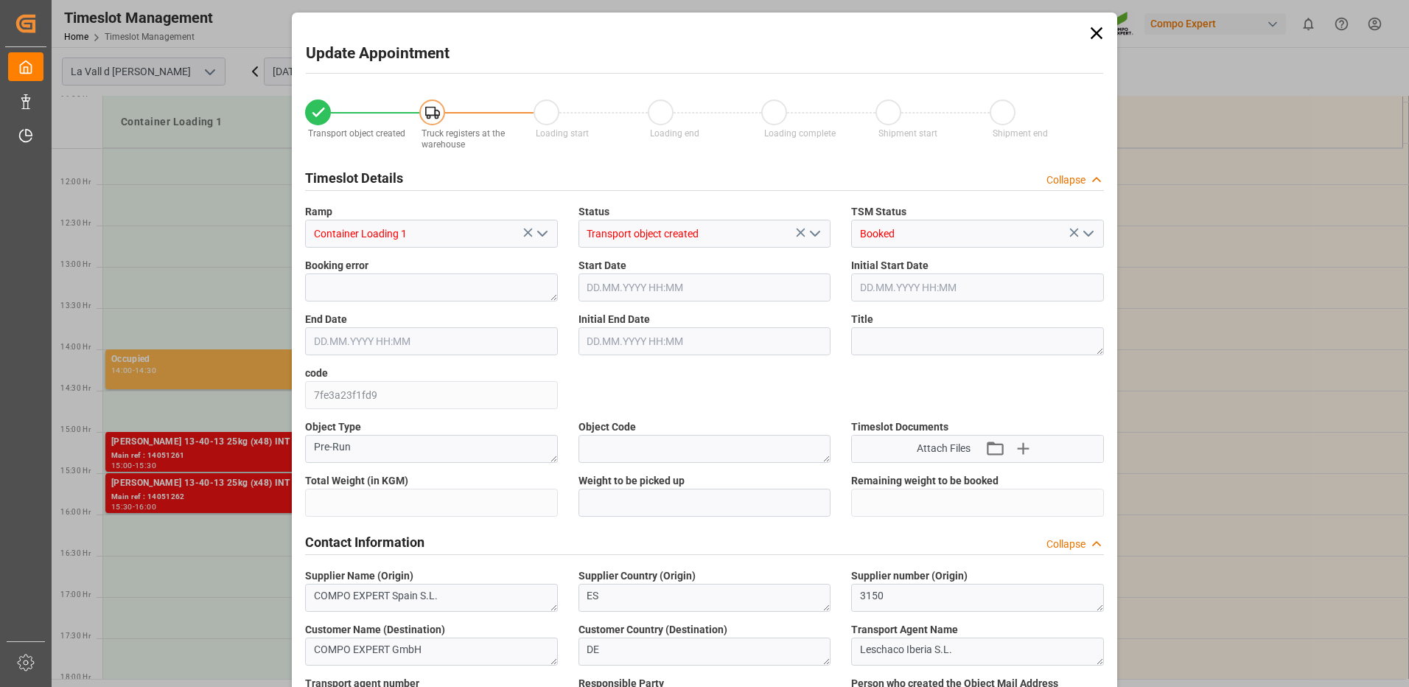
type input "24576"
type input "40"
type input "17.09.2025 15:00"
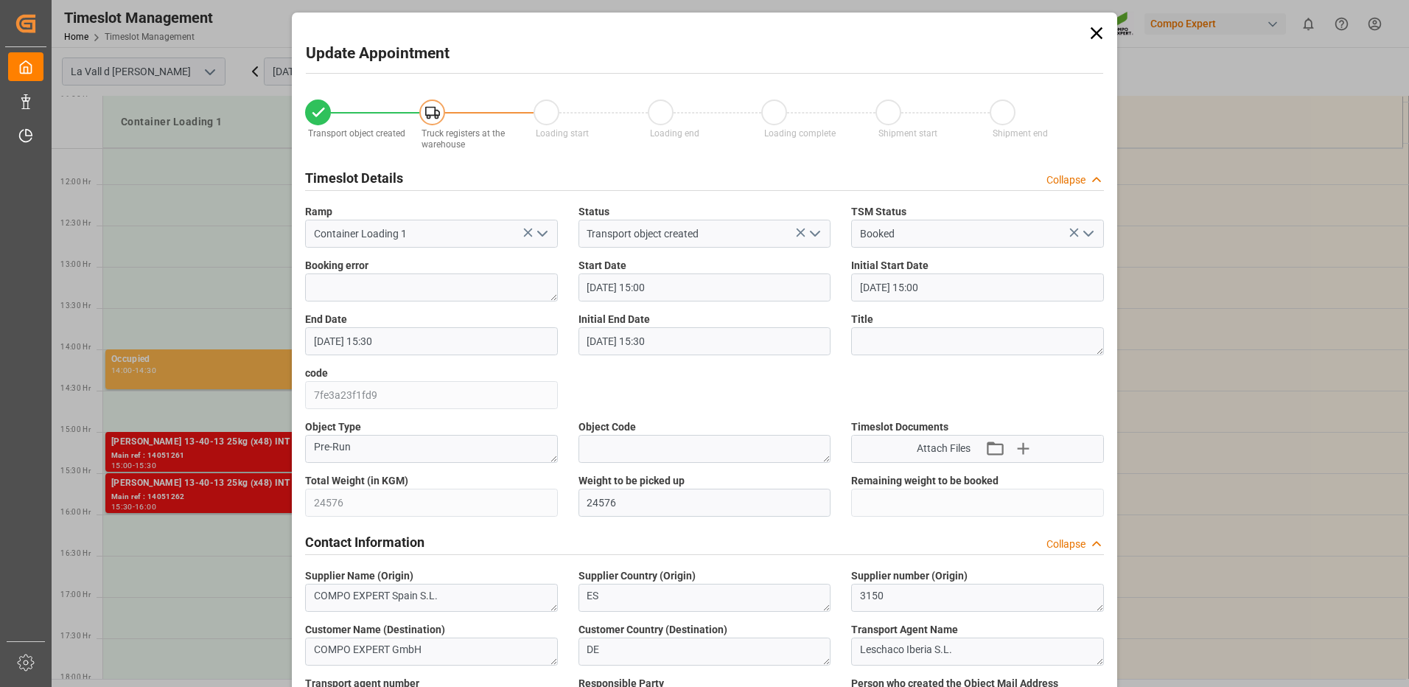
type input "17.09.2025 15:30"
type input "22.08.2025 10:03"
type input "08.09.2025 16:22"
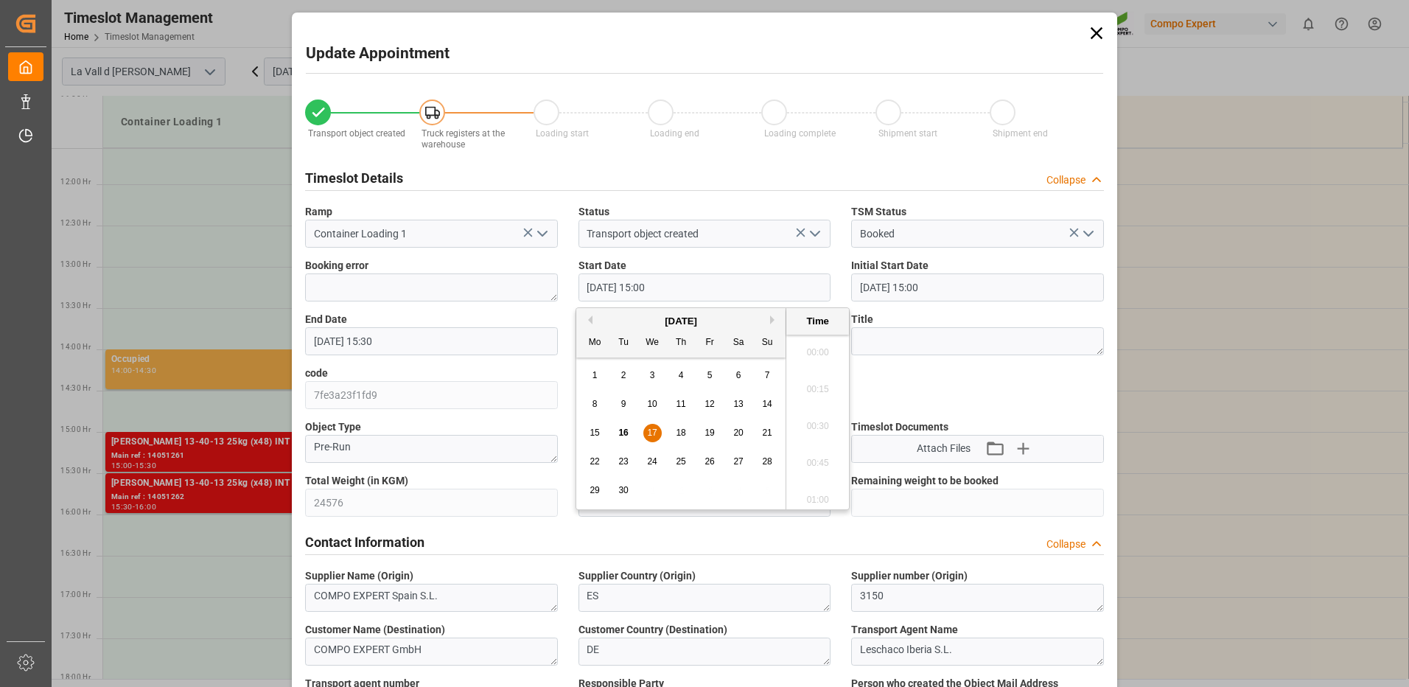
click at [610, 285] on input "17.09.2025 15:00" at bounding box center [704, 287] width 253 height 28
click at [650, 430] on span "17" at bounding box center [652, 432] width 10 height 10
click at [818, 405] on li "08:00" at bounding box center [817, 407] width 63 height 37
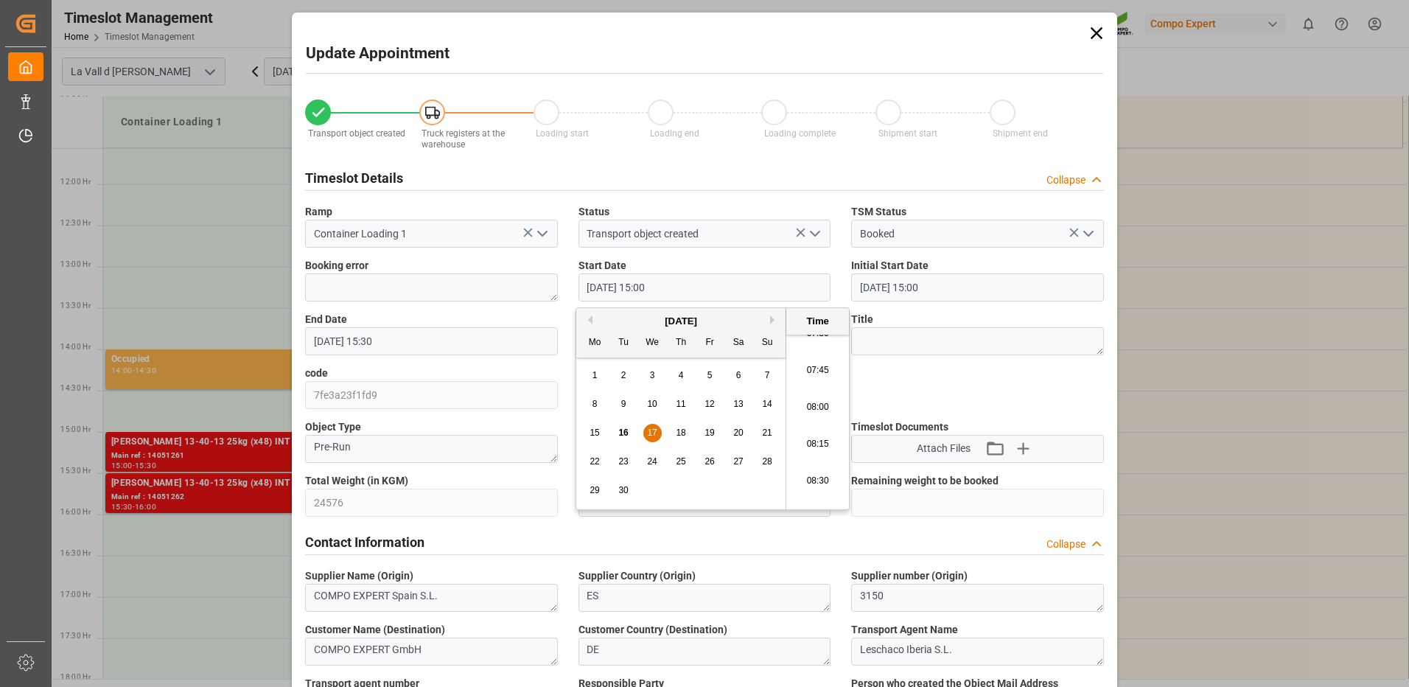
type input "17.09.2025 08:00"
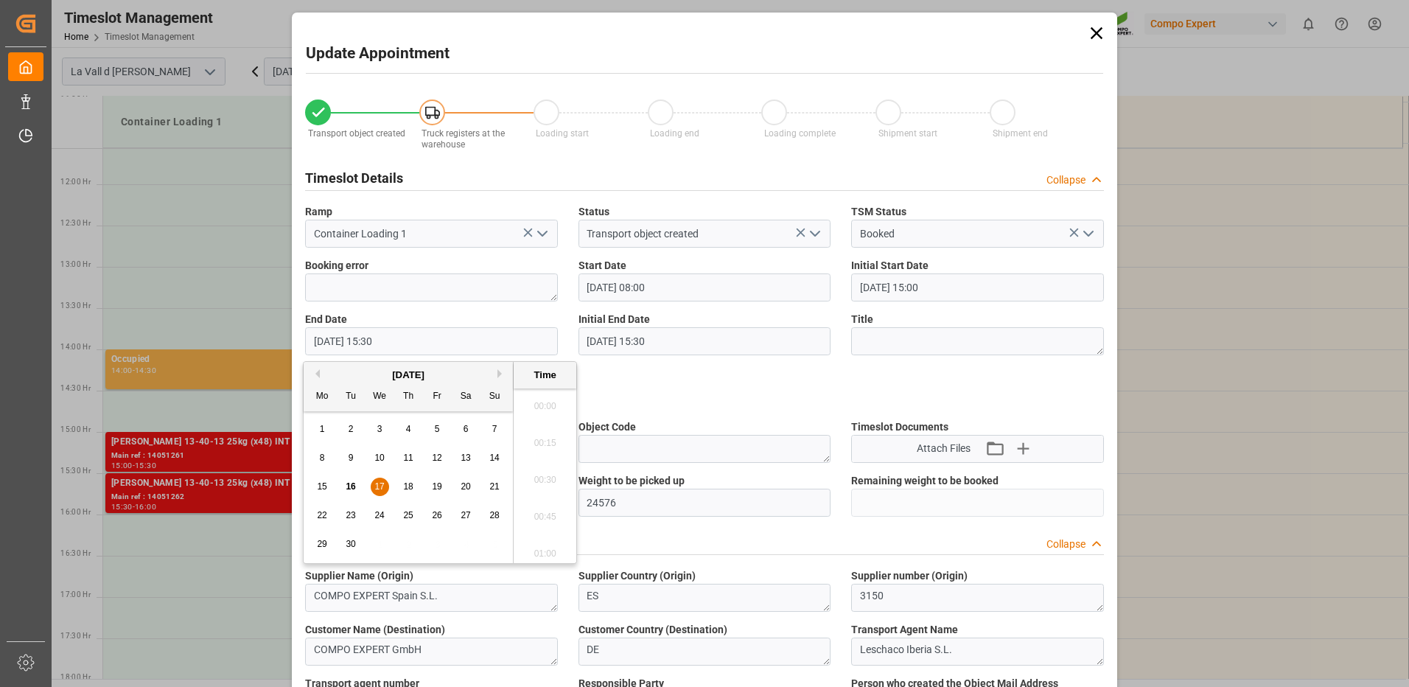
click at [405, 343] on input "17.09.2025 15:30" at bounding box center [431, 341] width 253 height 28
click at [383, 489] on span "17" at bounding box center [379, 486] width 10 height 10
click at [544, 475] on li "08:30" at bounding box center [544, 475] width 63 height 37
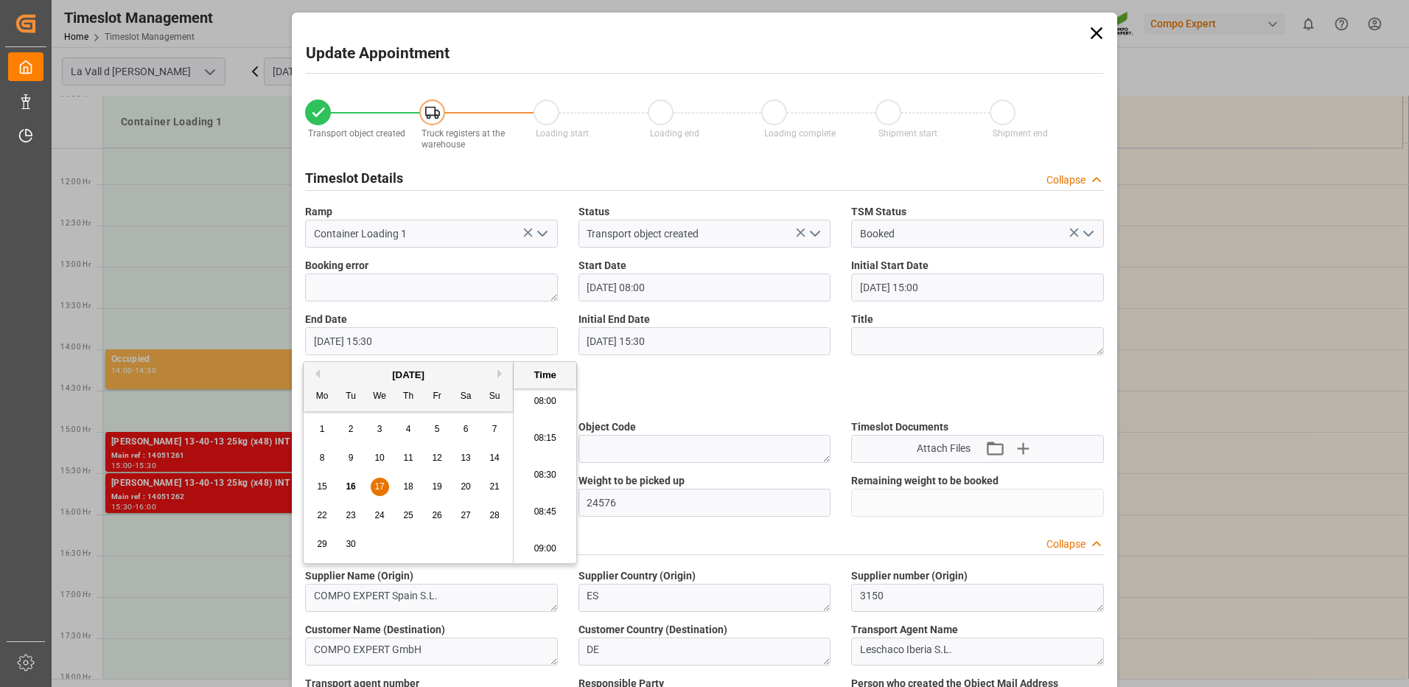
type input "17.09.2025 08:30"
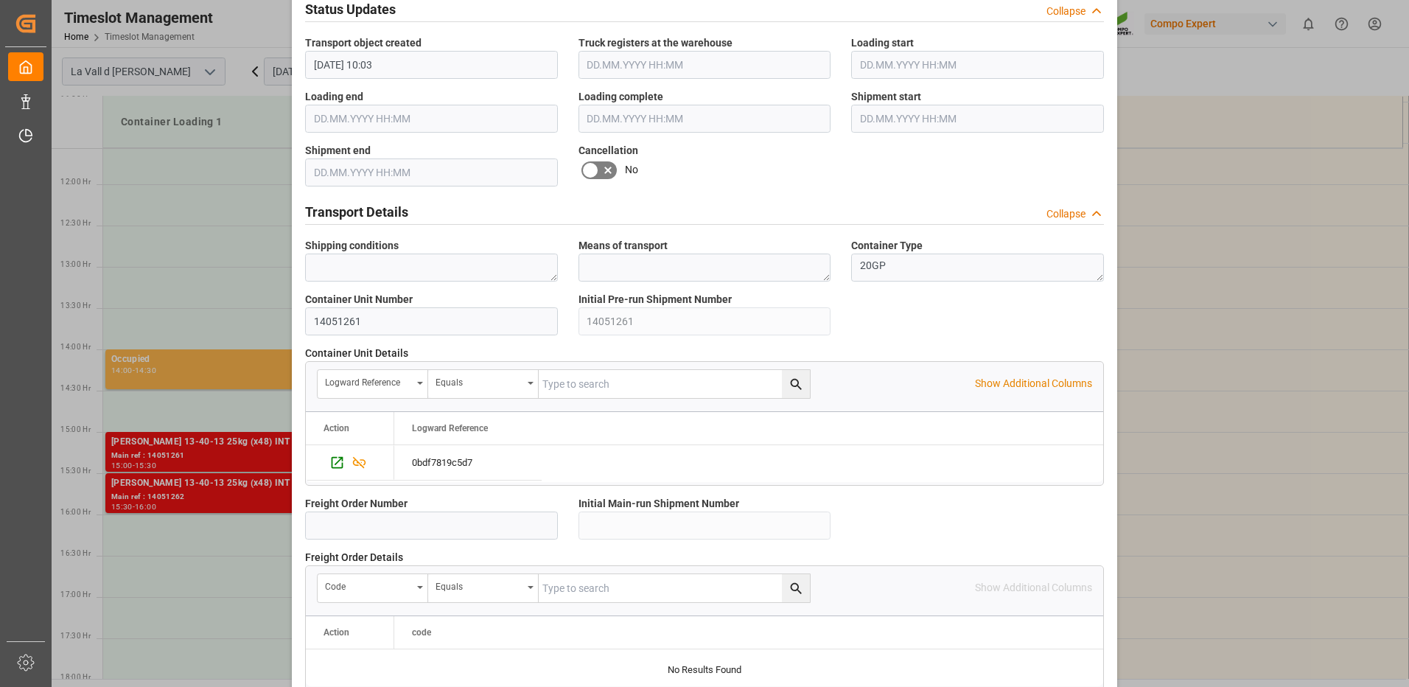
scroll to position [1256, 0]
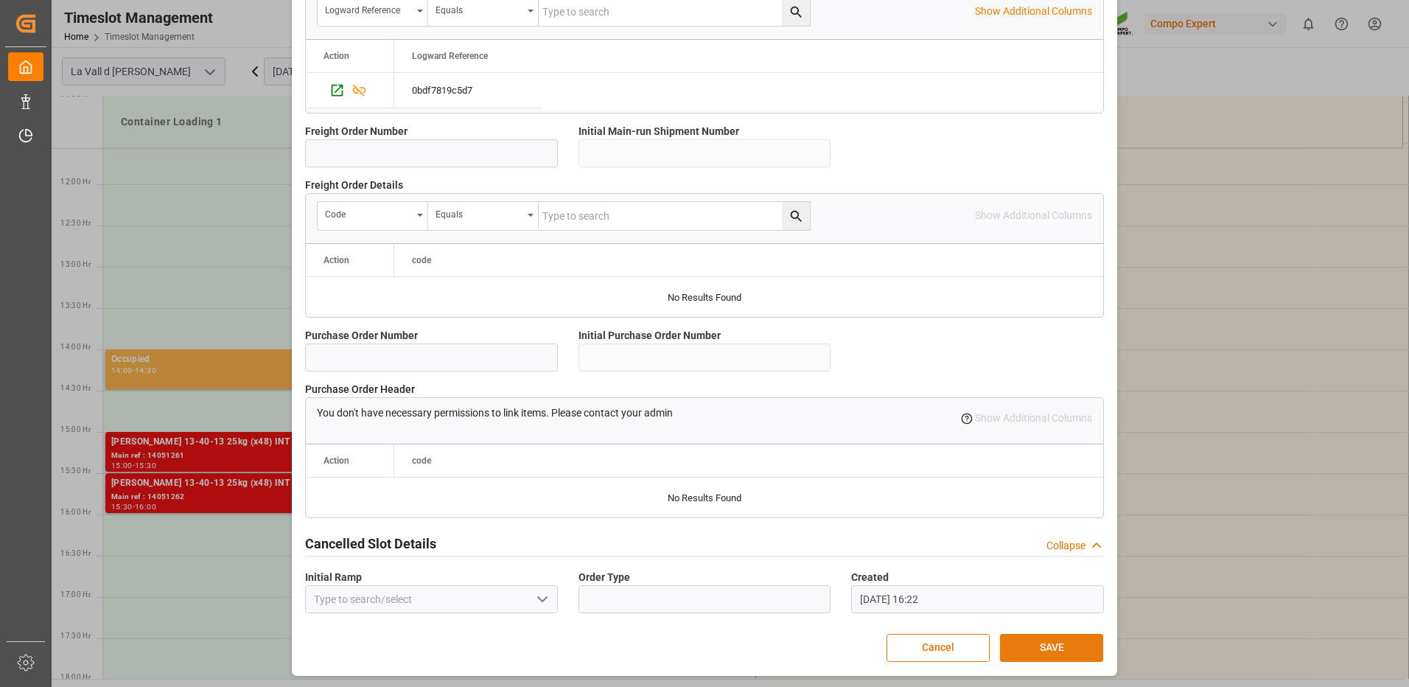
click at [1020, 644] on button "SAVE" at bounding box center [1051, 648] width 103 height 28
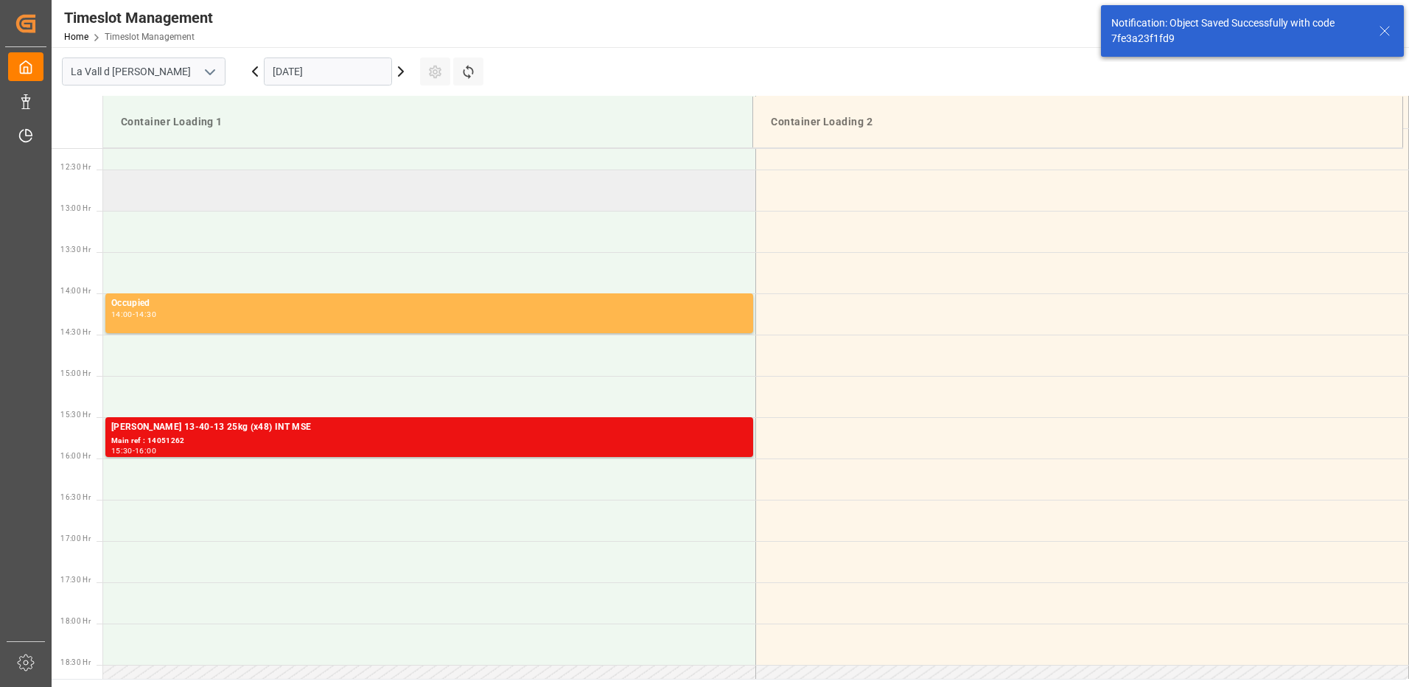
scroll to position [1084, 0]
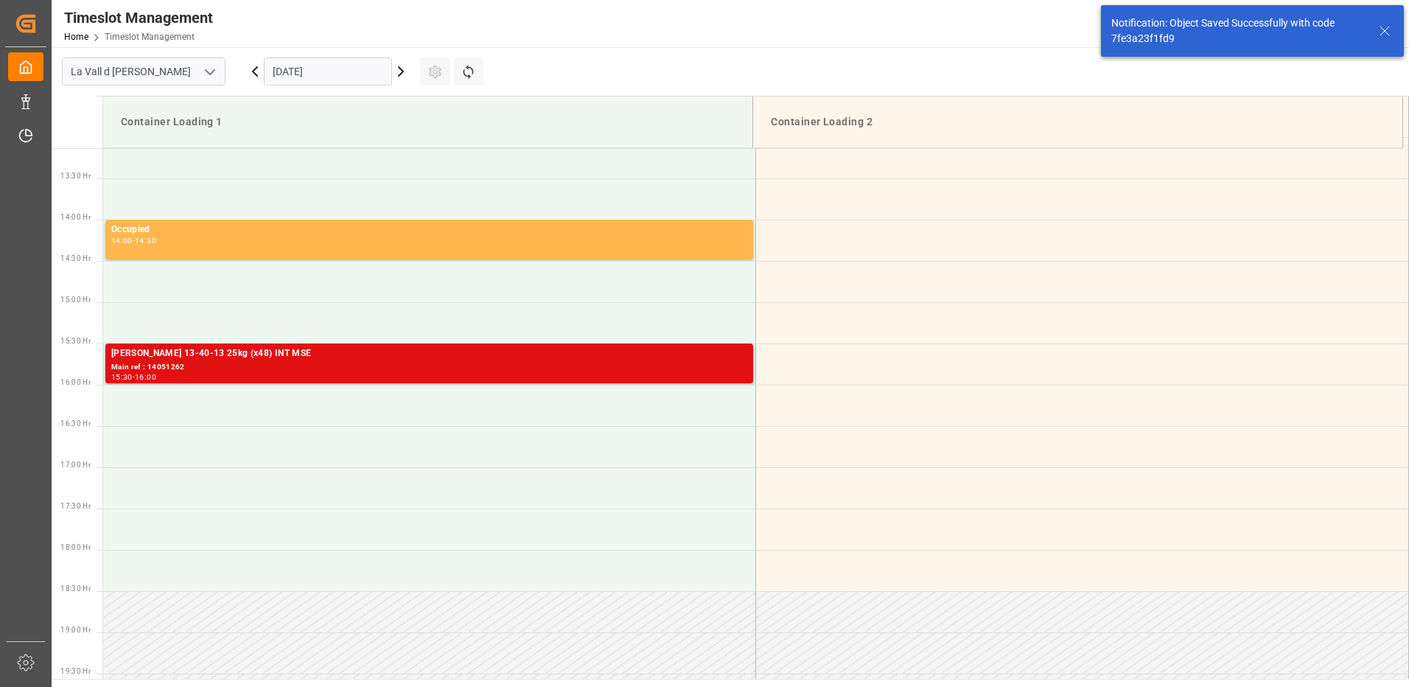
click at [692, 377] on div "15:30 - 16:00" at bounding box center [429, 377] width 636 height 8
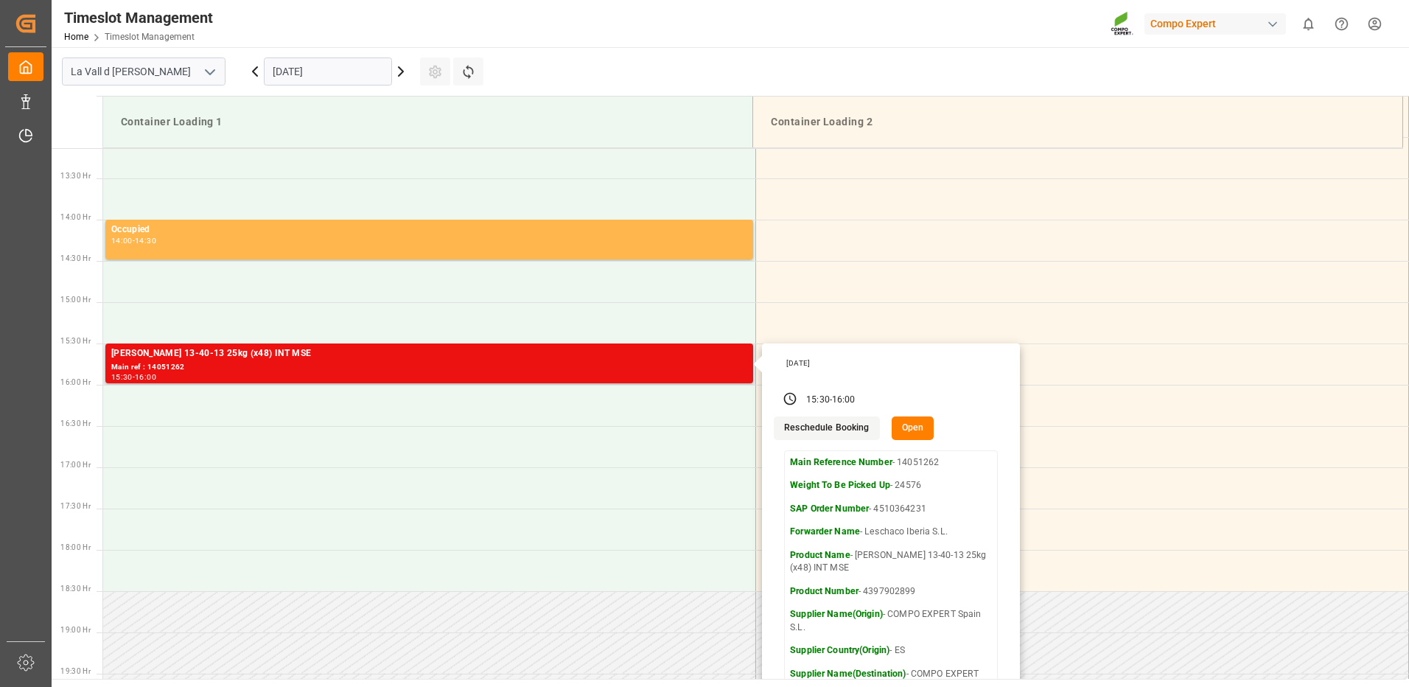
click at [905, 430] on button "Open" at bounding box center [912, 428] width 43 height 24
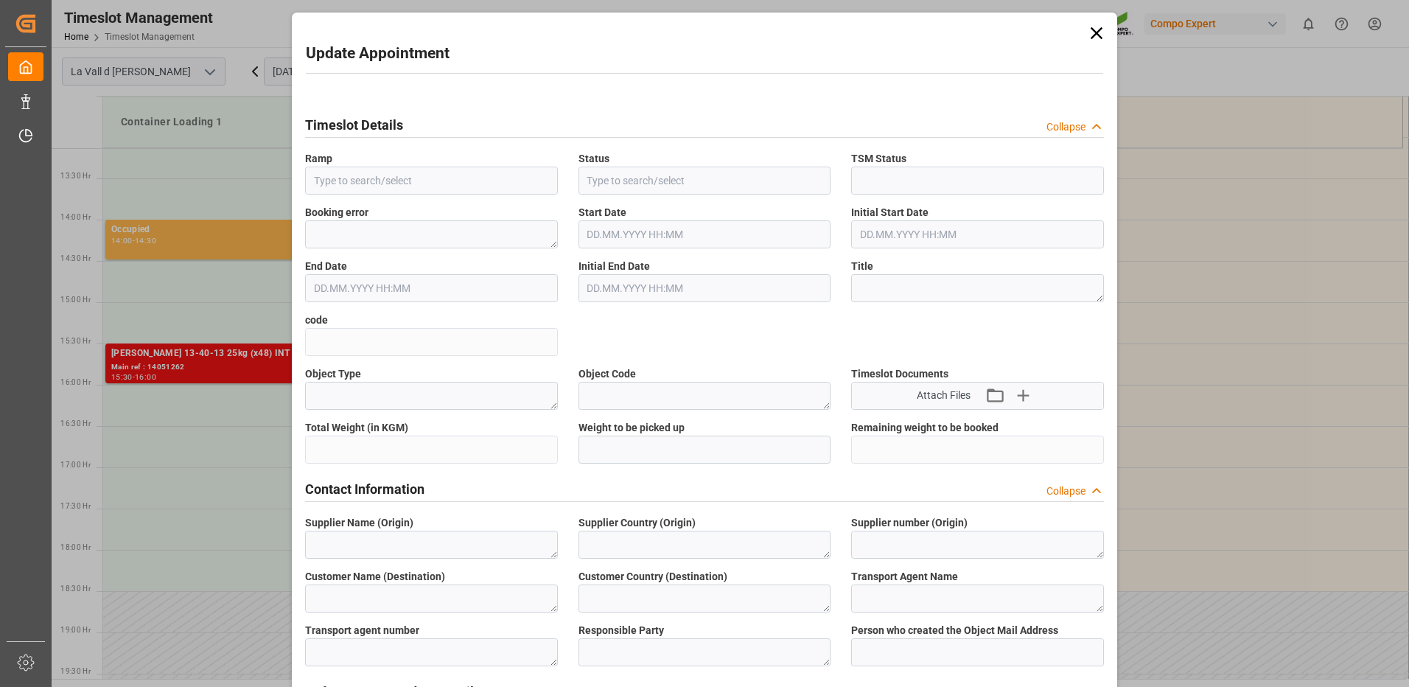
type input "Container Loading 1"
type input "Transport object created"
type input "Booked"
type input "eef521470384"
type textarea "Pre-Run"
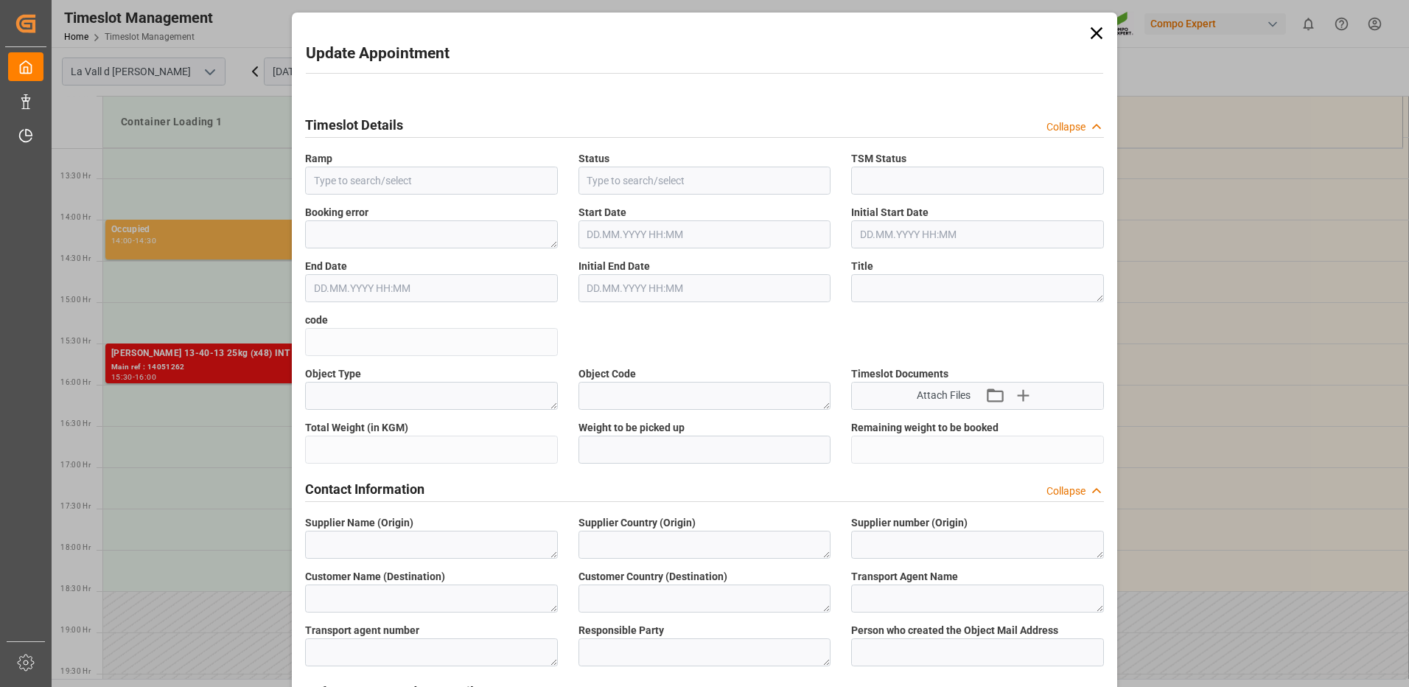
type textarea "COMPO EXPERT Spain S.L."
type textarea "ES"
type textarea "3150"
type textarea "COMPO EXPERT GmbH"
type textarea "DE"
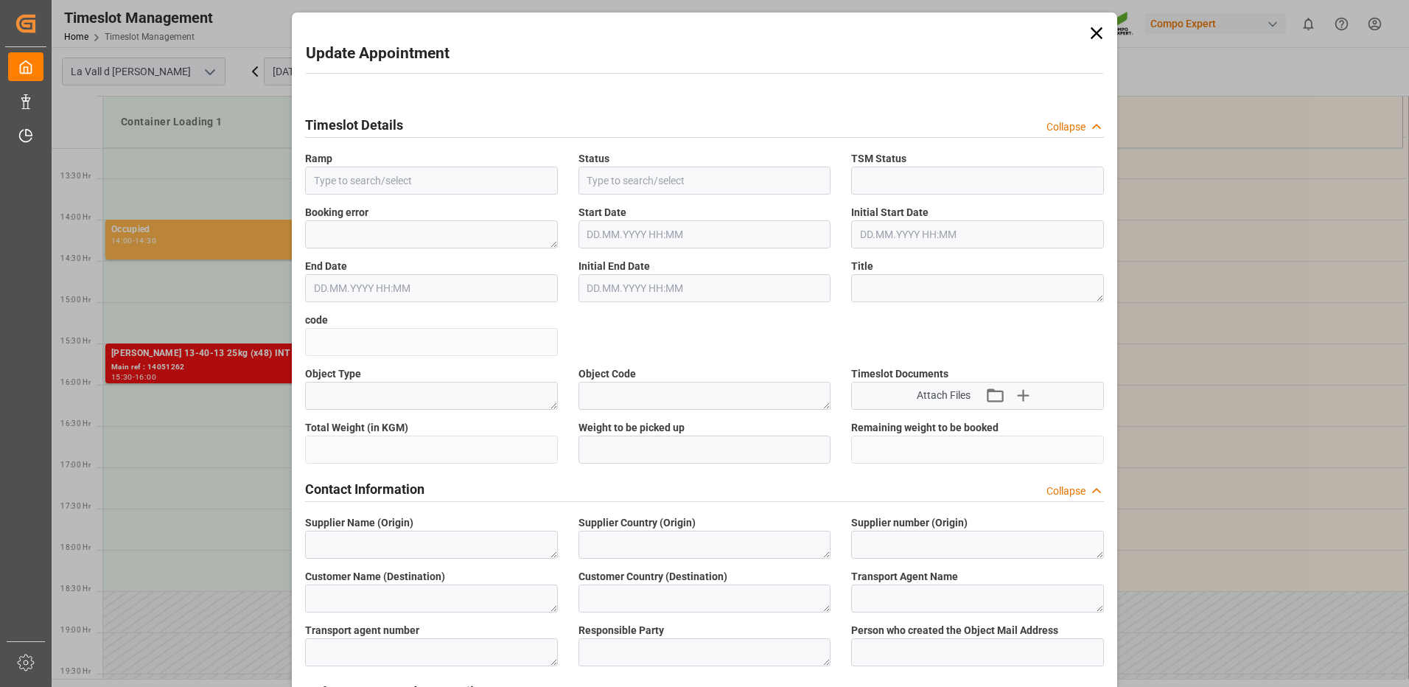
type textarea "Leschaco Iberia S.L."
type textarea "6605473"
type textarea "Logistics Service Provider"
type input "christina.georgiadou@compo-expert.com"
type textarea "14051262"
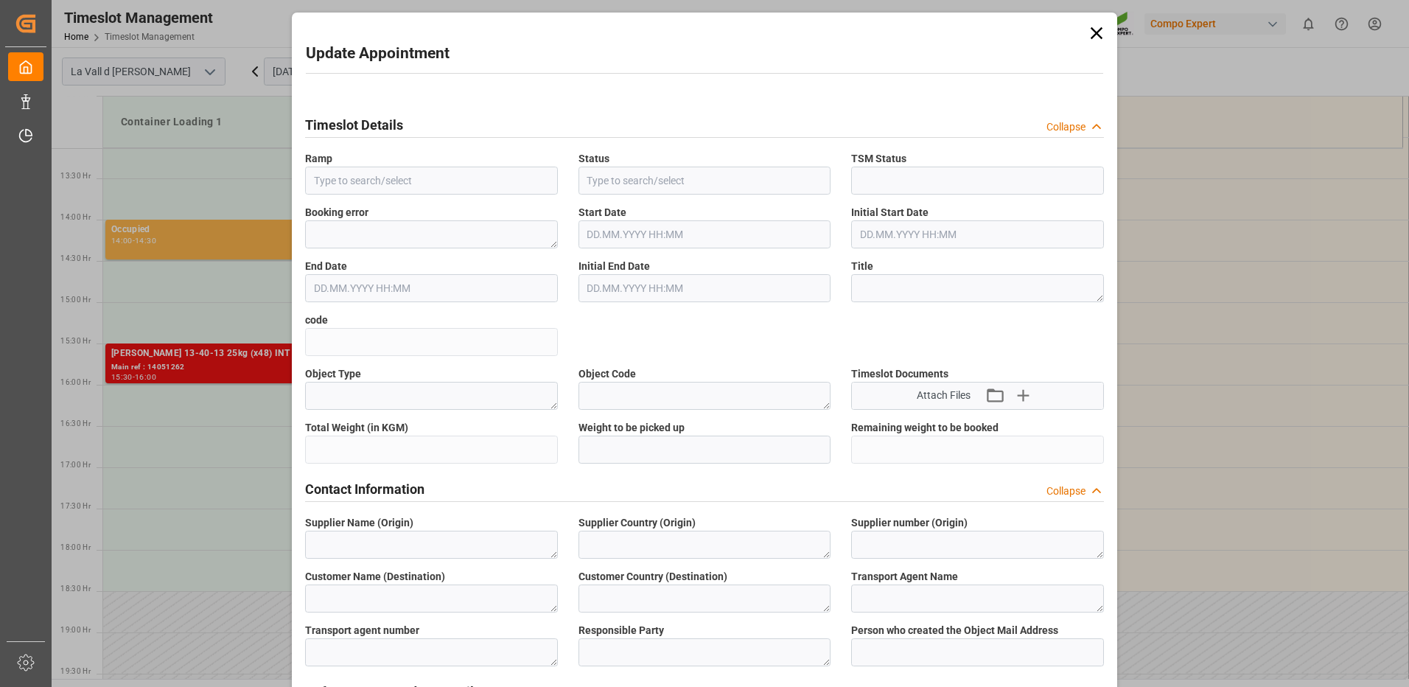
type textarea "4510364231"
type textarea "47586112"
type textarea "HAK Violeta 13-40-13 25kg (x48) INT MSE"
type textarea "4397902899"
type textarea "20GP"
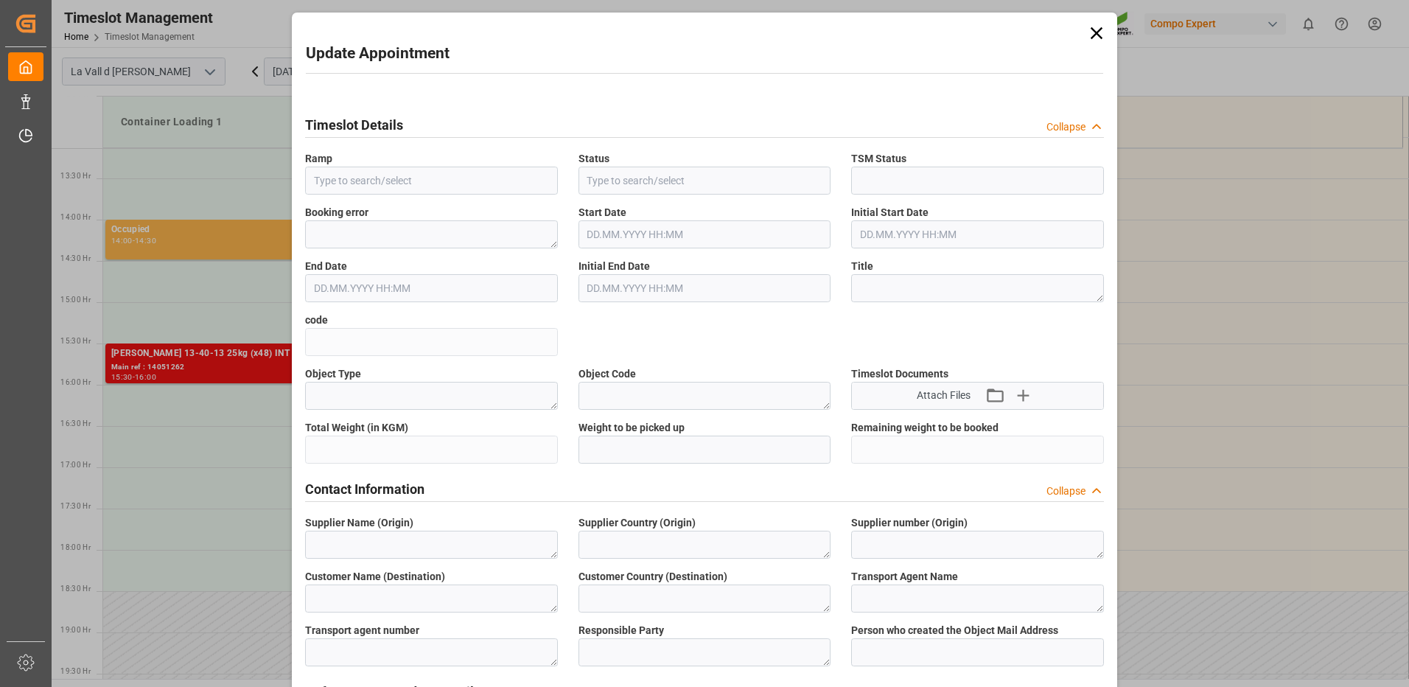
type input "14051262"
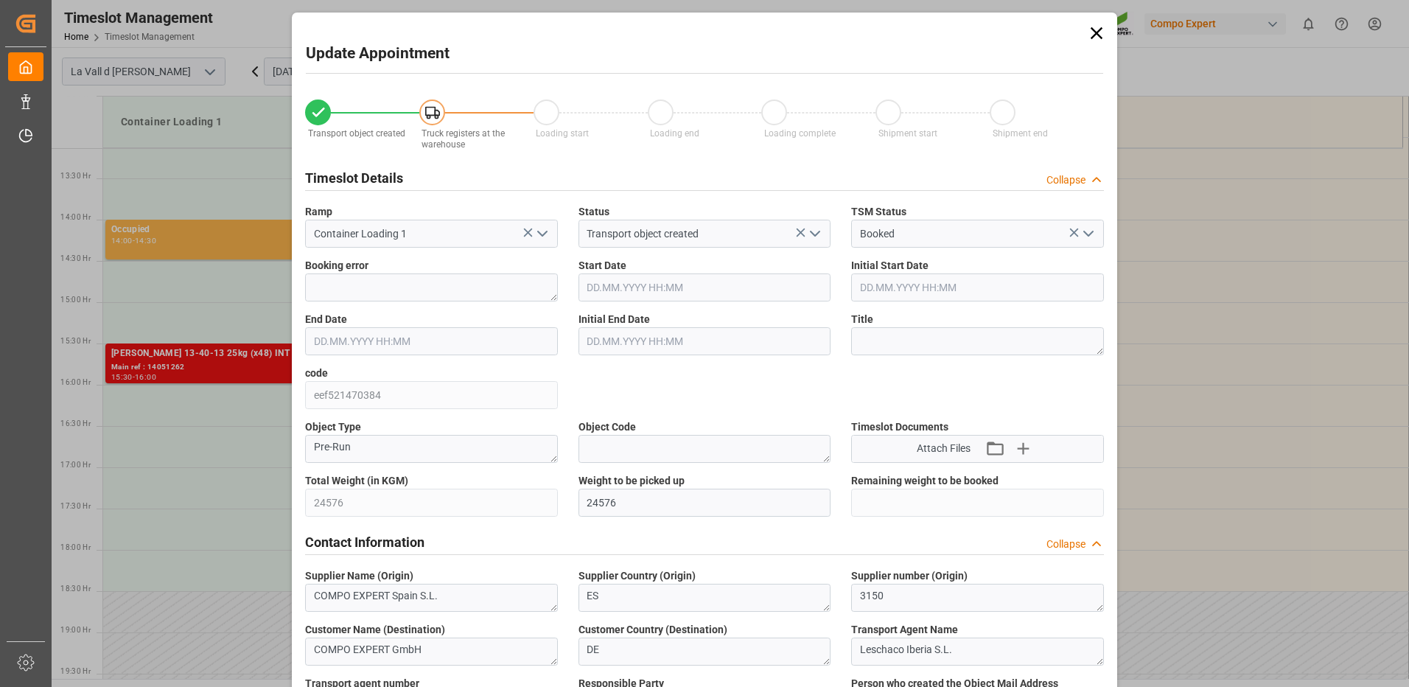
type input "24576"
type input "40"
type input "17.09.2025 15:30"
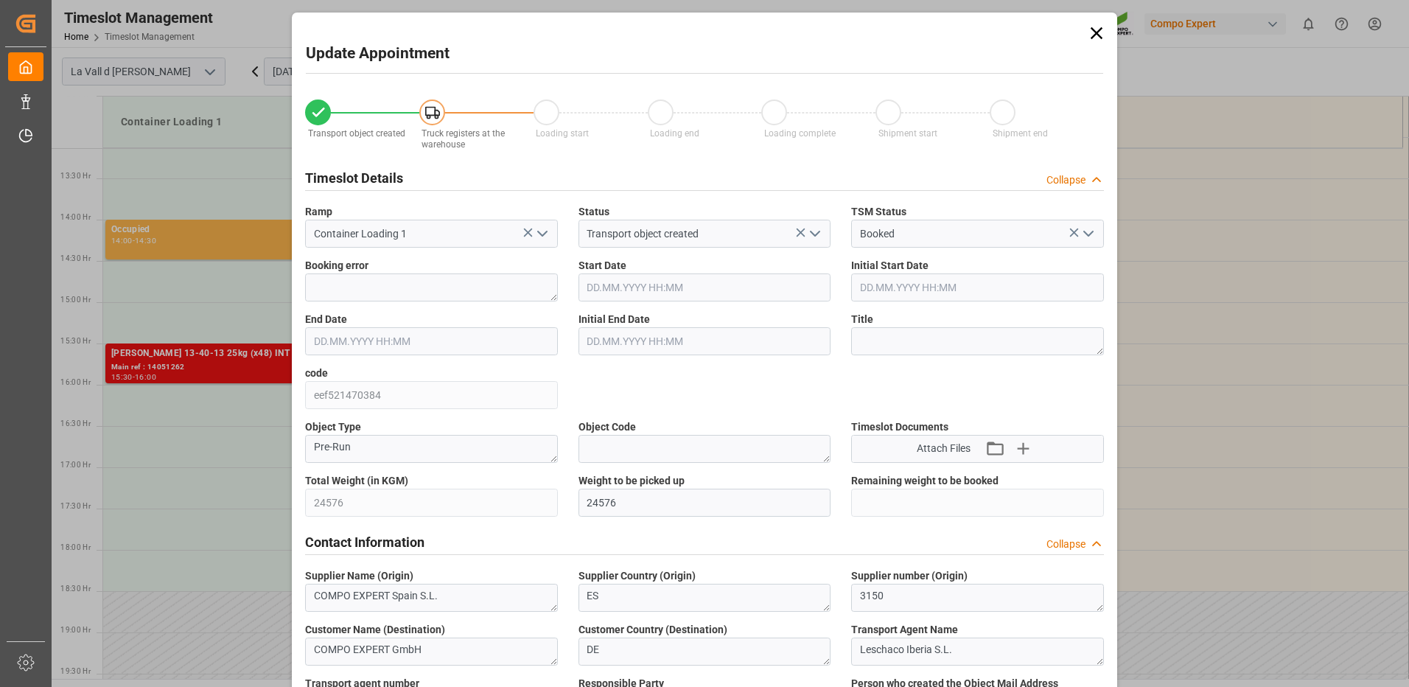
type input "17.09.2025 16:00"
type input "22.08.2025 10:03"
type input "08.09.2025 16:23"
click at [654, 288] on input "17.09.2025 15:30" at bounding box center [704, 287] width 253 height 28
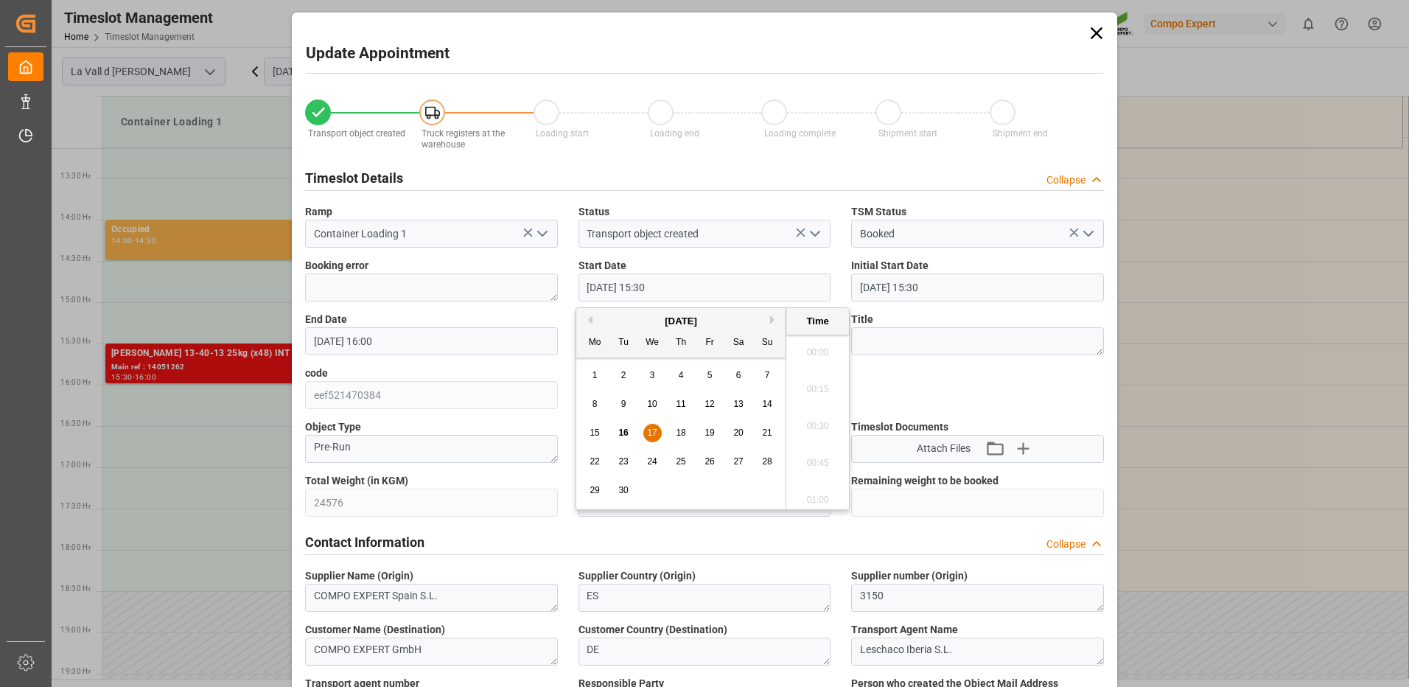
scroll to position [2215, 0]
click at [650, 432] on span "17" at bounding box center [652, 432] width 10 height 10
click at [818, 418] on li "08:30" at bounding box center [817, 421] width 63 height 37
type input "17.09.2025 08:30"
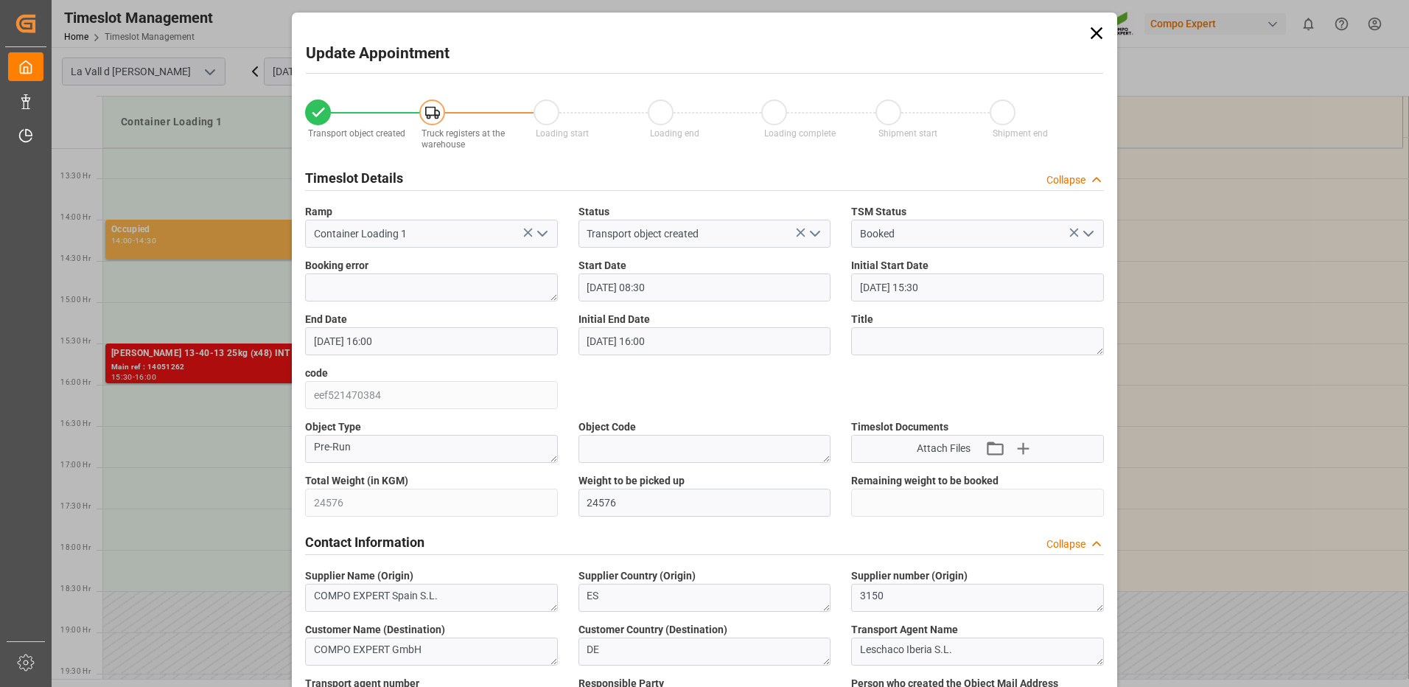
click at [421, 343] on input "17.09.2025 16:00" at bounding box center [431, 341] width 253 height 28
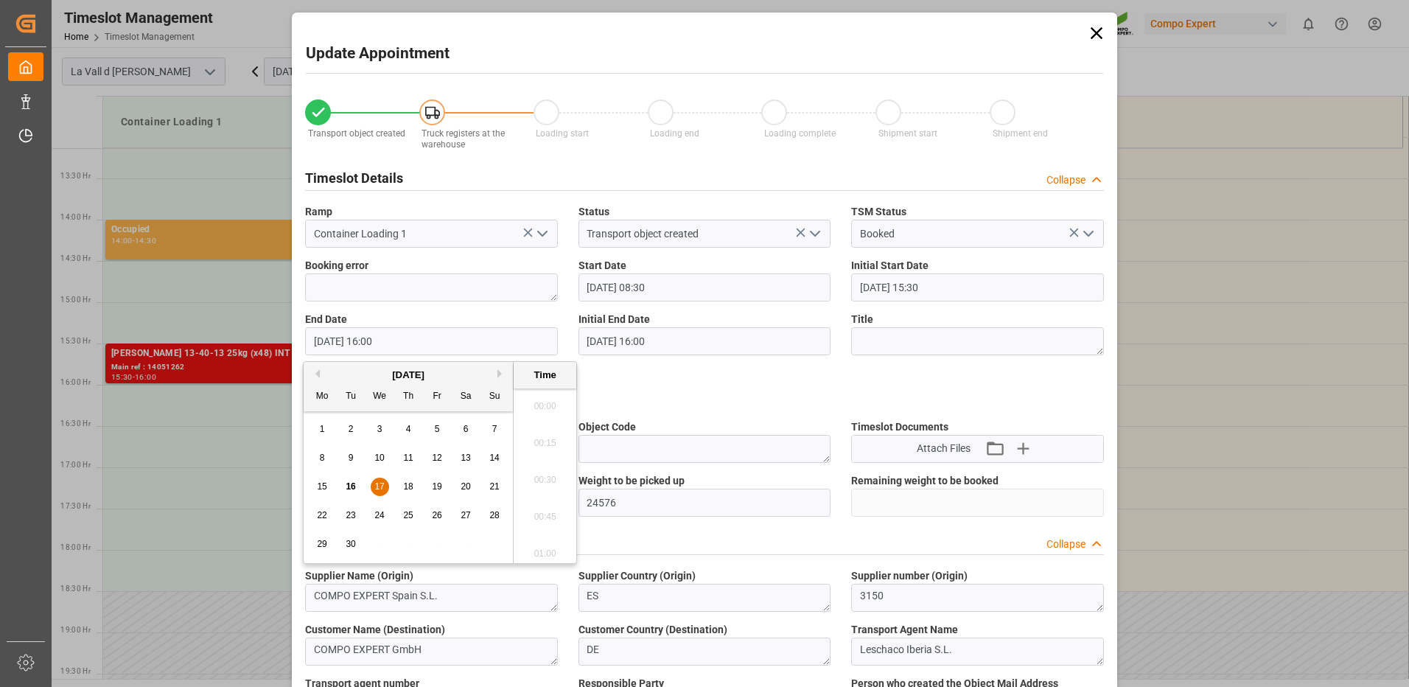
scroll to position [2289, 0]
click at [374, 490] on span "17" at bounding box center [379, 486] width 10 height 10
click at [543, 477] on li "09:00" at bounding box center [544, 475] width 63 height 37
type input "17.09.2025 09:00"
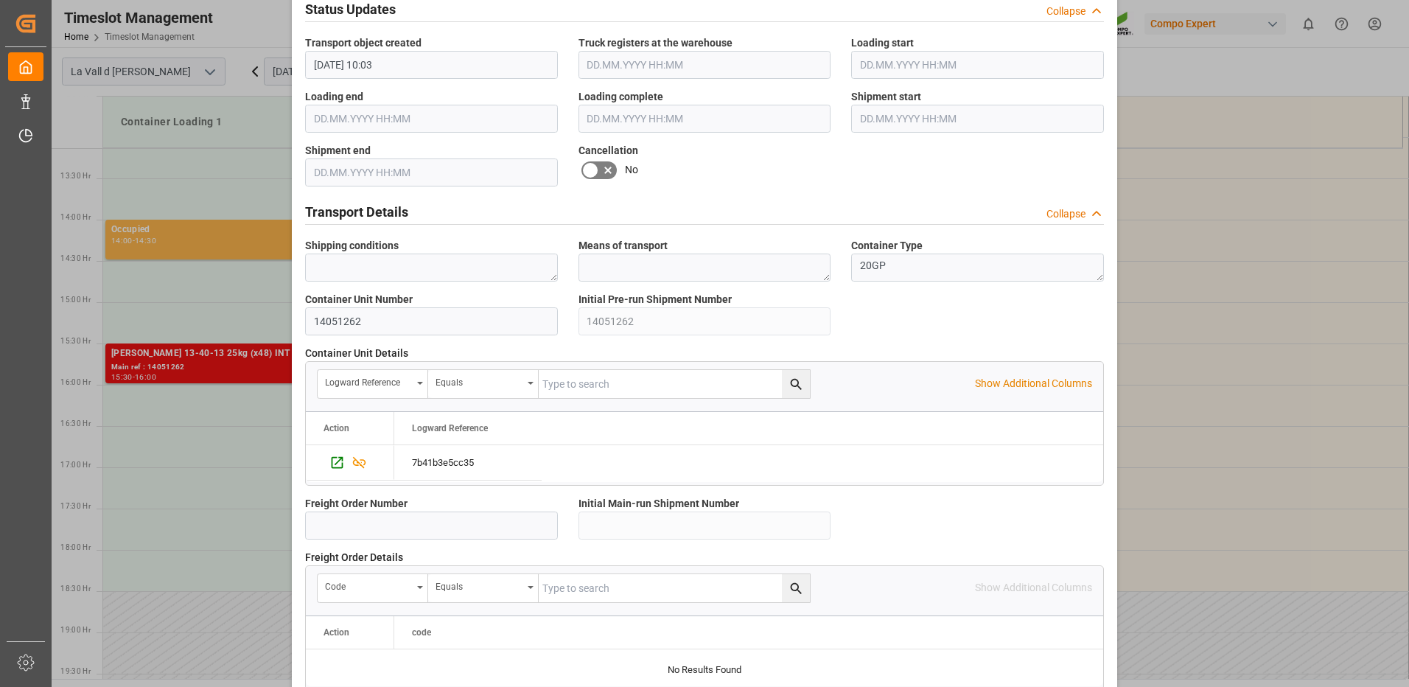
scroll to position [1256, 0]
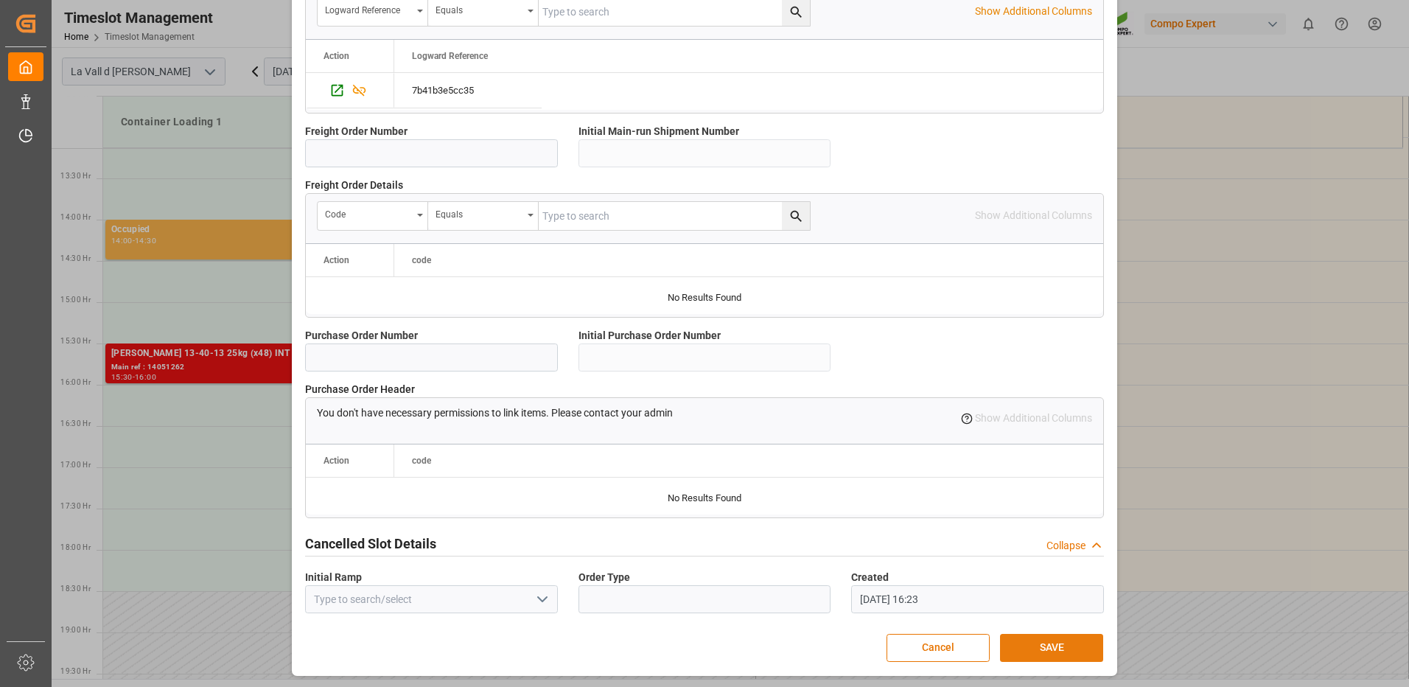
click at [1047, 646] on button "SAVE" at bounding box center [1051, 648] width 103 height 28
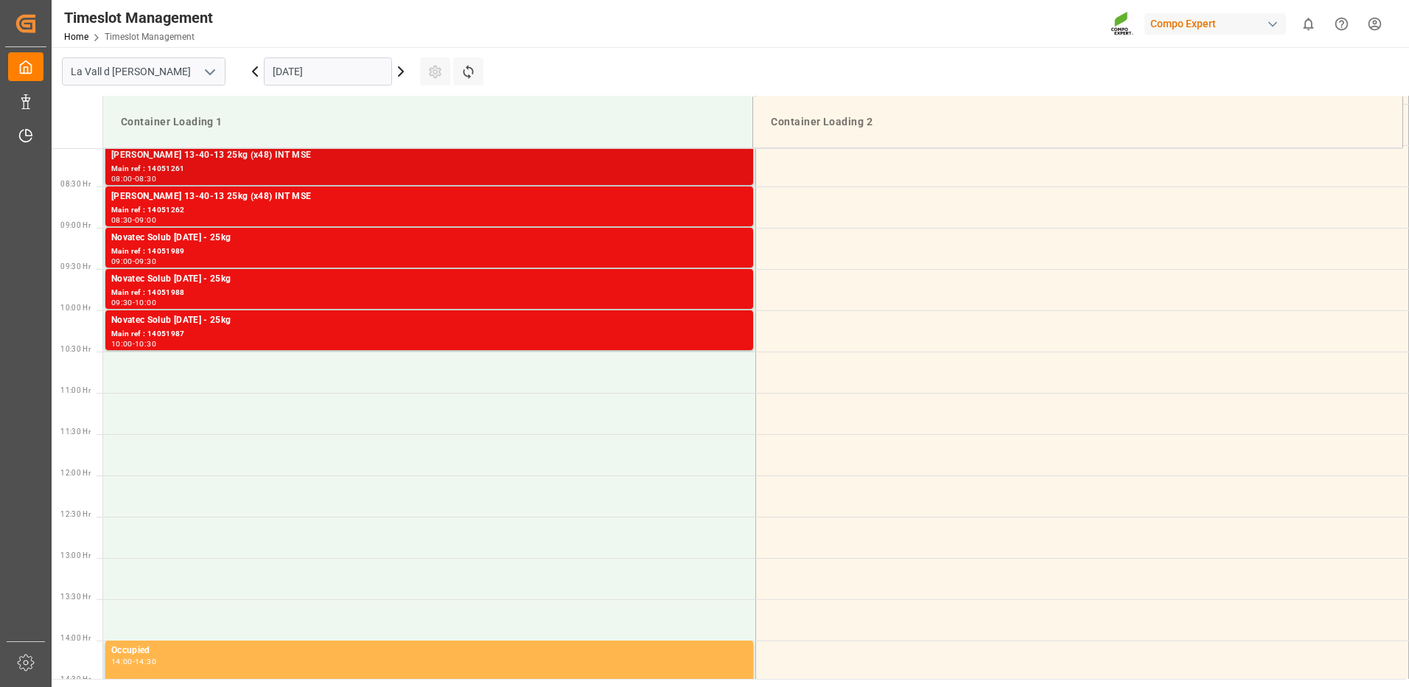
scroll to position [589, 0]
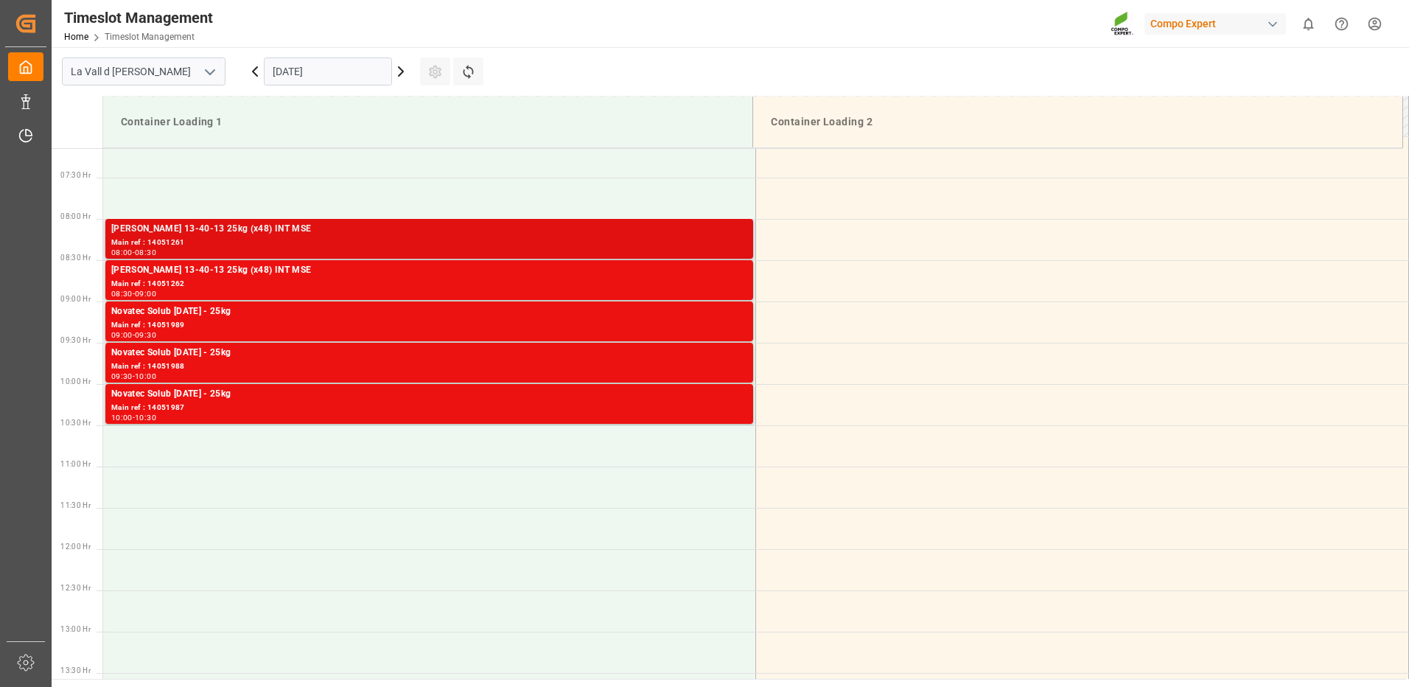
click at [626, 249] on div "08:00 - 08:30" at bounding box center [429, 253] width 636 height 8
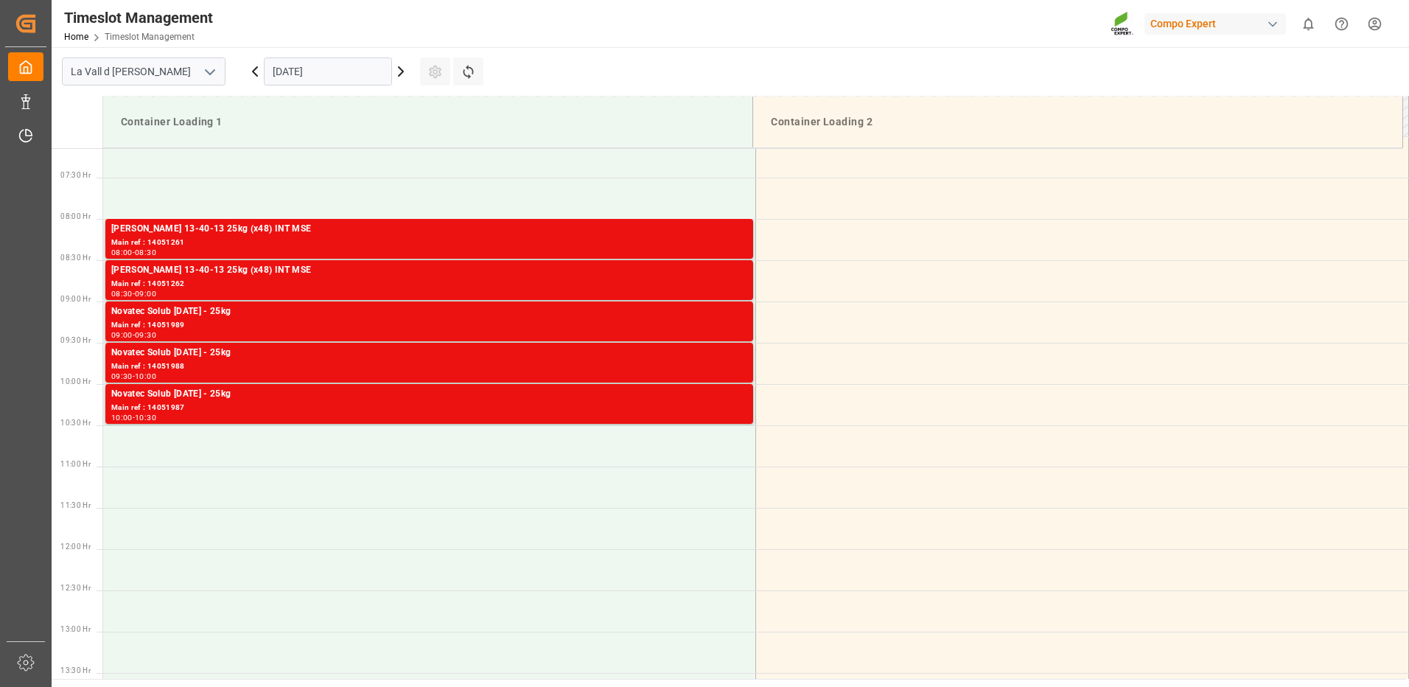
click at [638, 278] on div "Main ref : 14051262" at bounding box center [429, 284] width 636 height 13
